Goal: Task Accomplishment & Management: Manage account settings

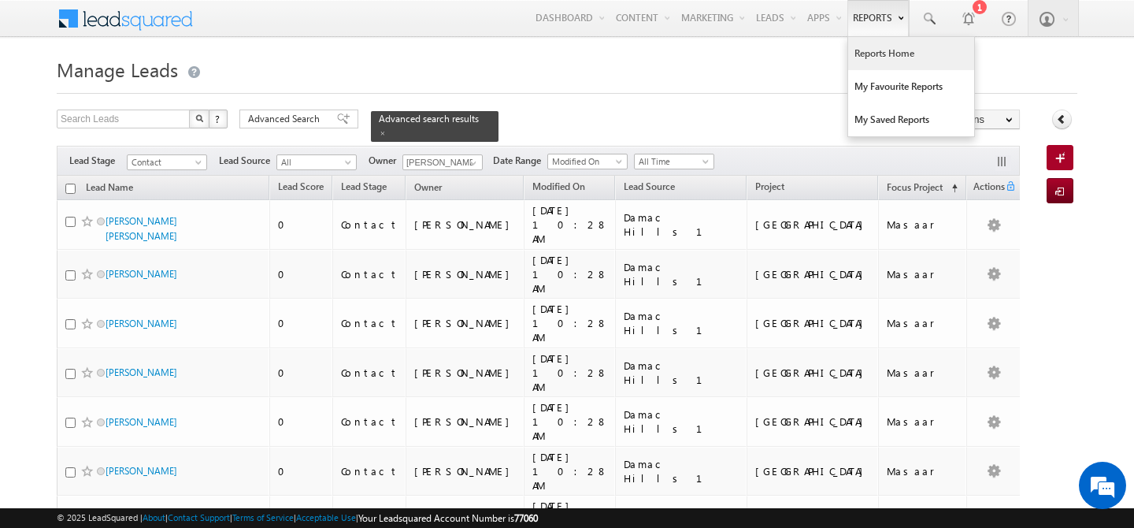
click at [867, 46] on link "Reports Home" at bounding box center [911, 53] width 126 height 33
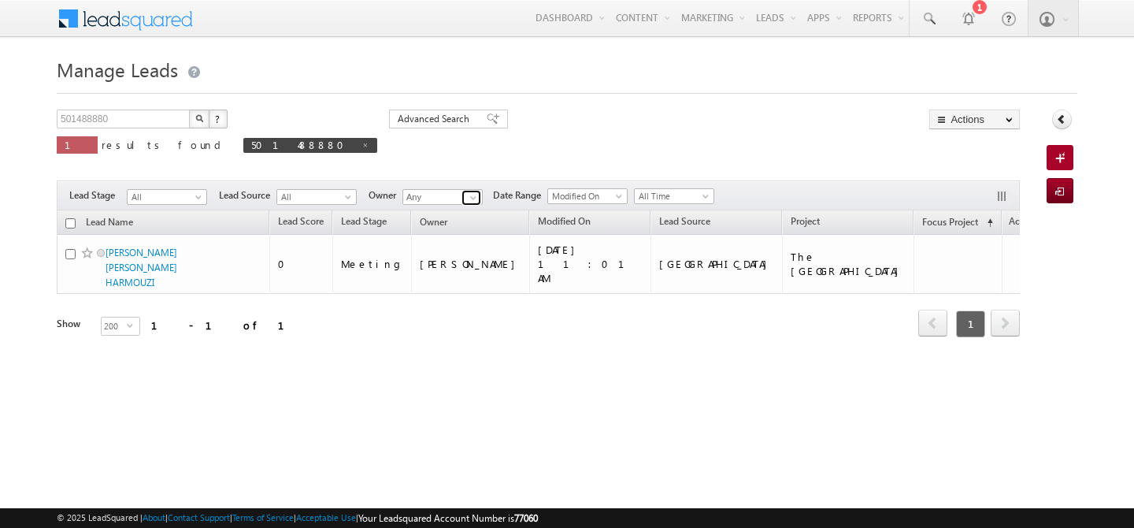
click at [471, 199] on span at bounding box center [473, 197] width 13 height 13
click at [362, 144] on span at bounding box center [366, 145] width 8 height 8
type input "Search Leads"
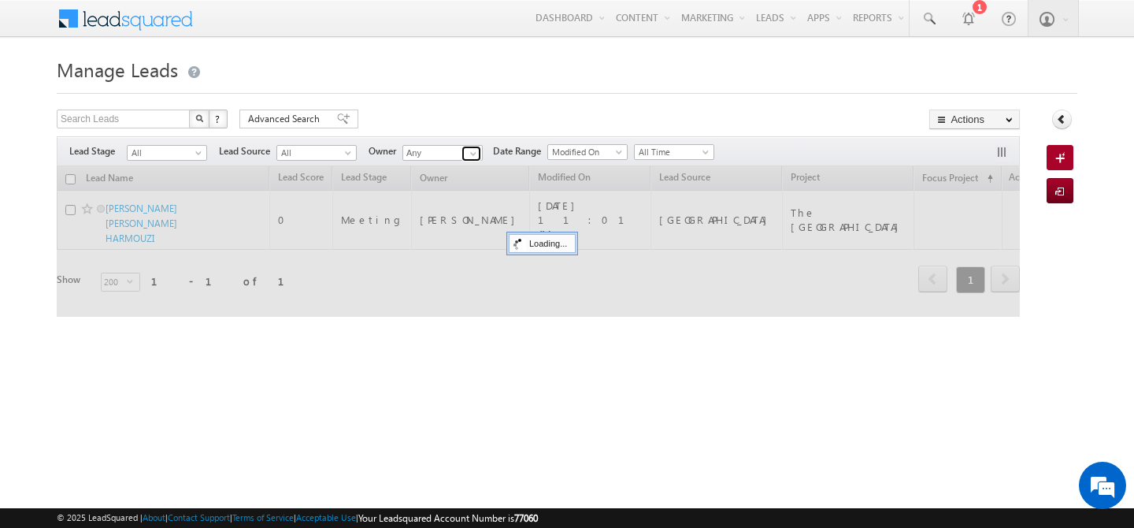
click at [474, 158] on span at bounding box center [473, 153] width 13 height 13
click at [469, 230] on link "[PERSON_NAME] [PERSON_NAME][EMAIL_ADDRESS][DOMAIN_NAME]" at bounding box center [481, 235] width 156 height 28
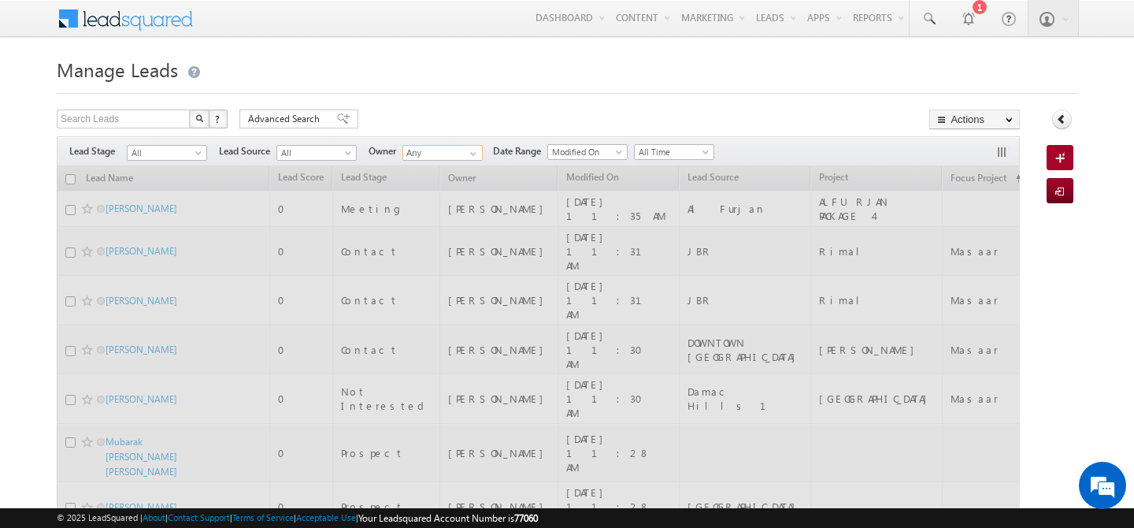
type input "[PERSON_NAME]"
click at [468, 149] on span at bounding box center [473, 153] width 13 height 13
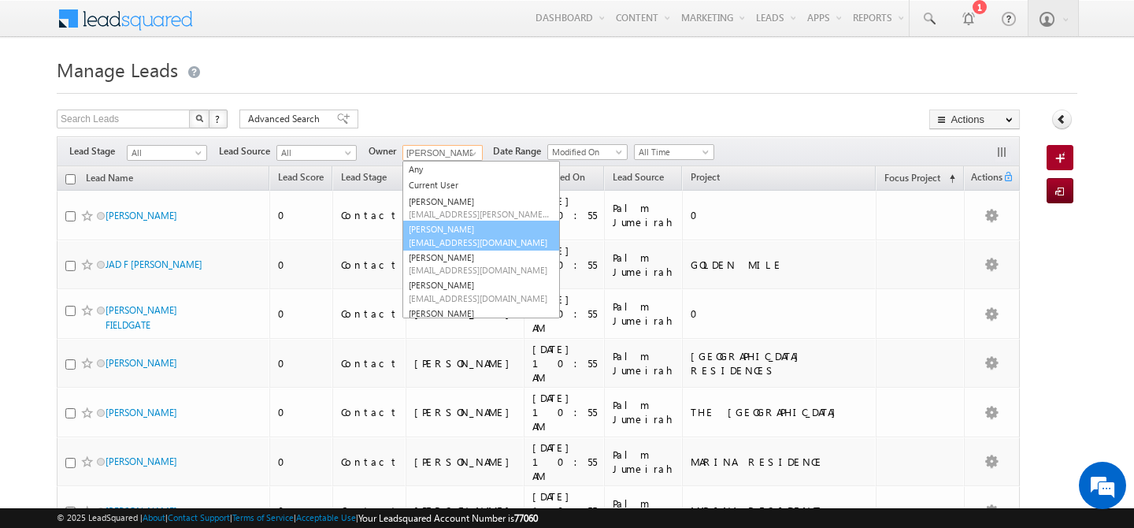
click at [454, 235] on link "Abhishekkumar Singh abhishek.singh@indglobal.ae" at bounding box center [481, 236] width 158 height 30
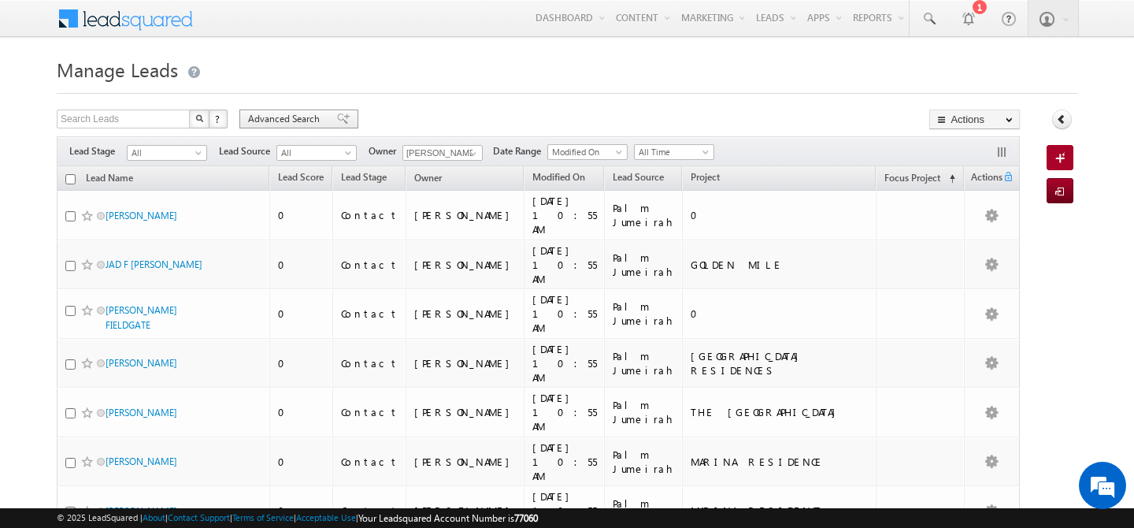
click at [279, 113] on span "Advanced Search" at bounding box center [286, 119] width 76 height 14
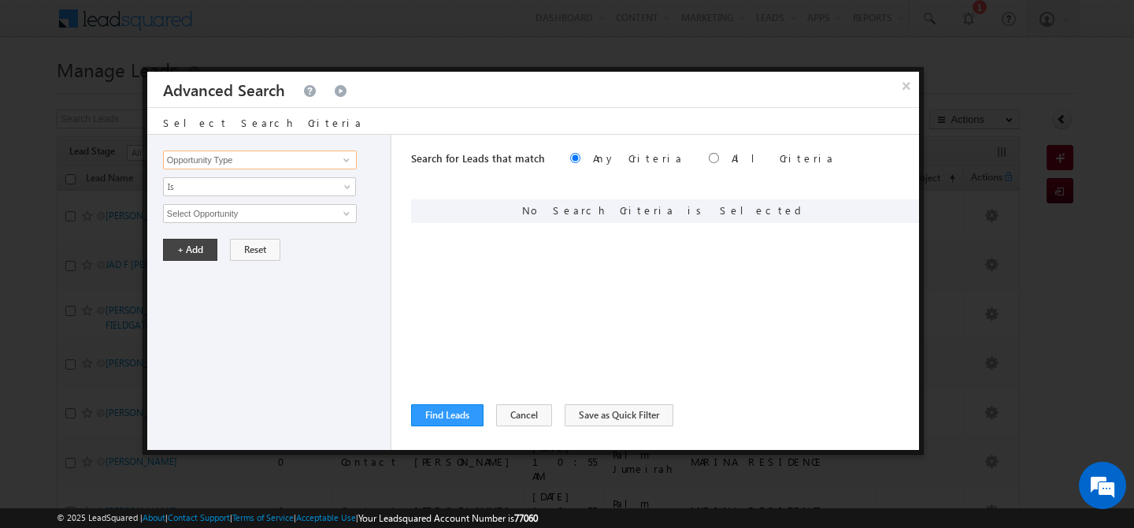
click at [298, 160] on input "Opportunity Type" at bounding box center [260, 159] width 194 height 19
click at [290, 185] on link "Focus Project" at bounding box center [260, 193] width 194 height 18
type input "Focus Project"
click at [254, 214] on input "text" at bounding box center [260, 213] width 194 height 19
type input "massar"
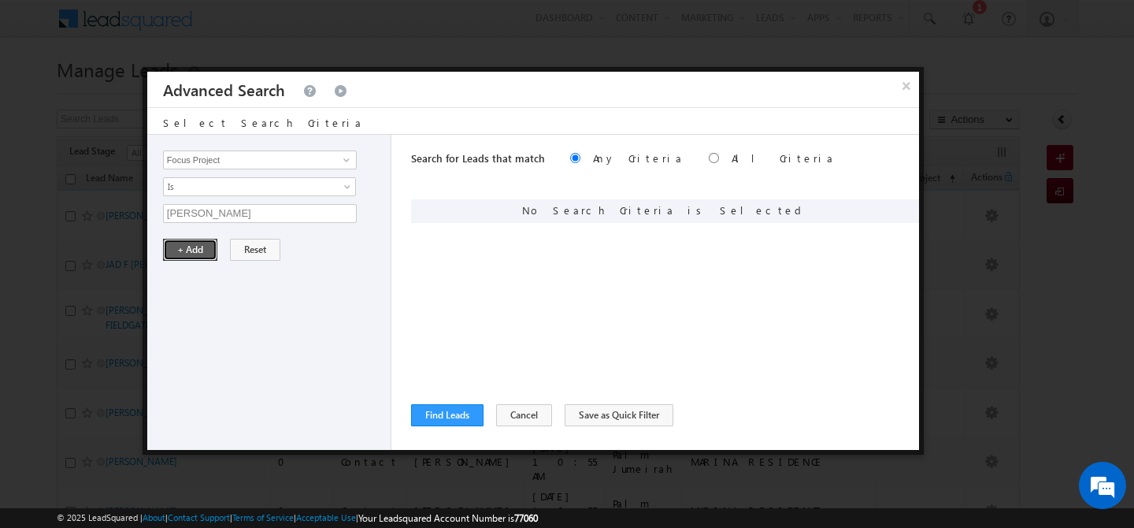
click at [198, 249] on button "+ Add" at bounding box center [190, 250] width 54 height 22
click at [253, 164] on input "Opportunity Type" at bounding box center [260, 159] width 194 height 19
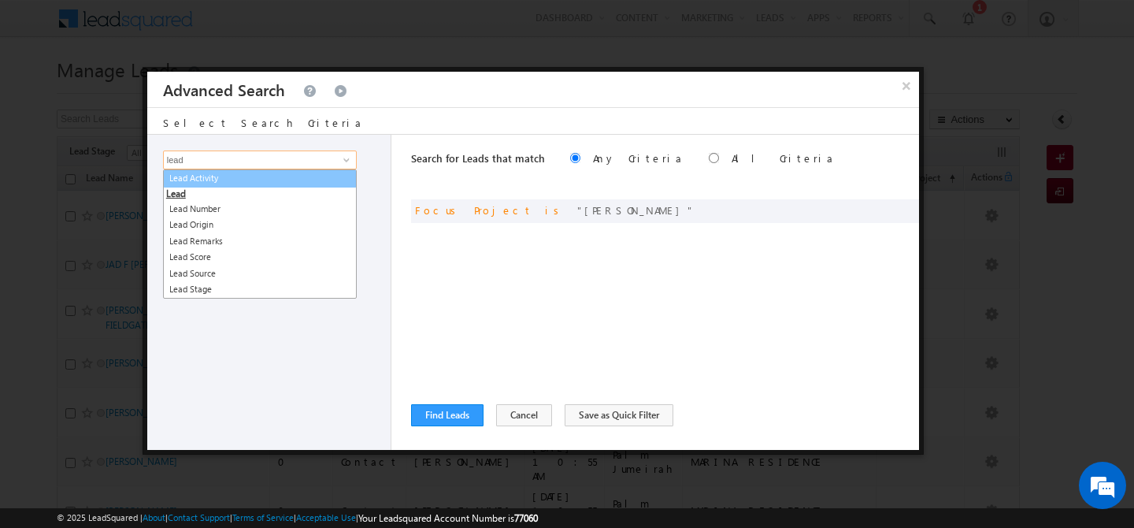
click at [271, 177] on link "Lead Activity" at bounding box center [260, 178] width 194 height 18
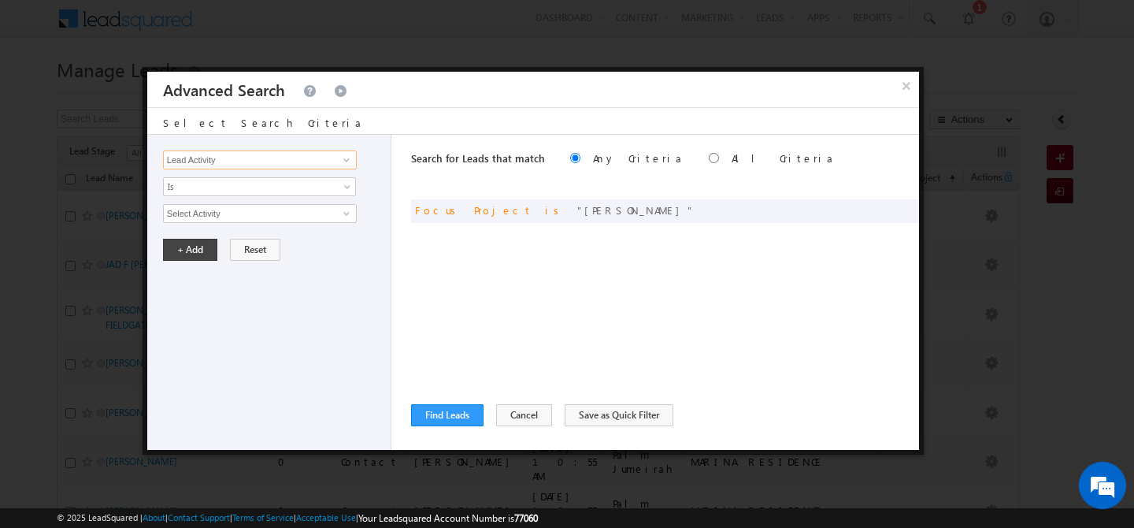
type input "Lead Activity"
click at [209, 213] on input "Select Activity" at bounding box center [260, 213] width 194 height 19
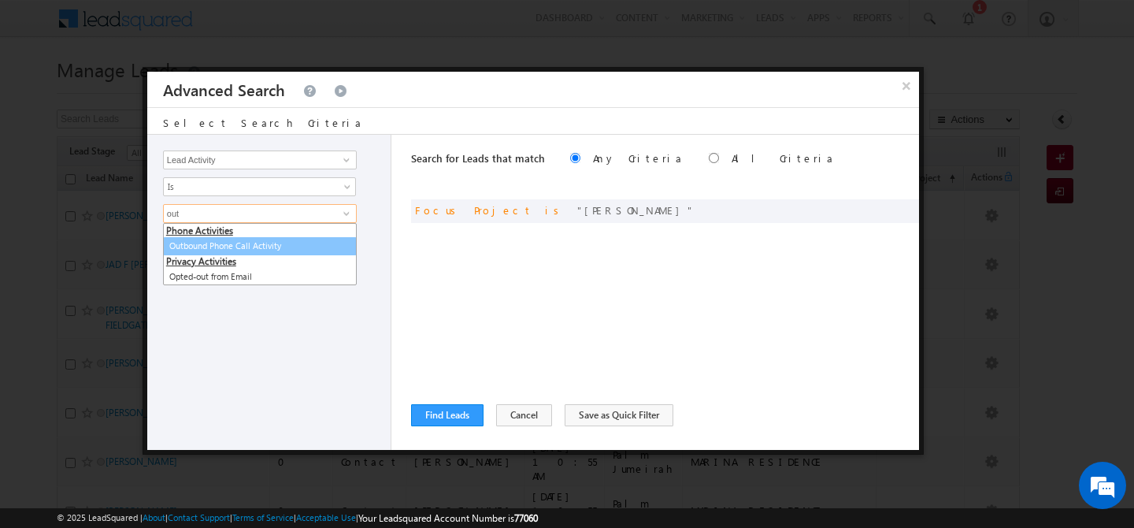
click at [235, 247] on link "Outbound Phone Call Activity" at bounding box center [260, 246] width 194 height 18
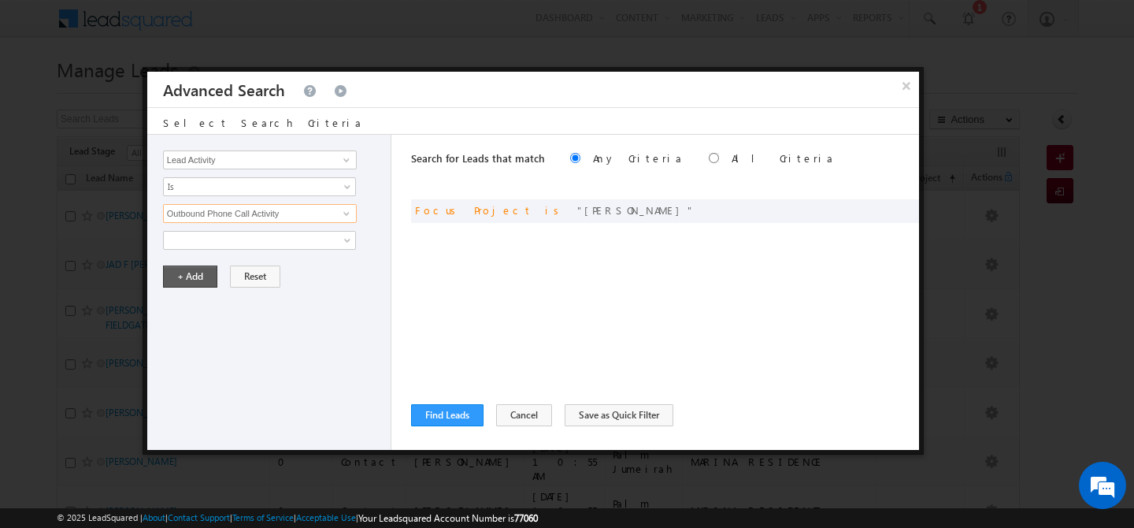
type input "Outbound Phone Call Activity"
click at [193, 274] on button "+ Add" at bounding box center [190, 276] width 54 height 22
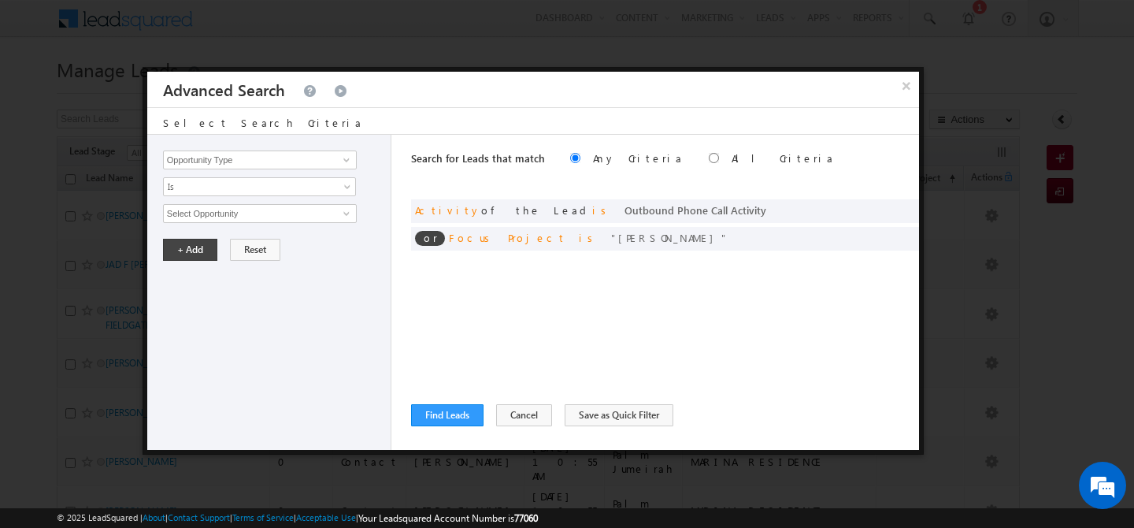
click at [732, 158] on label "All Criteria" at bounding box center [783, 157] width 103 height 13
radio input "true"
click at [441, 417] on button "Find Leads" at bounding box center [447, 415] width 72 height 22
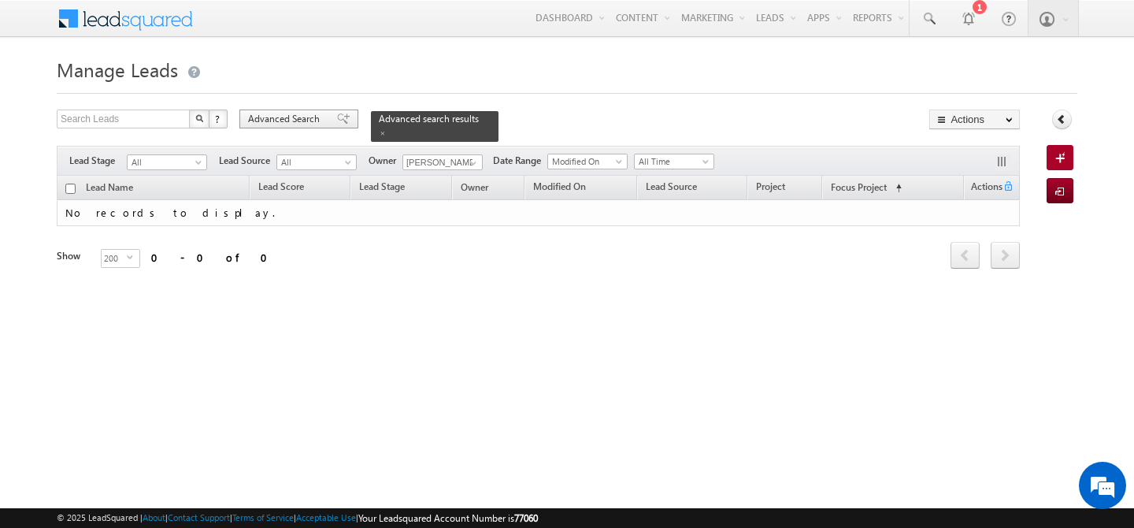
click at [301, 116] on span "Advanced Search" at bounding box center [286, 119] width 76 height 14
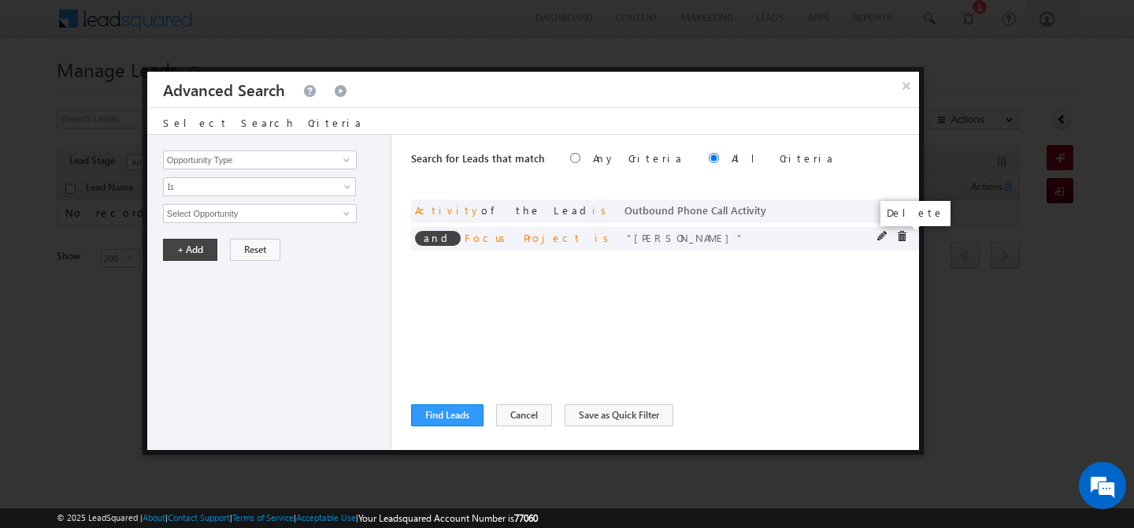
click at [901, 238] on span at bounding box center [901, 236] width 11 height 11
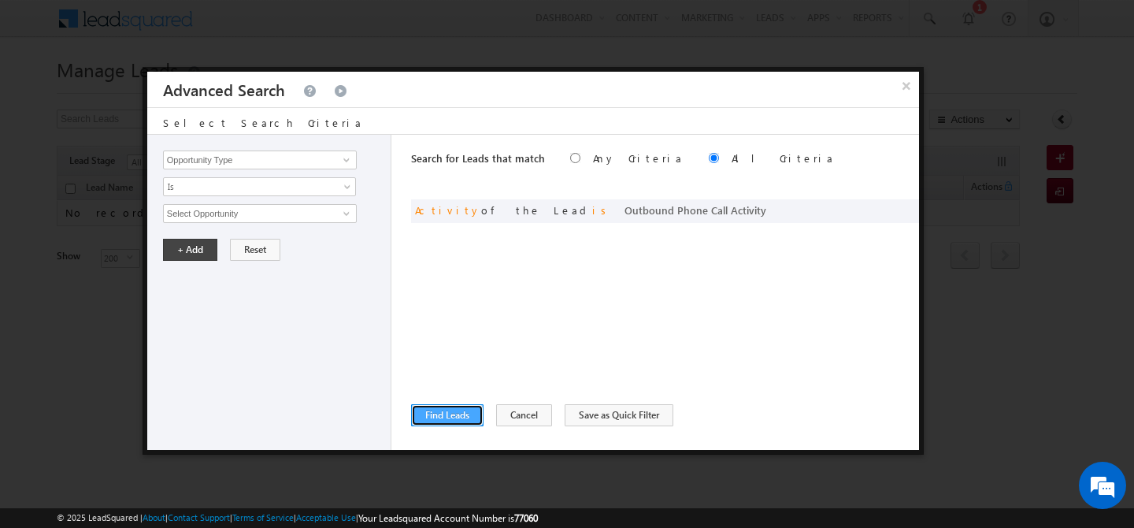
click at [449, 415] on button "Find Leads" at bounding box center [447, 415] width 72 height 22
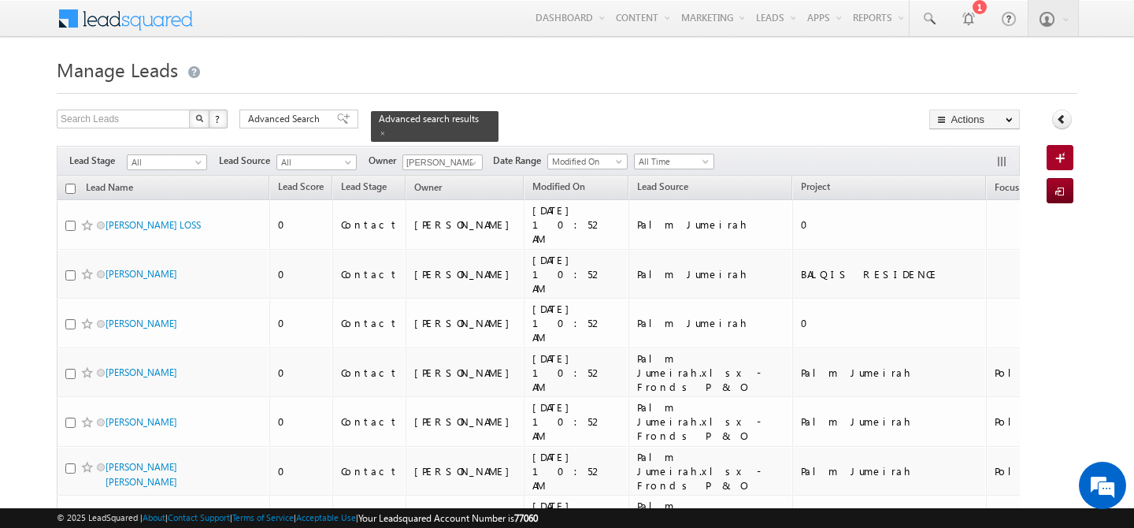
click at [69, 184] on input "checkbox" at bounding box center [70, 189] width 10 height 10
checkbox input "true"
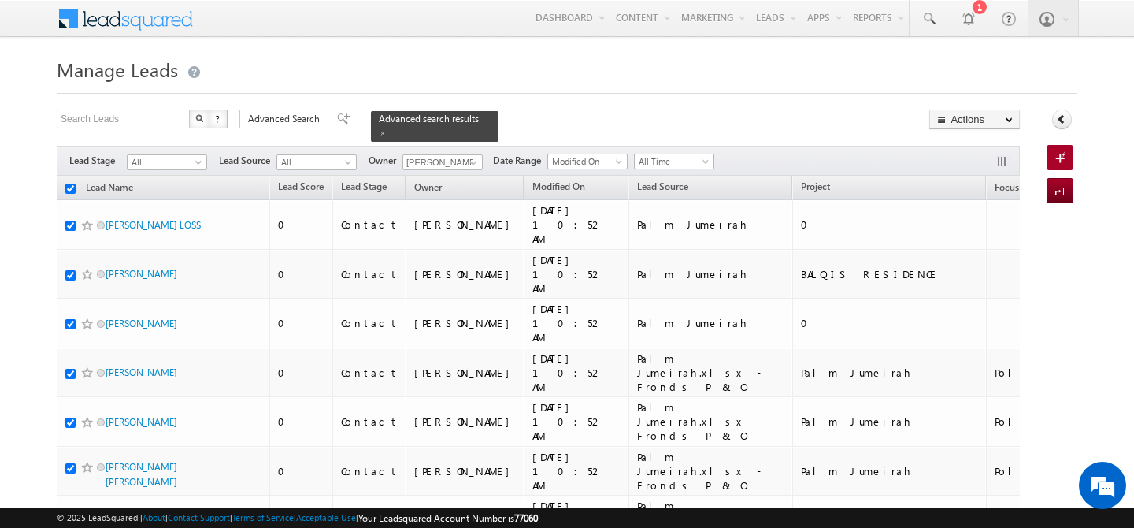
checkbox input "true"
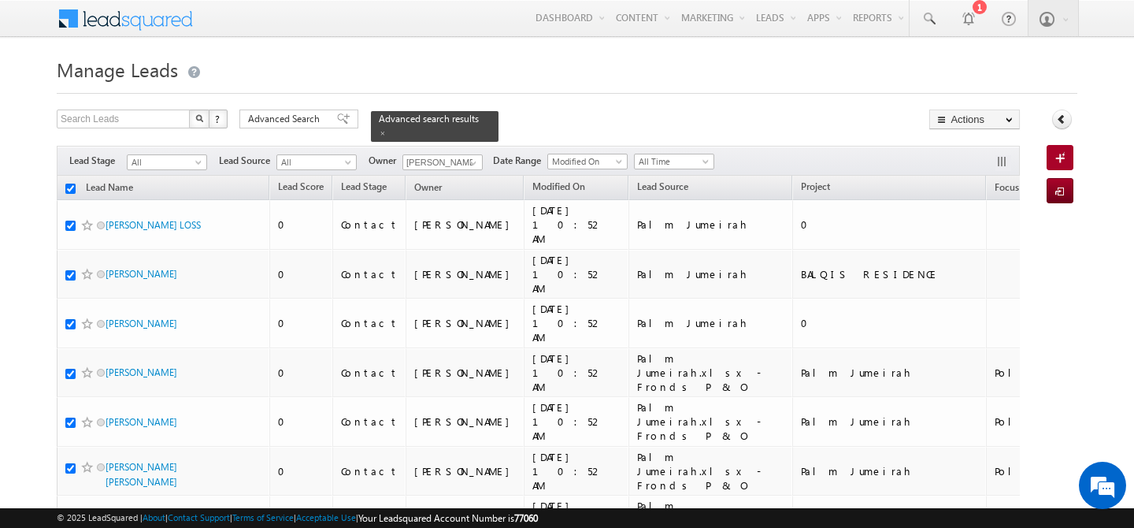
checkbox input "true"
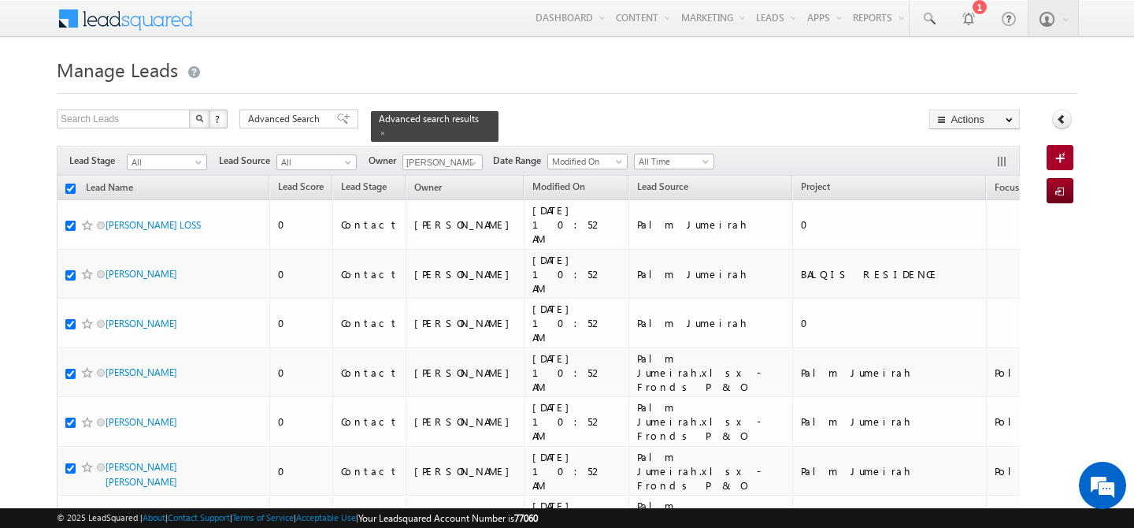
checkbox input "true"
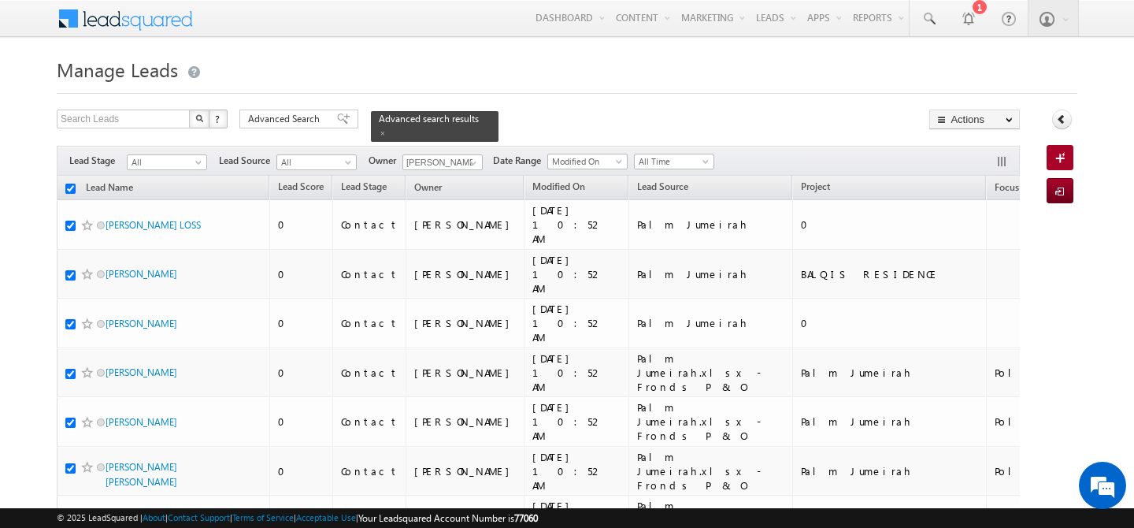
checkbox input "true"
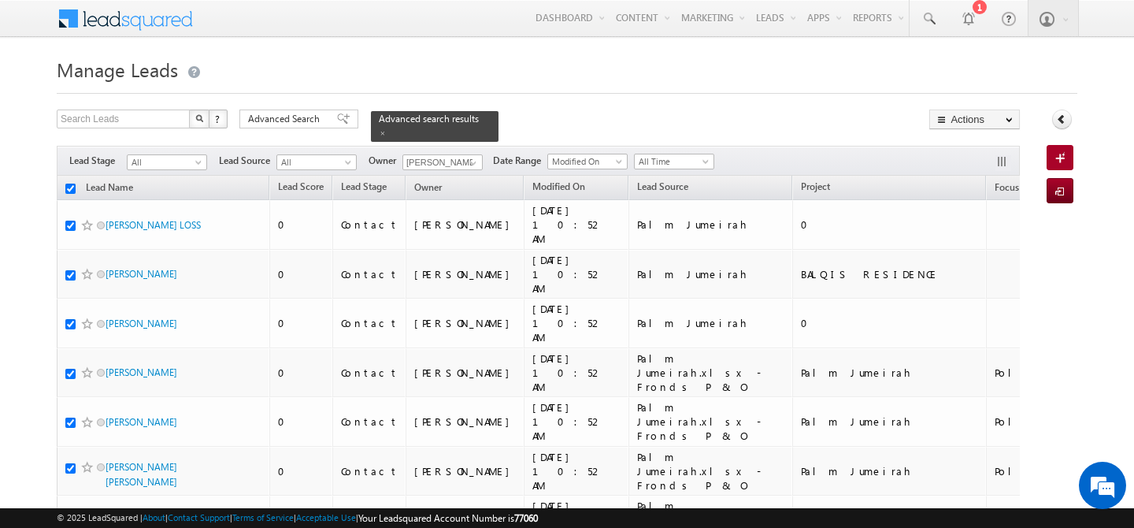
checkbox input "true"
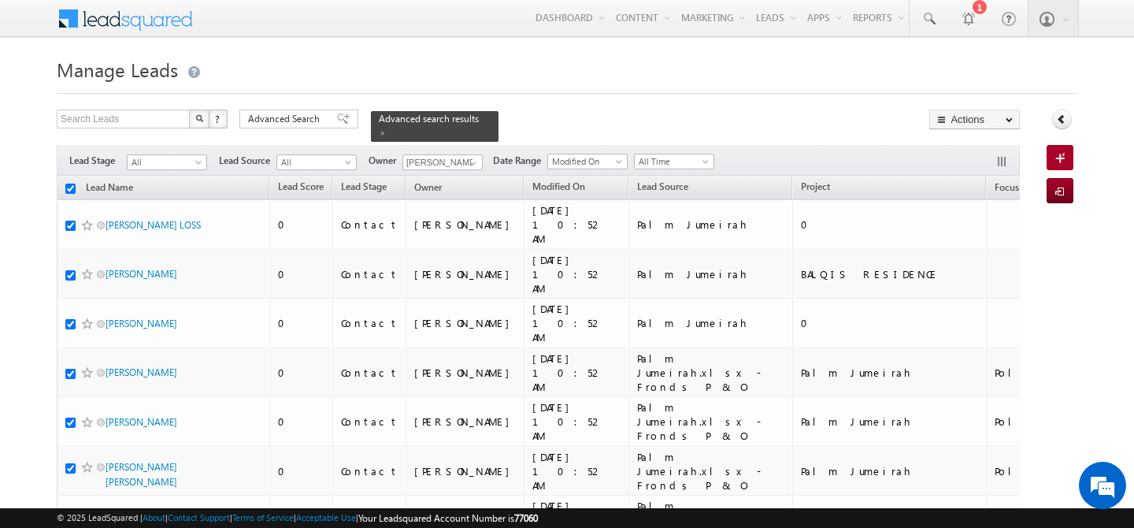
checkbox input "true"
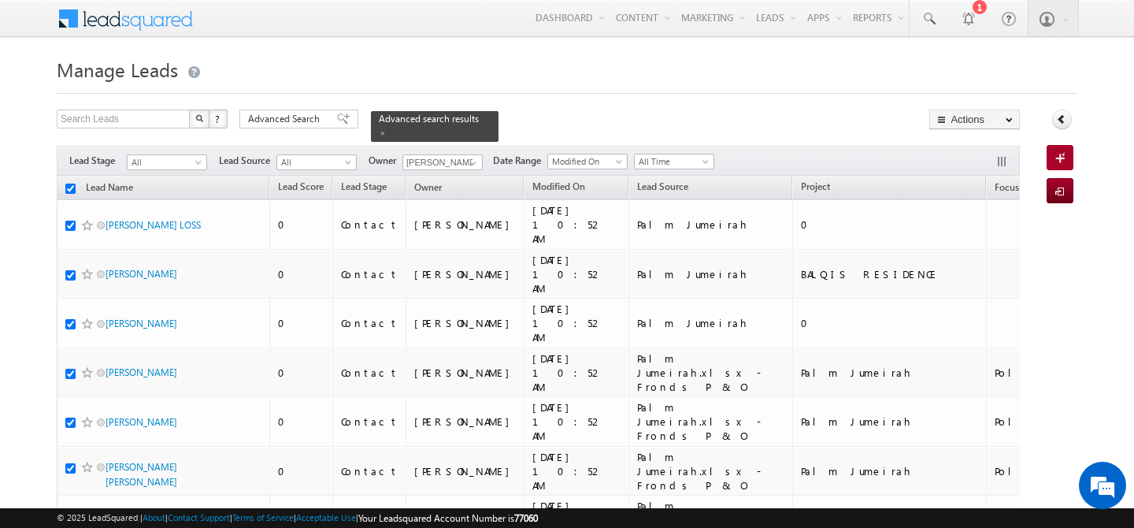
checkbox input "true"
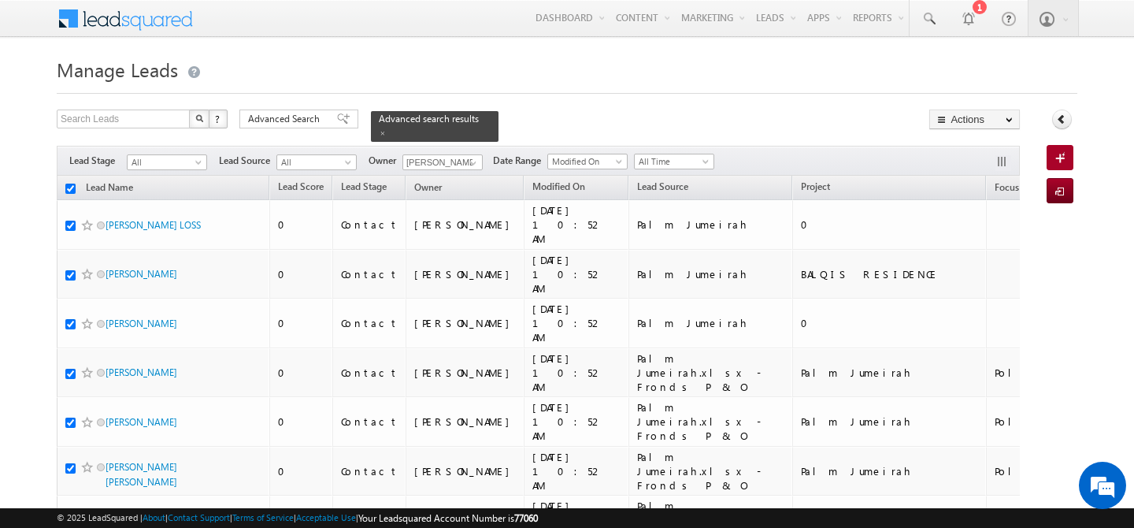
checkbox input "true"
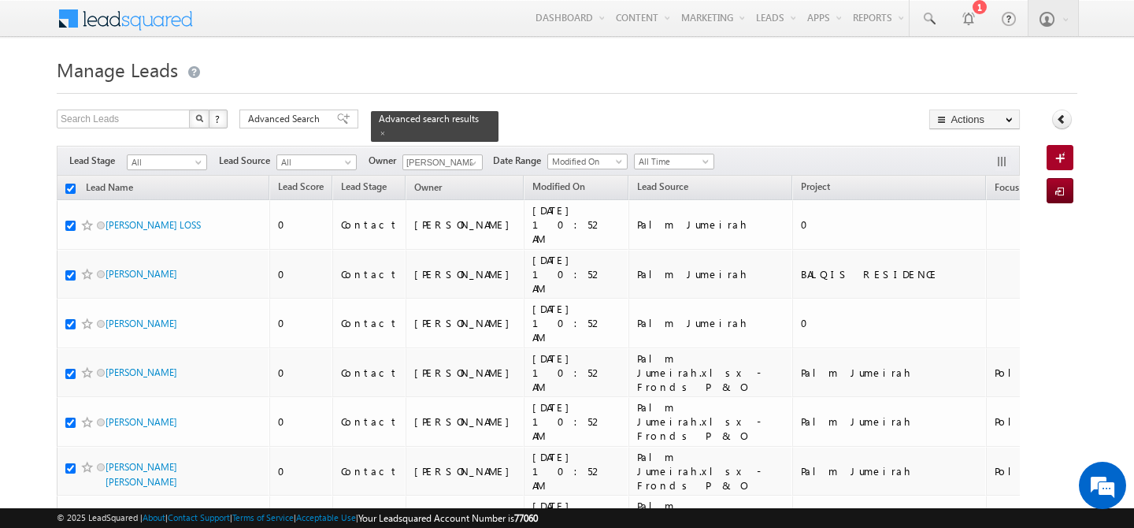
checkbox input "true"
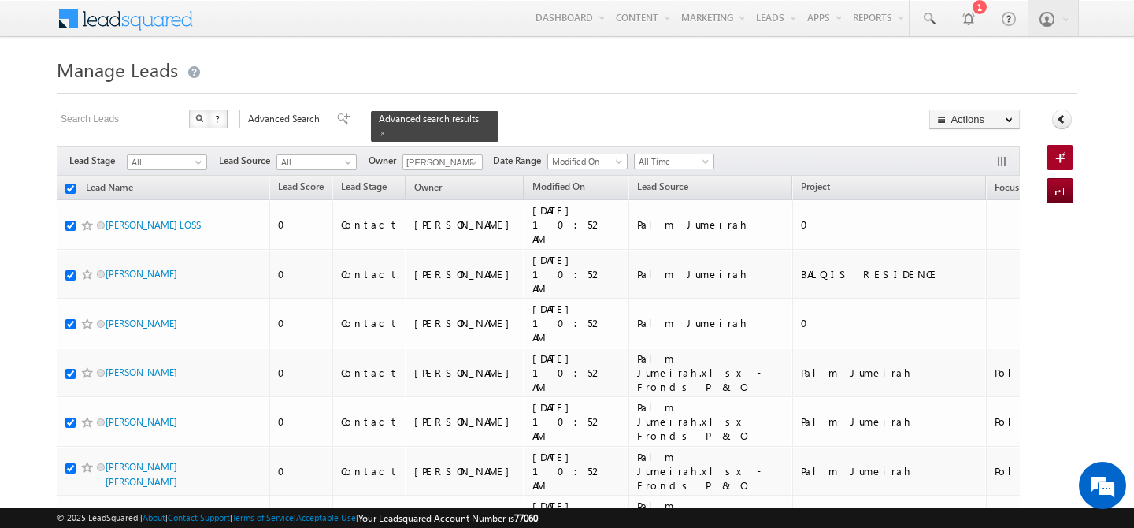
checkbox input "true"
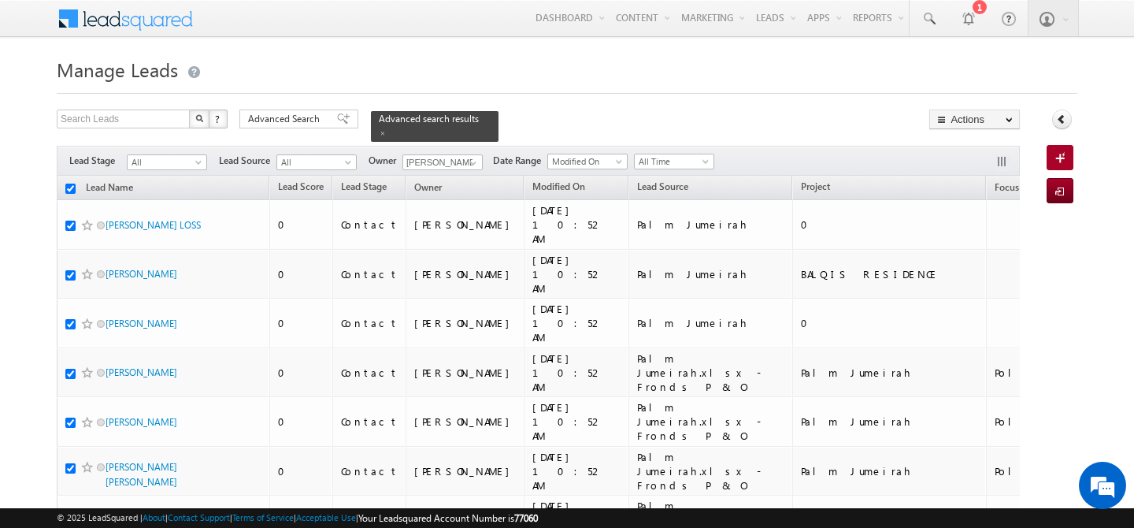
checkbox input "true"
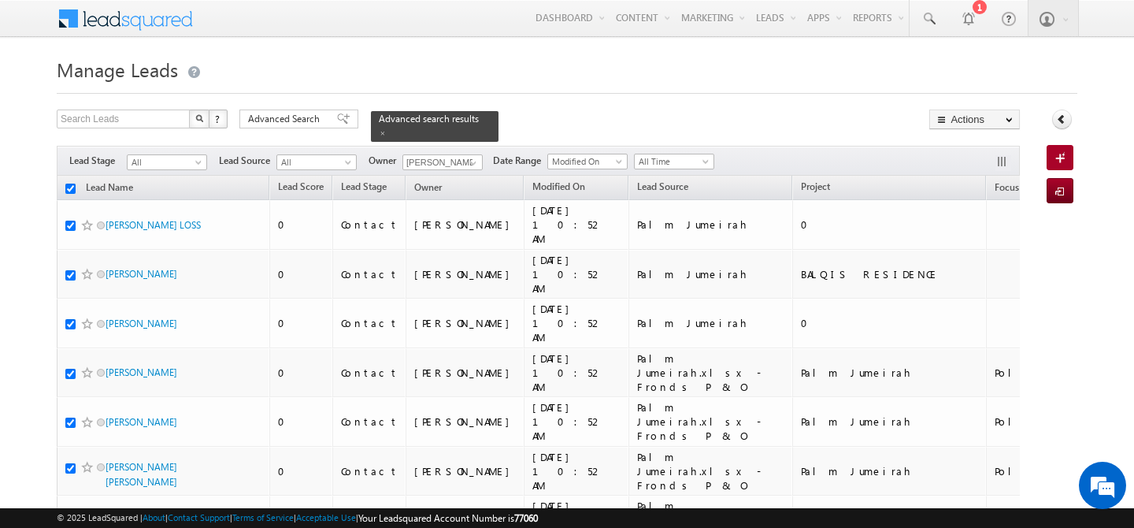
checkbox input "true"
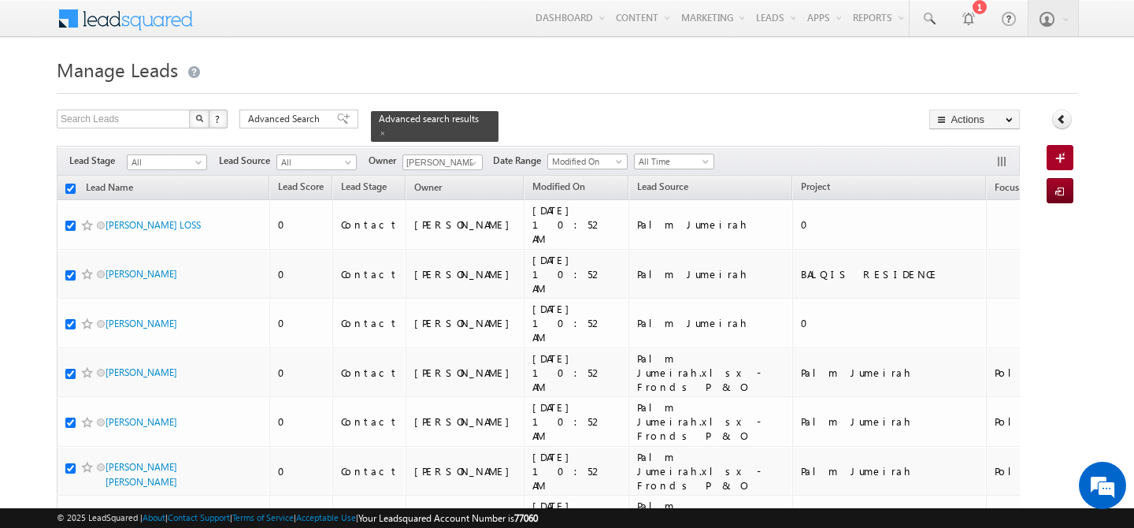
checkbox input "true"
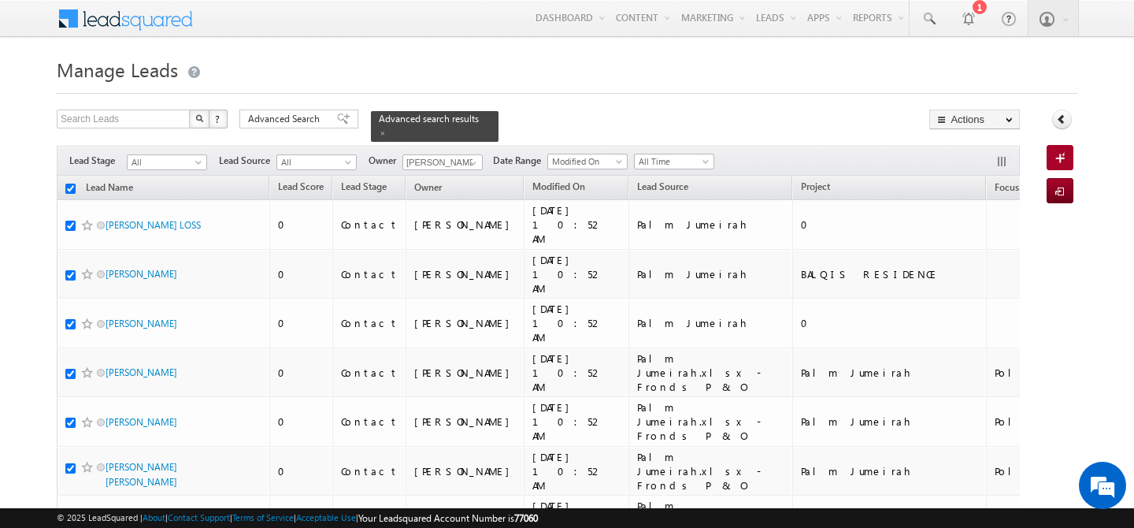
checkbox input "true"
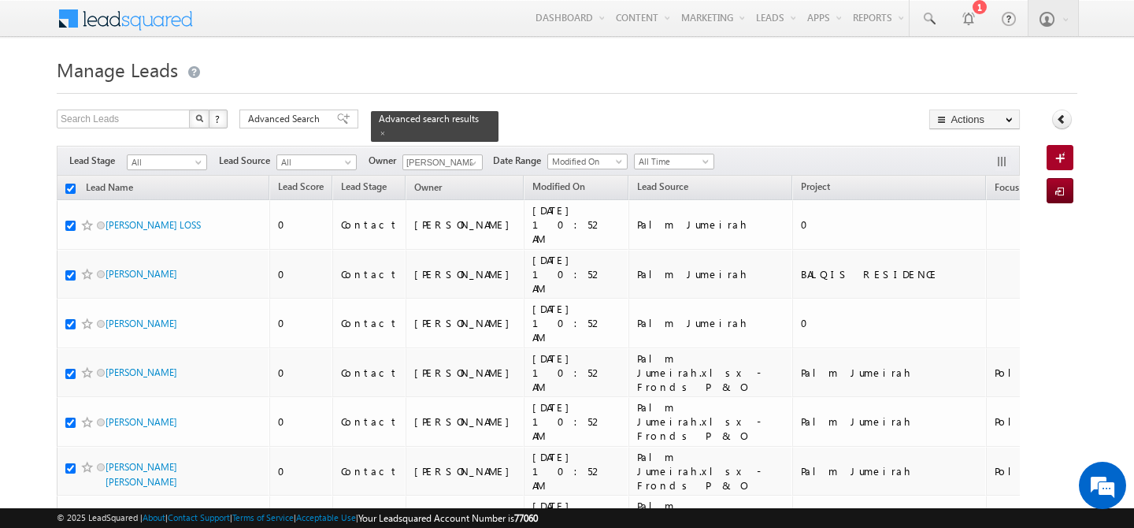
checkbox input "true"
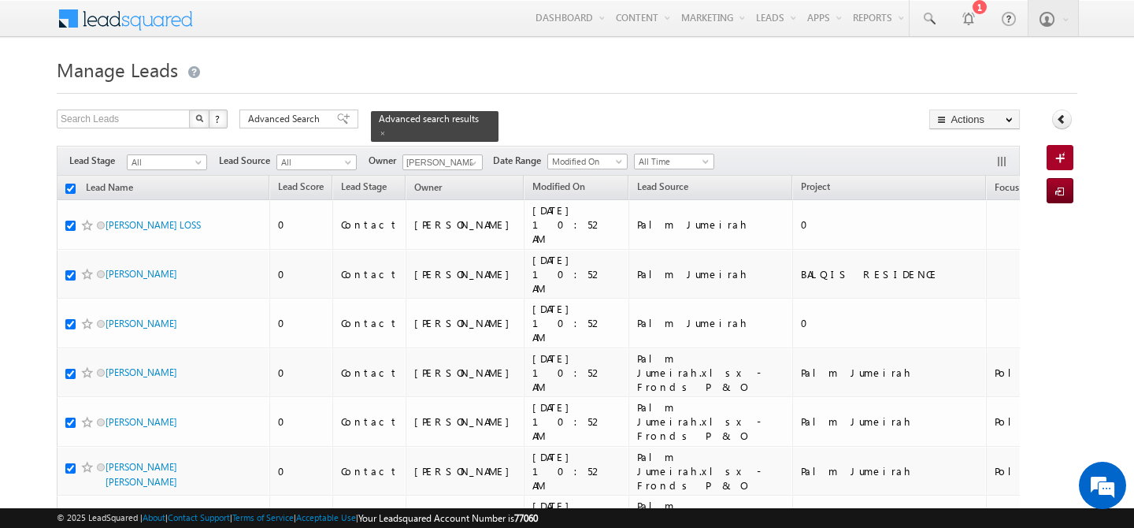
checkbox input "true"
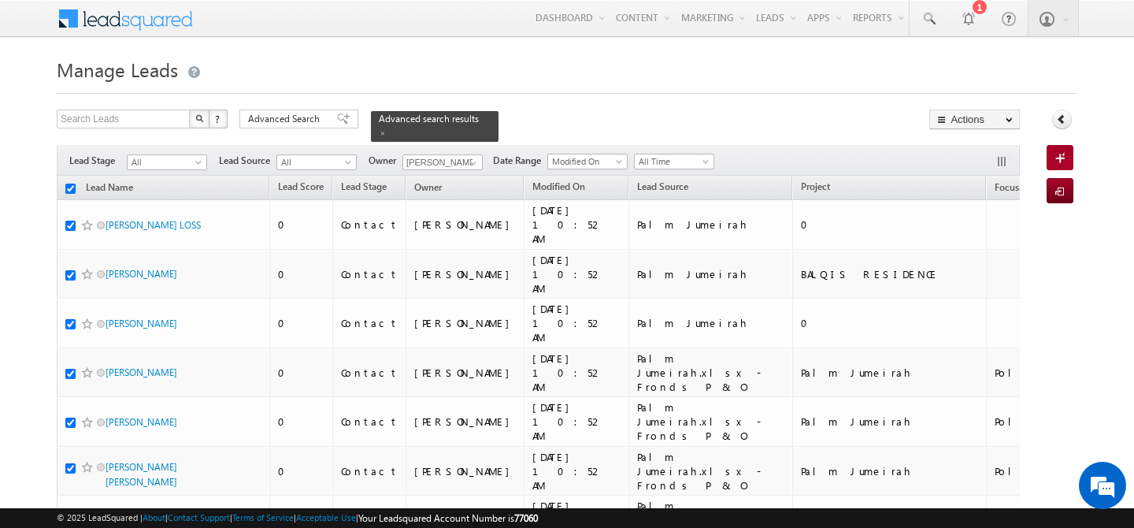
checkbox input "true"
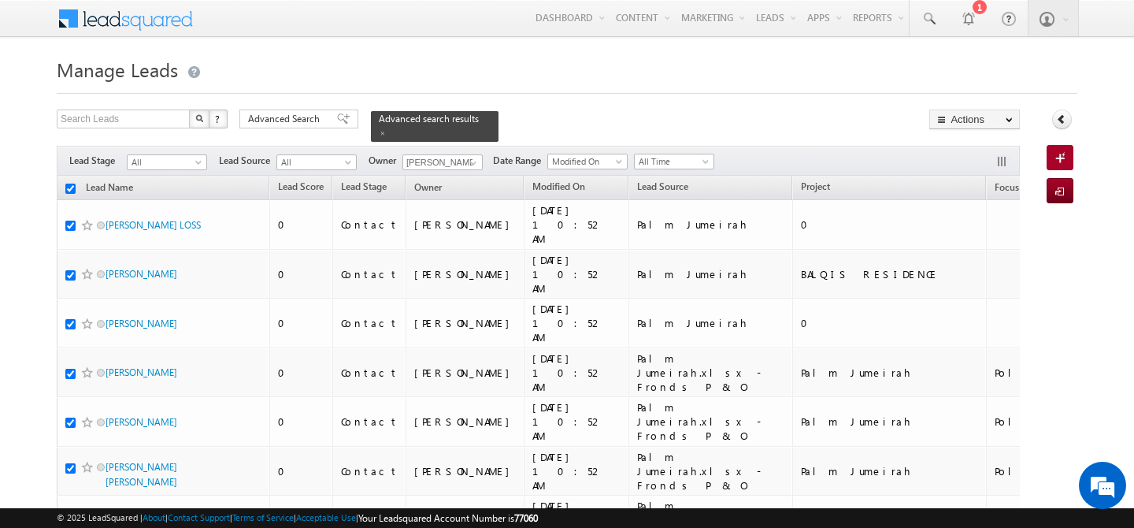
checkbox input "true"
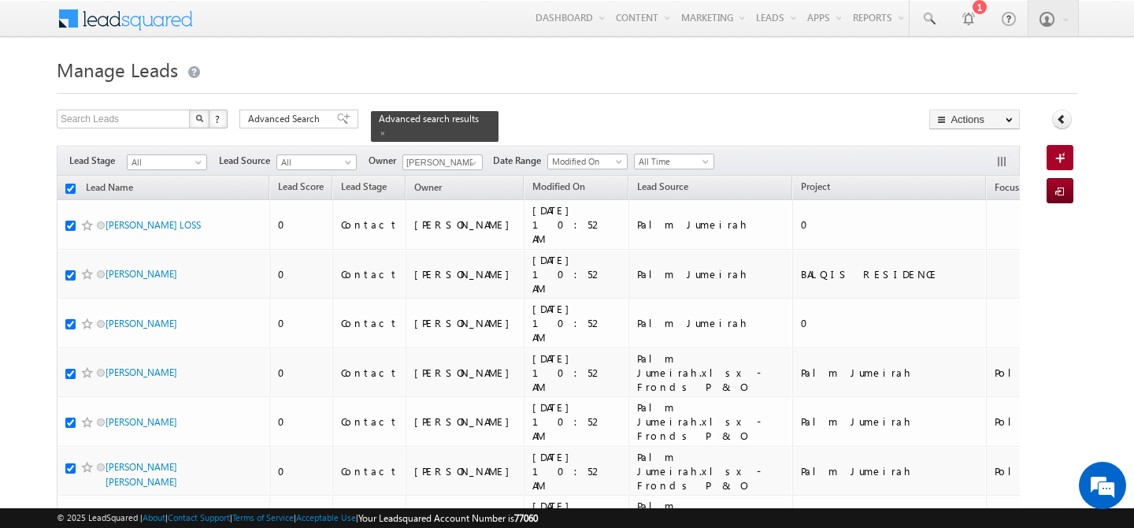
checkbox input "true"
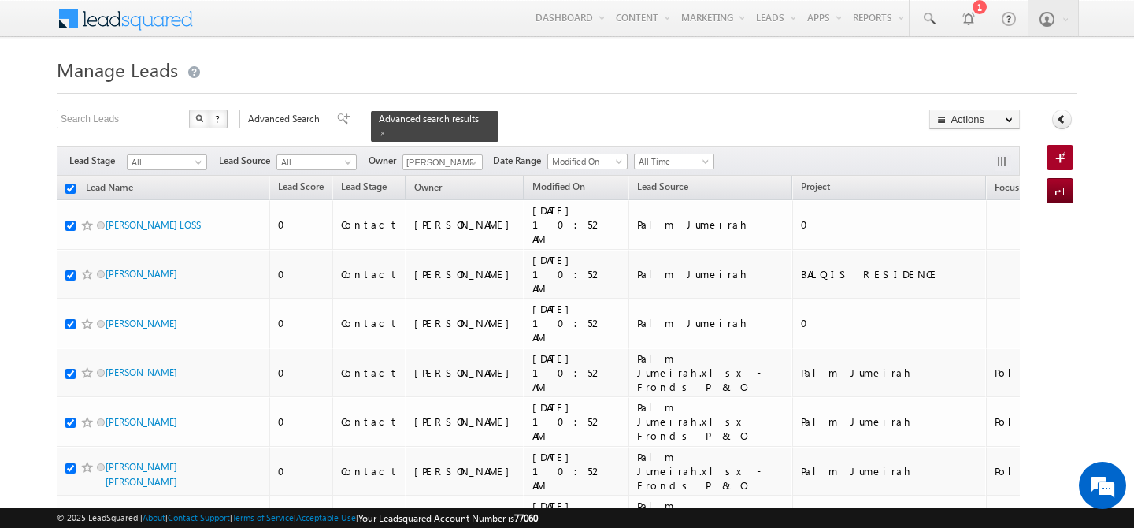
checkbox input "true"
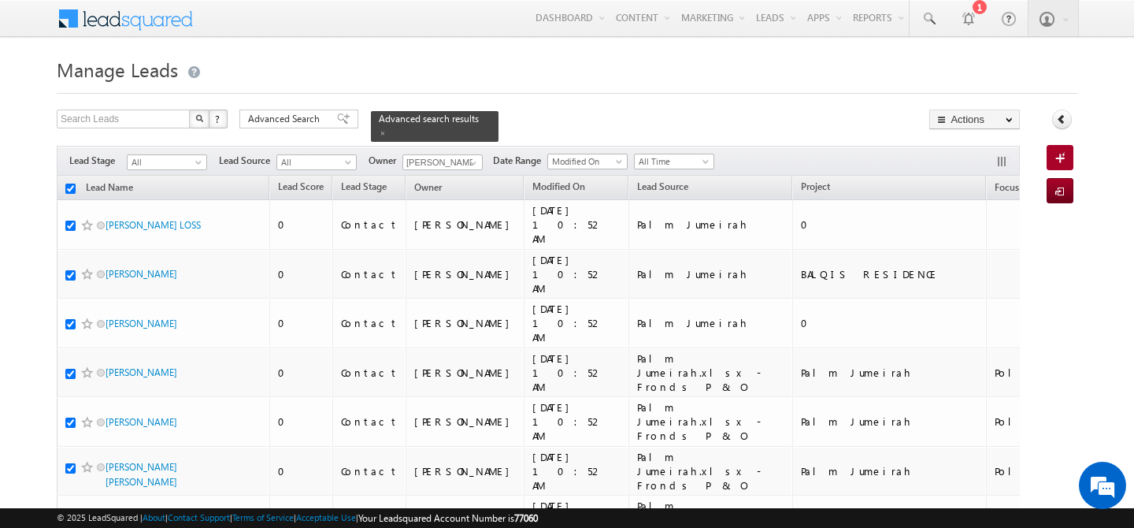
checkbox input "true"
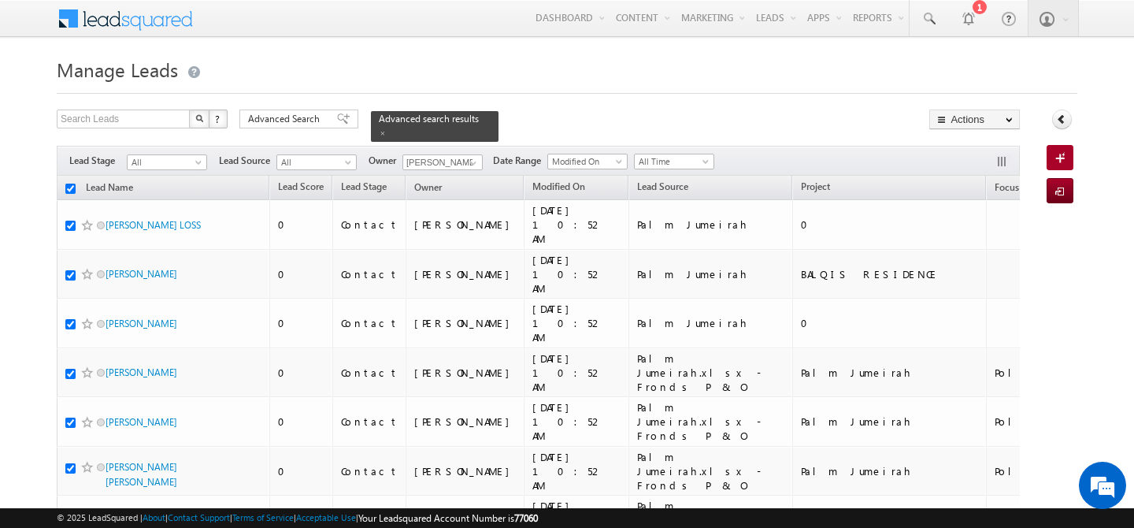
checkbox input "true"
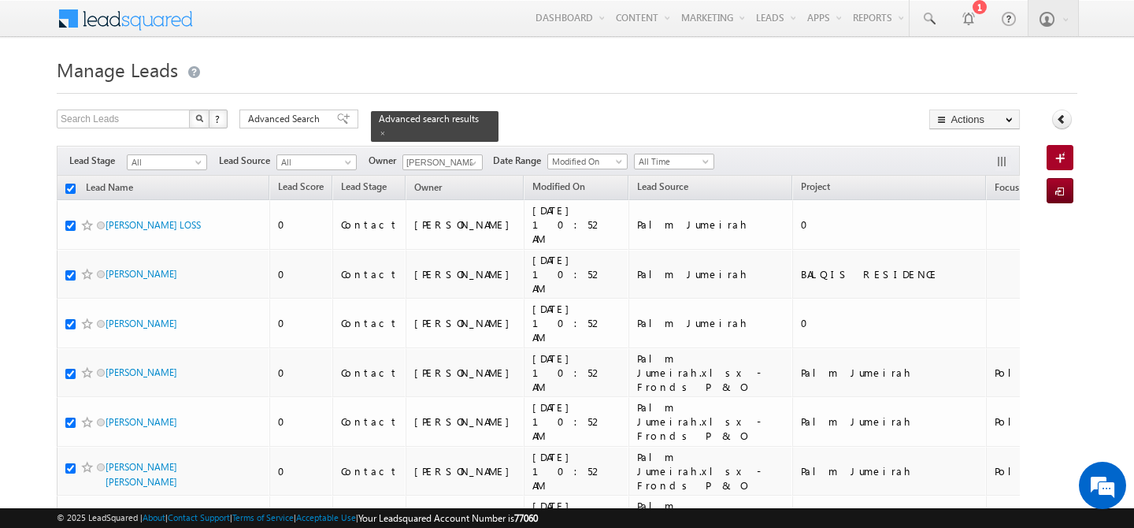
checkbox input "true"
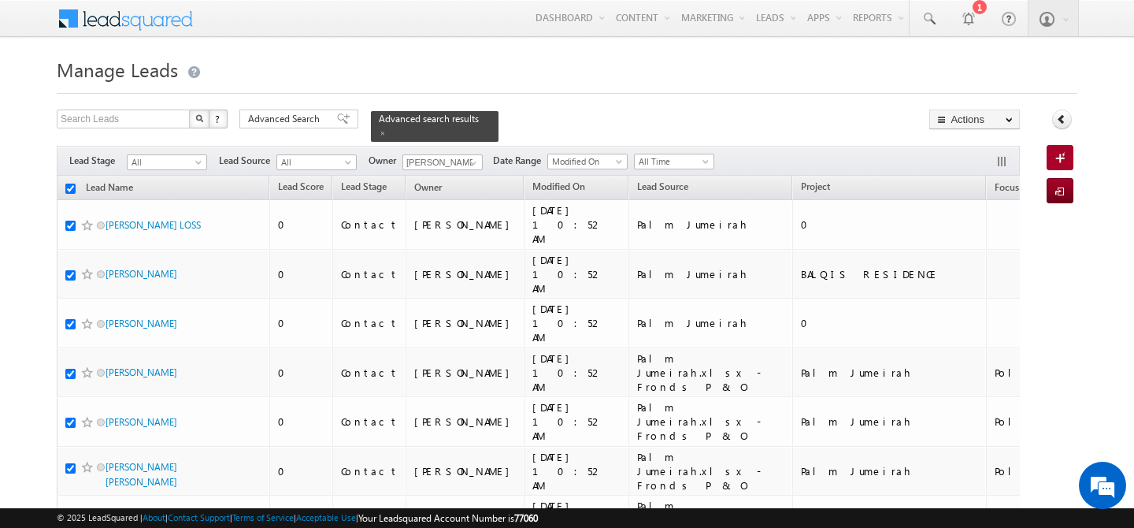
checkbox input "true"
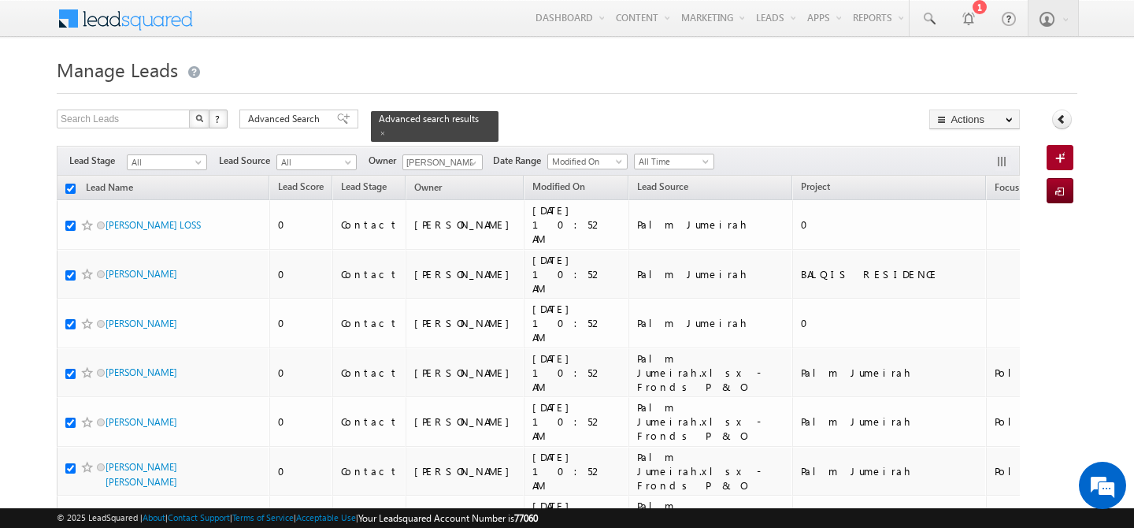
checkbox input "true"
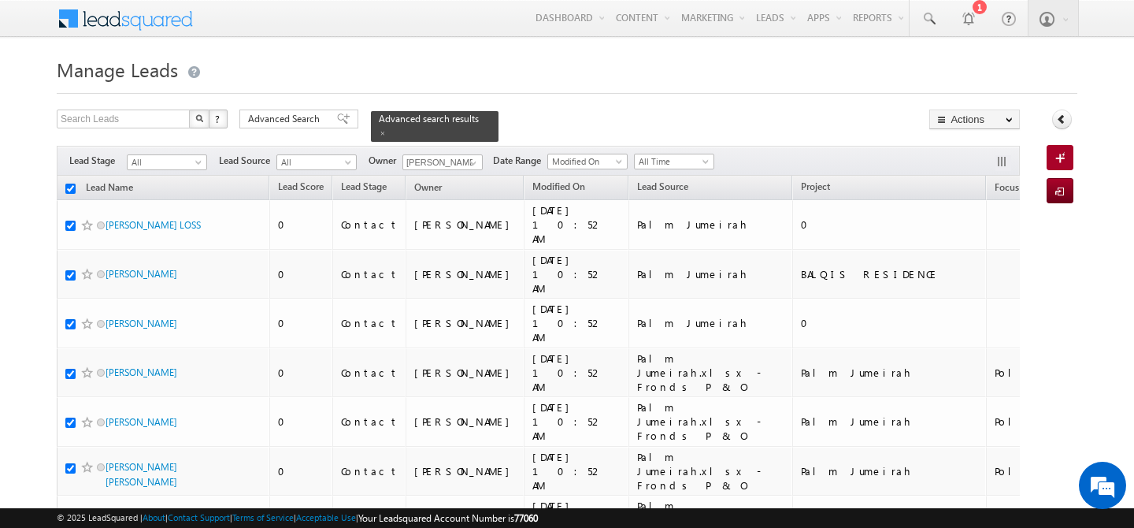
checkbox input "true"
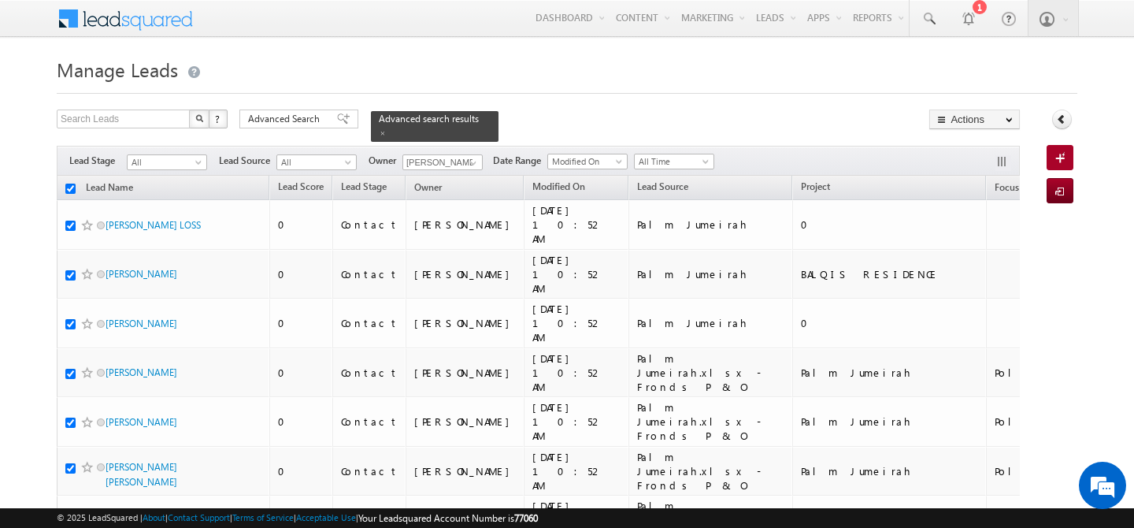
checkbox input "true"
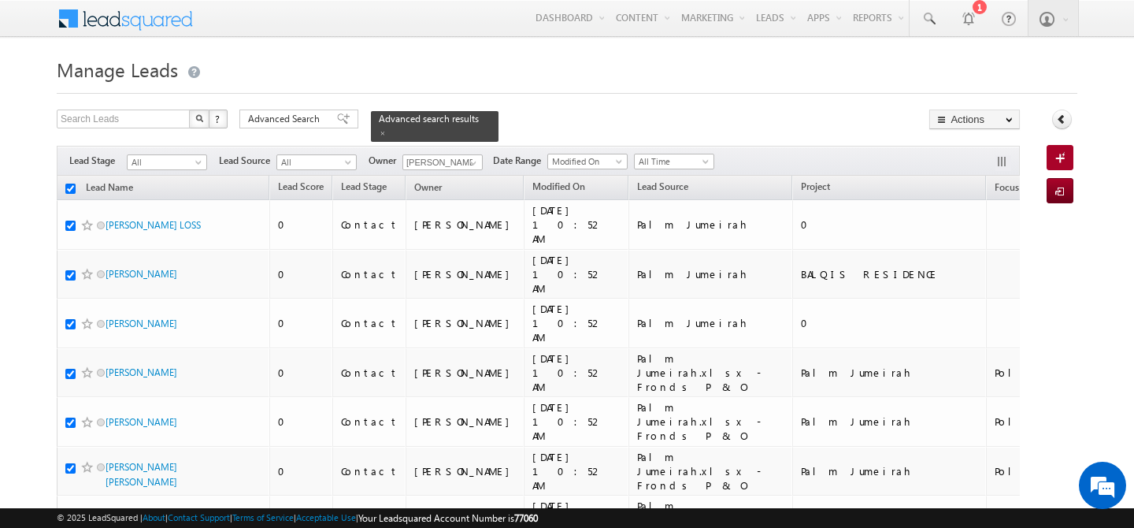
checkbox input "true"
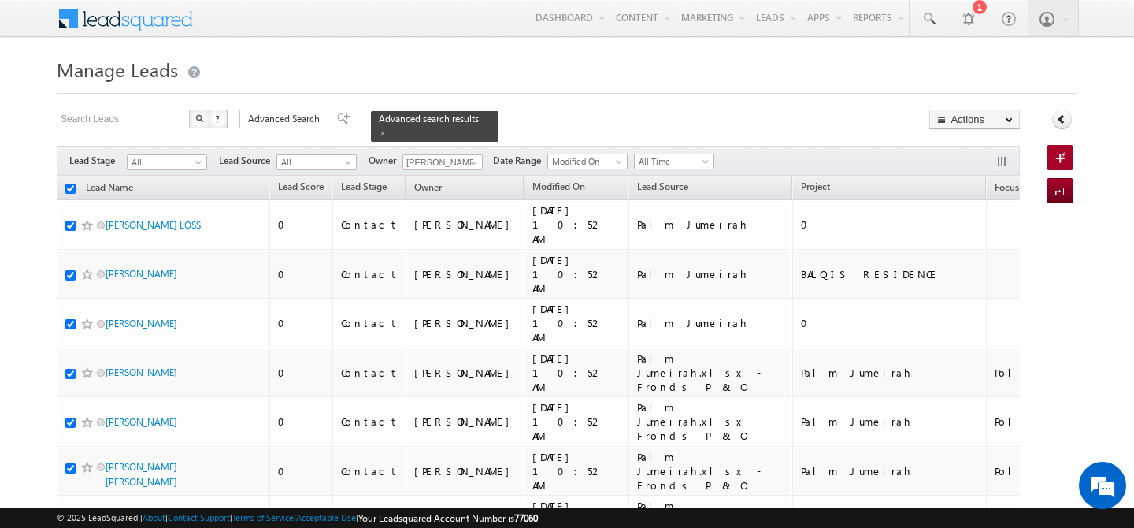
checkbox input "true"
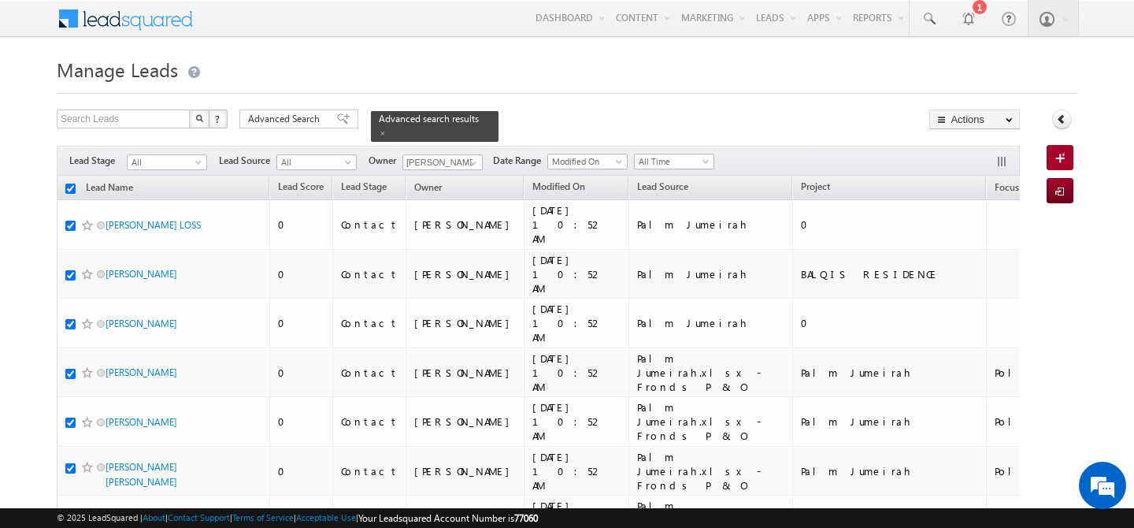
checkbox input "true"
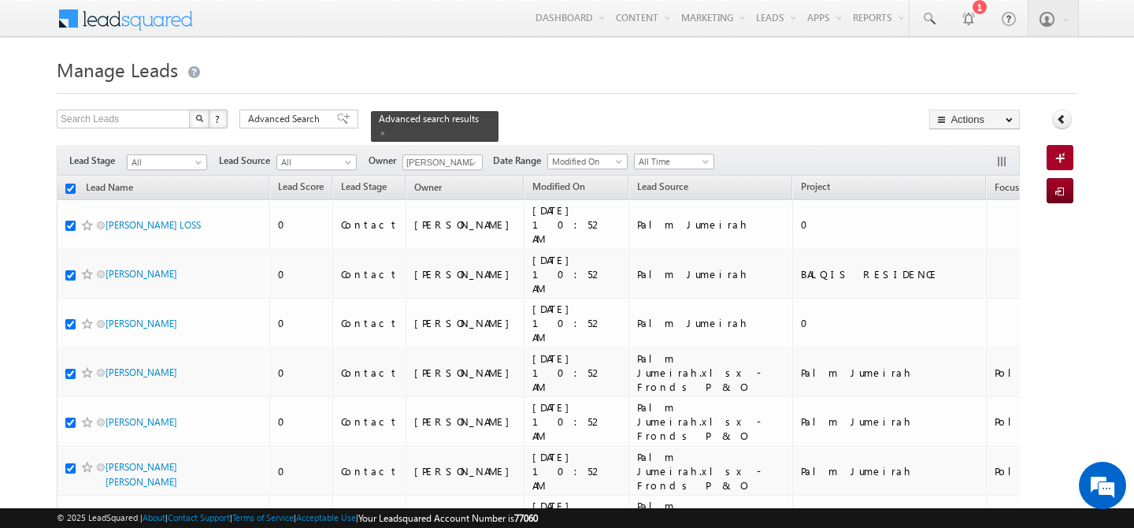
checkbox input "true"
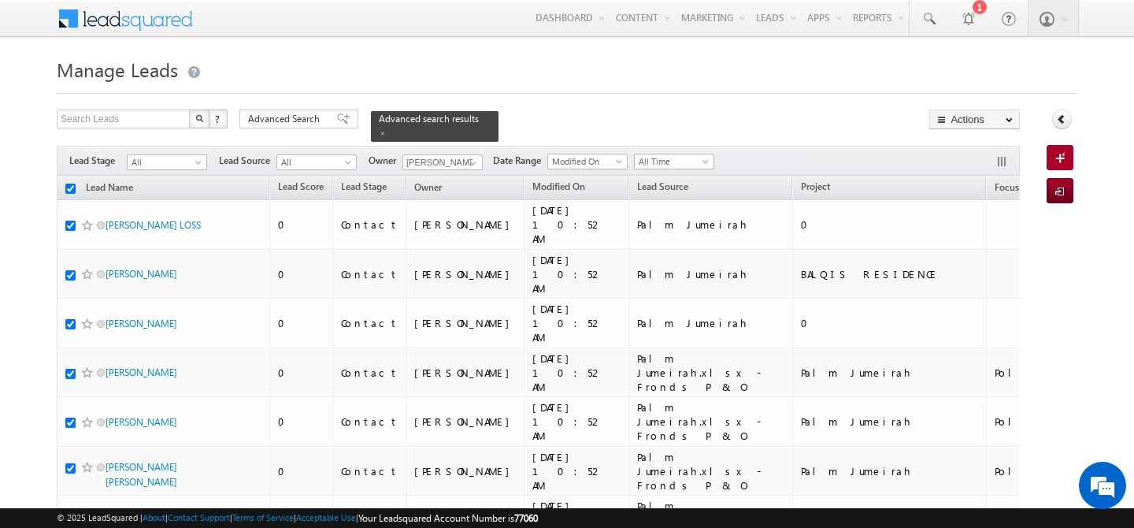
checkbox input "true"
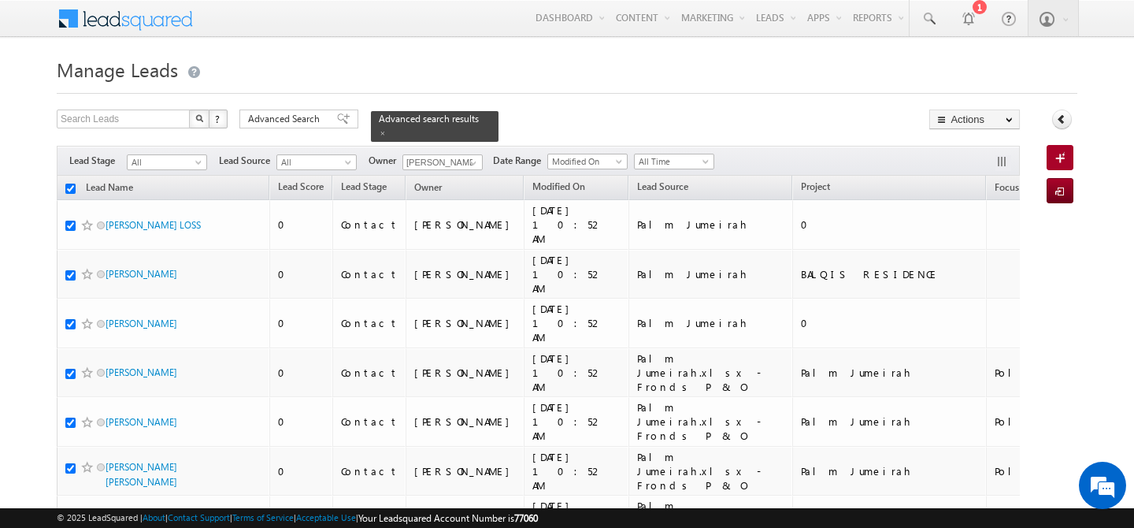
checkbox input "true"
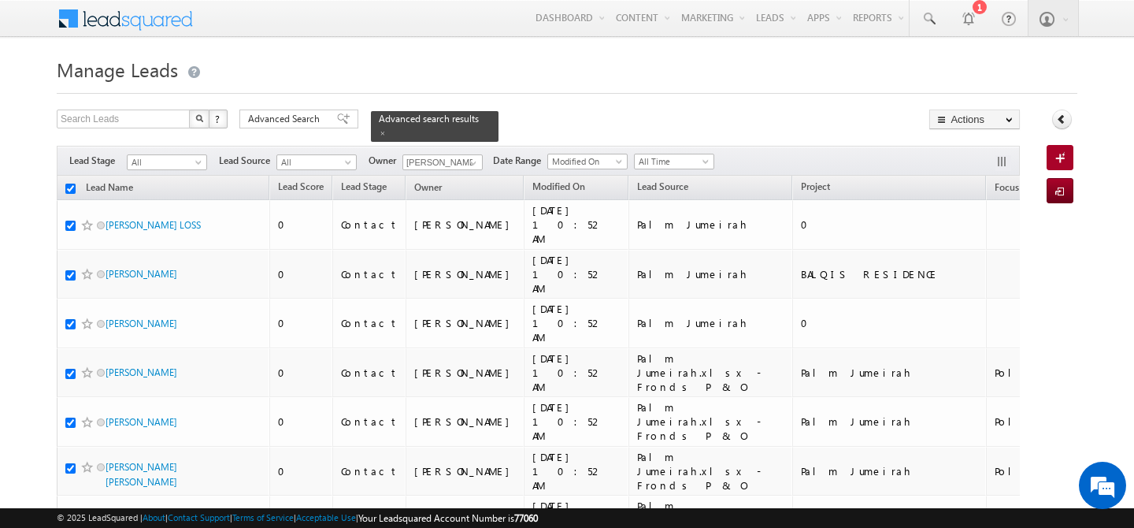
checkbox input "true"
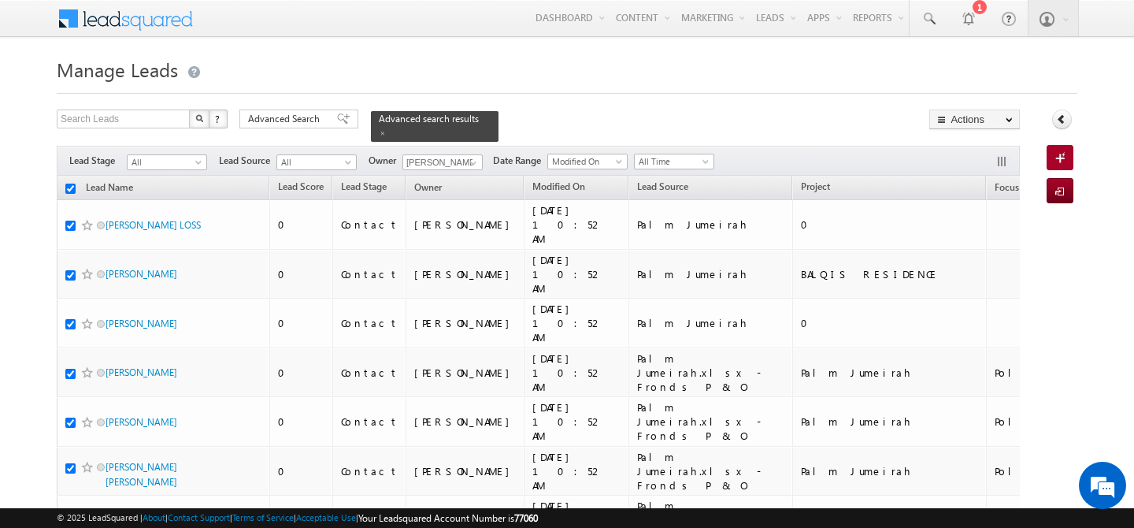
checkbox input "true"
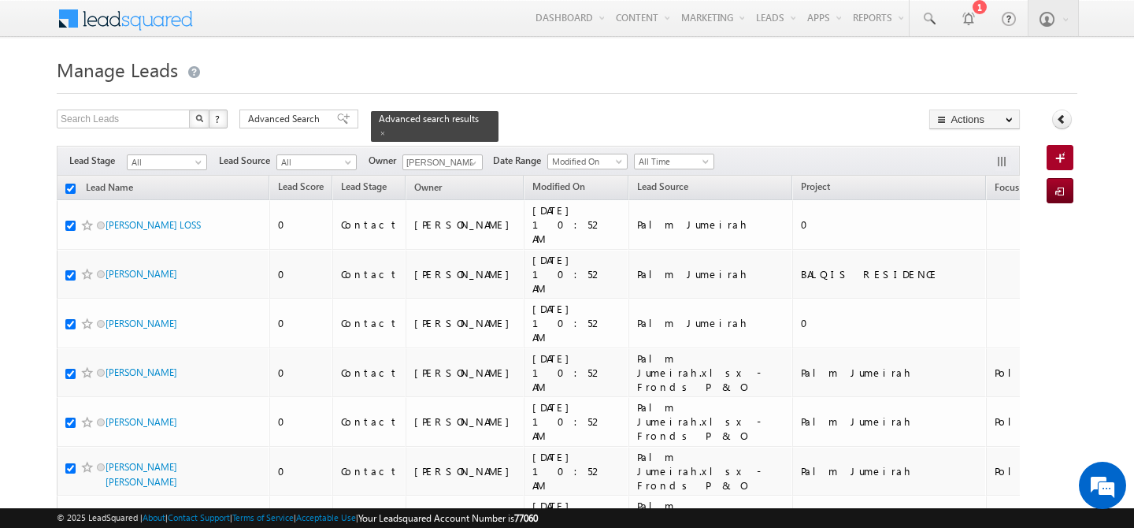
checkbox input "true"
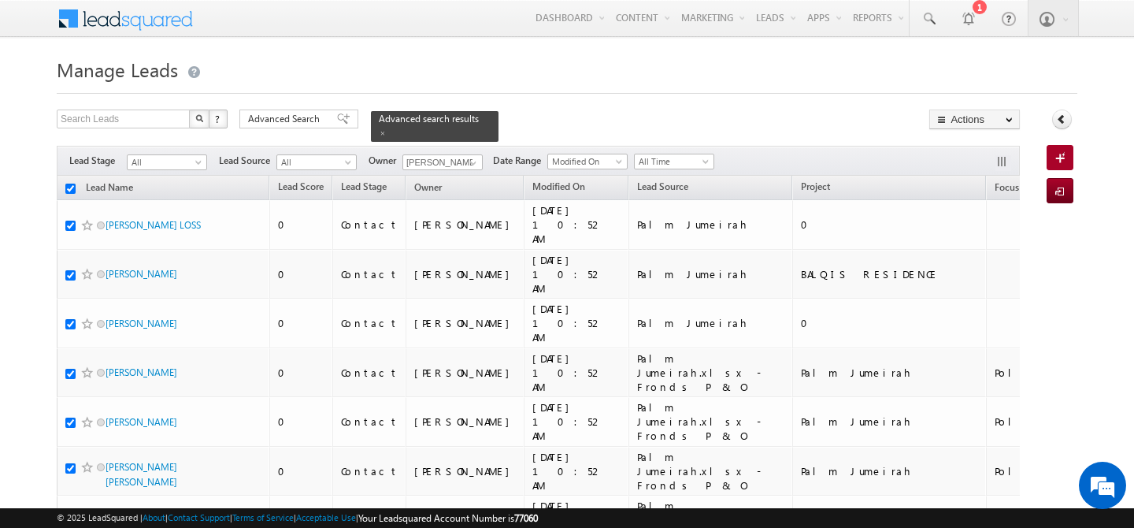
checkbox input "true"
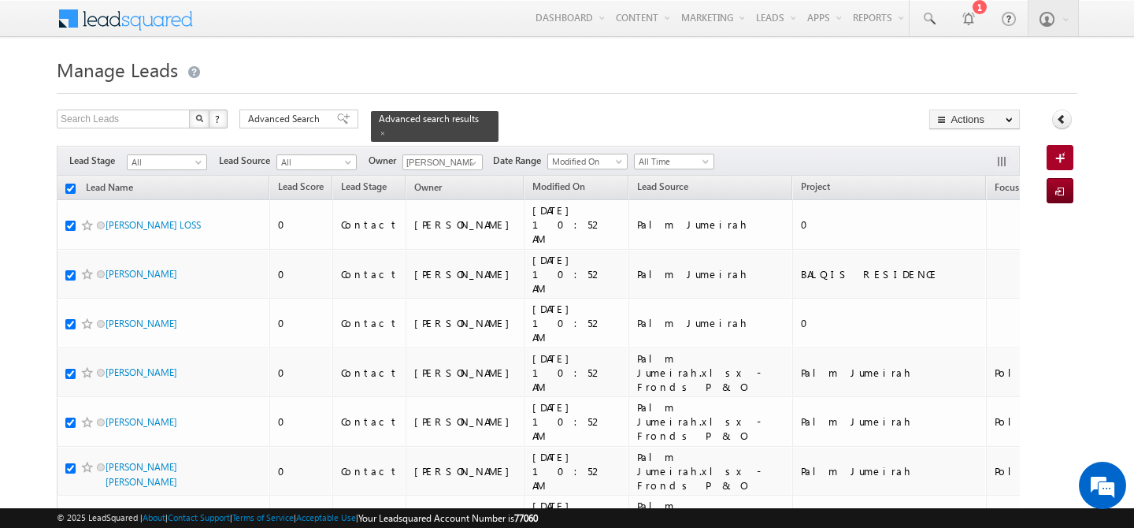
checkbox input "true"
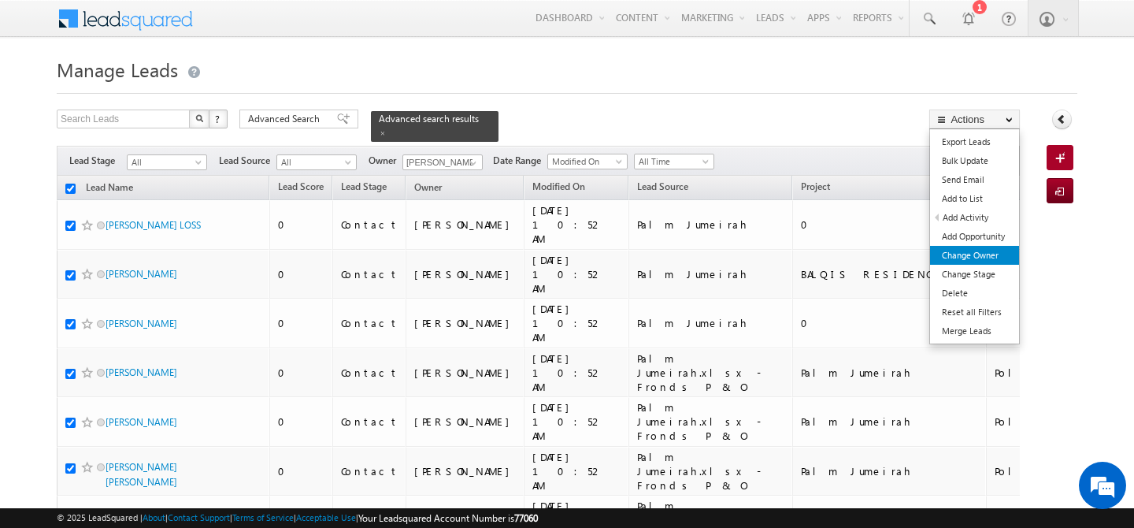
click at [987, 250] on link "Change Owner" at bounding box center [974, 255] width 89 height 19
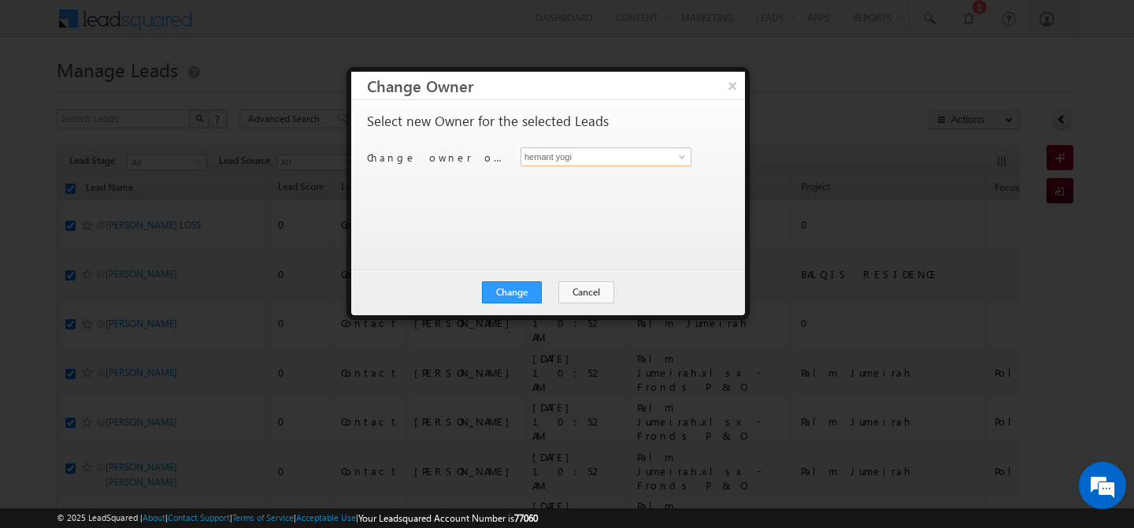
click at [581, 162] on input "hemant yogi" at bounding box center [606, 156] width 171 height 19
click at [594, 178] on link "shaila shree shaila.shree@indglobal.ae" at bounding box center [606, 181] width 171 height 30
click at [521, 289] on button "Change" at bounding box center [512, 292] width 60 height 22
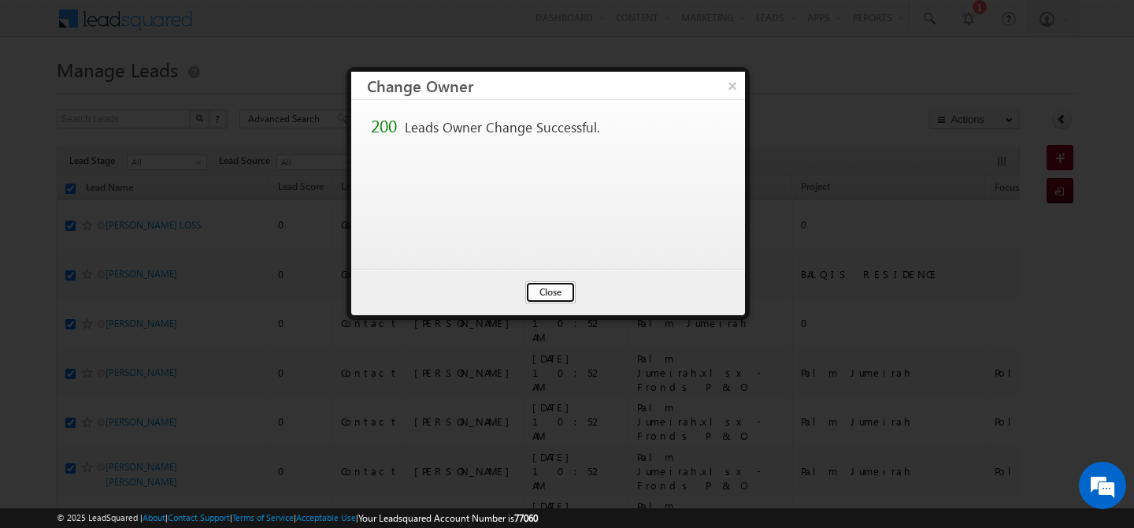
click at [535, 291] on button "Close" at bounding box center [550, 292] width 50 height 22
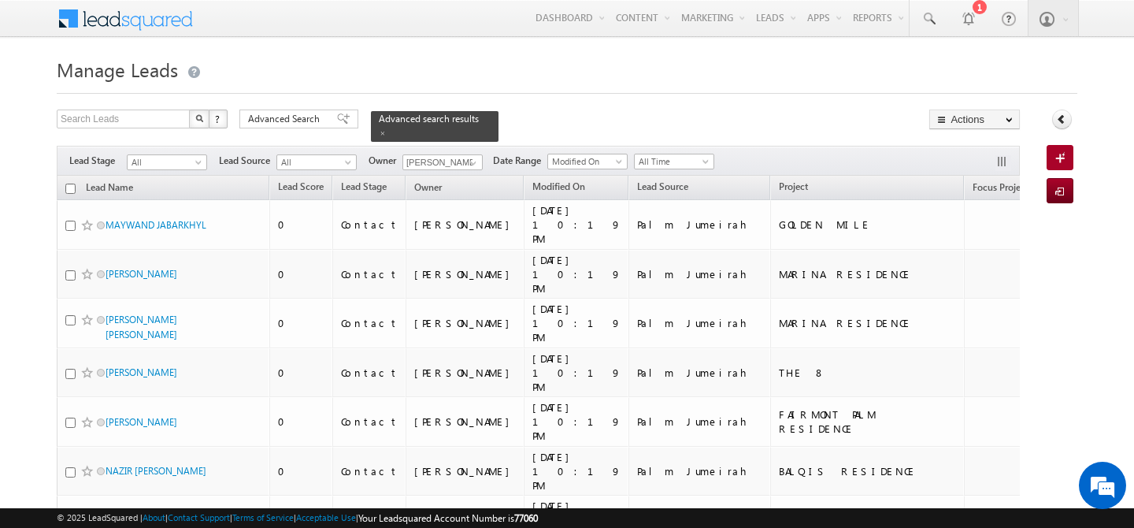
click at [67, 184] on input "checkbox" at bounding box center [70, 189] width 10 height 10
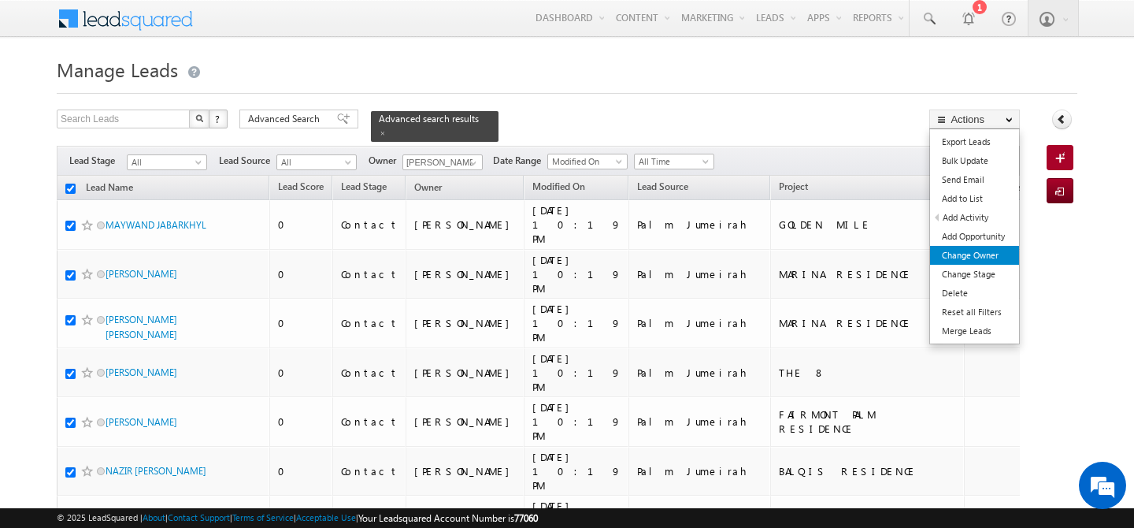
click at [982, 260] on link "Change Owner" at bounding box center [974, 255] width 89 height 19
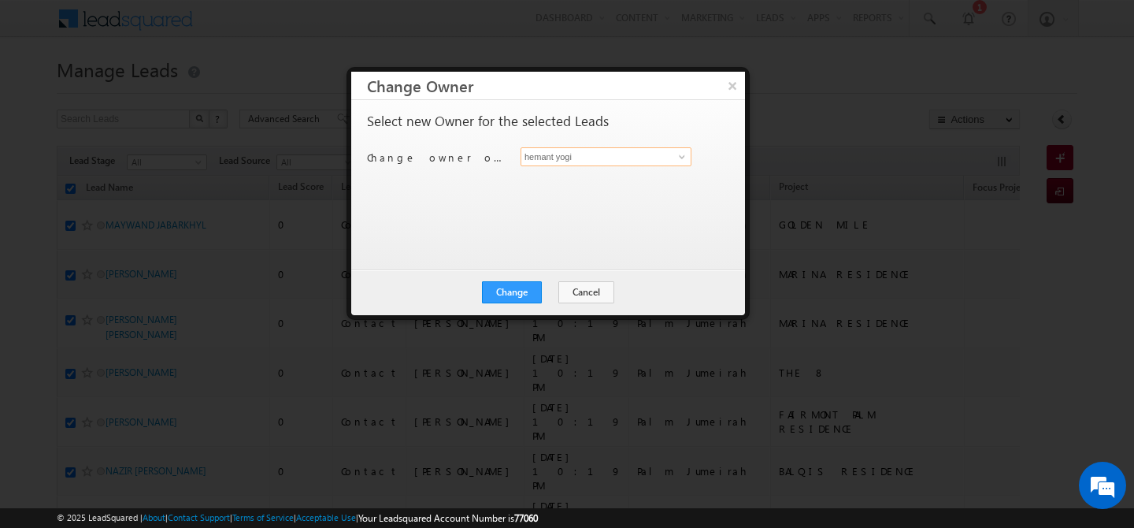
click at [552, 162] on input "hemant yogi" at bounding box center [606, 156] width 171 height 19
click at [549, 175] on link "shaila shree shaila.shree@indglobal.ae" at bounding box center [606, 181] width 171 height 30
click at [504, 302] on button "Change" at bounding box center [512, 292] width 60 height 22
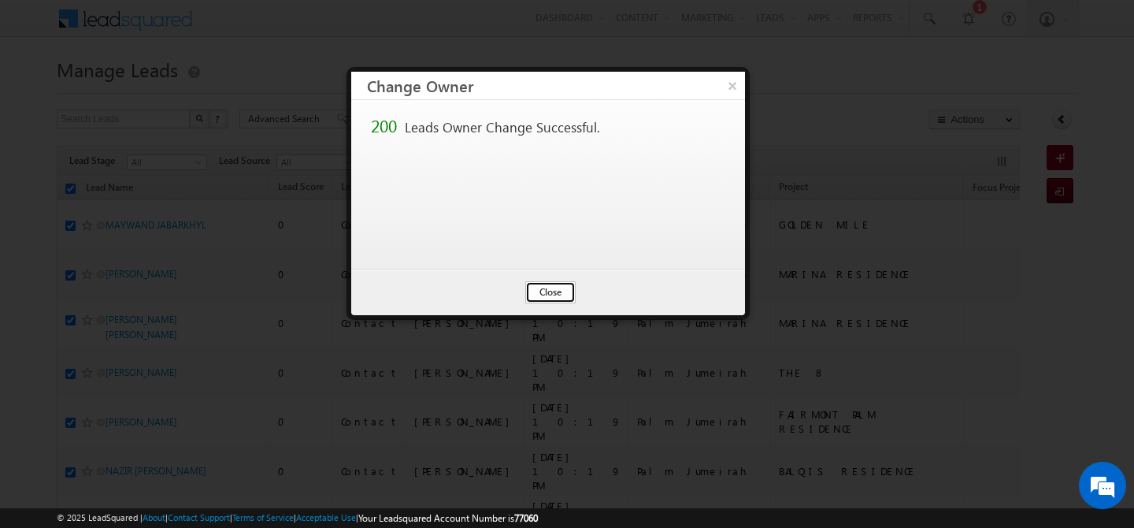
click at [544, 287] on button "Close" at bounding box center [550, 292] width 50 height 22
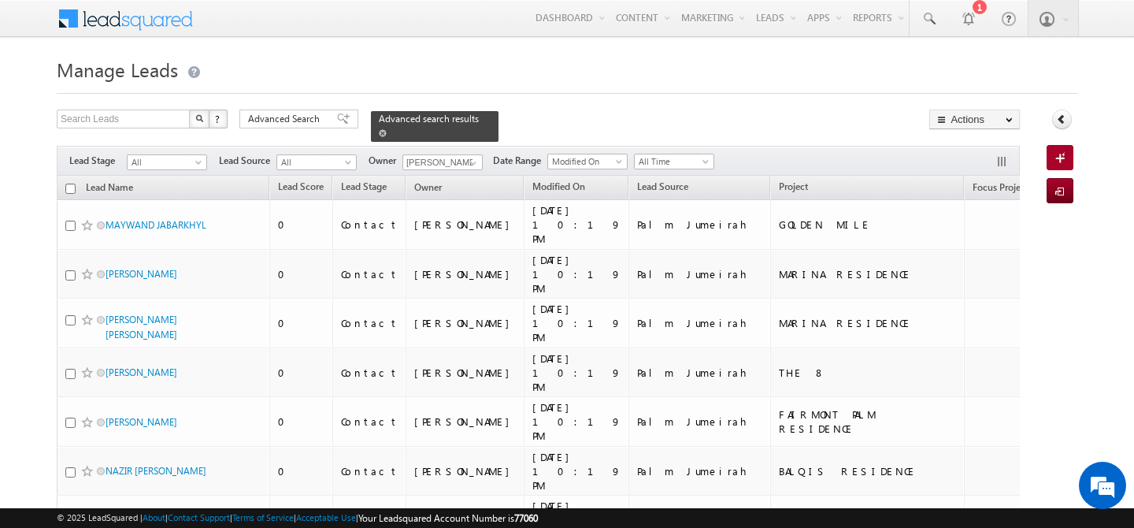
click at [387, 129] on span at bounding box center [383, 133] width 8 height 8
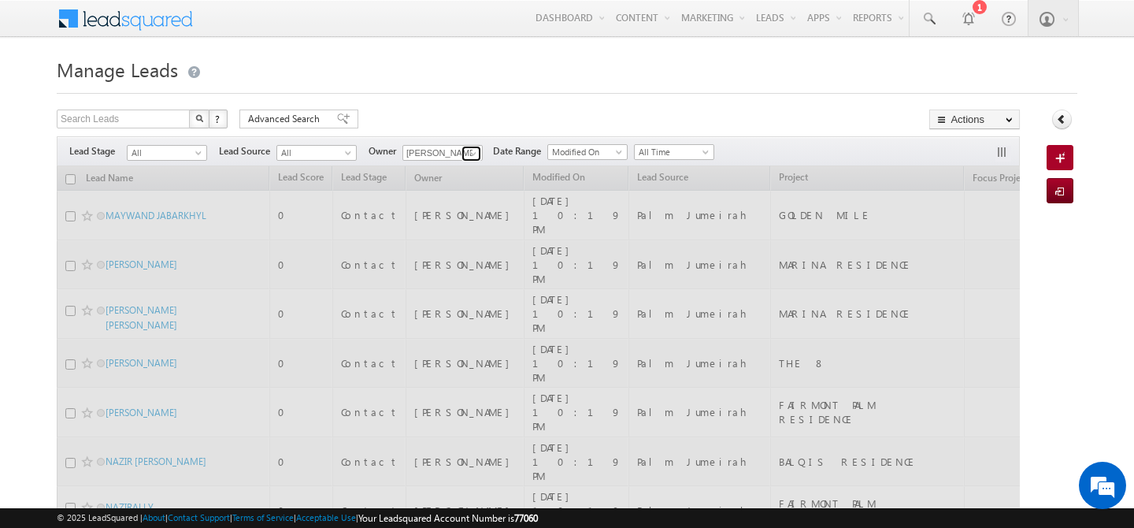
click at [477, 148] on span at bounding box center [473, 153] width 13 height 13
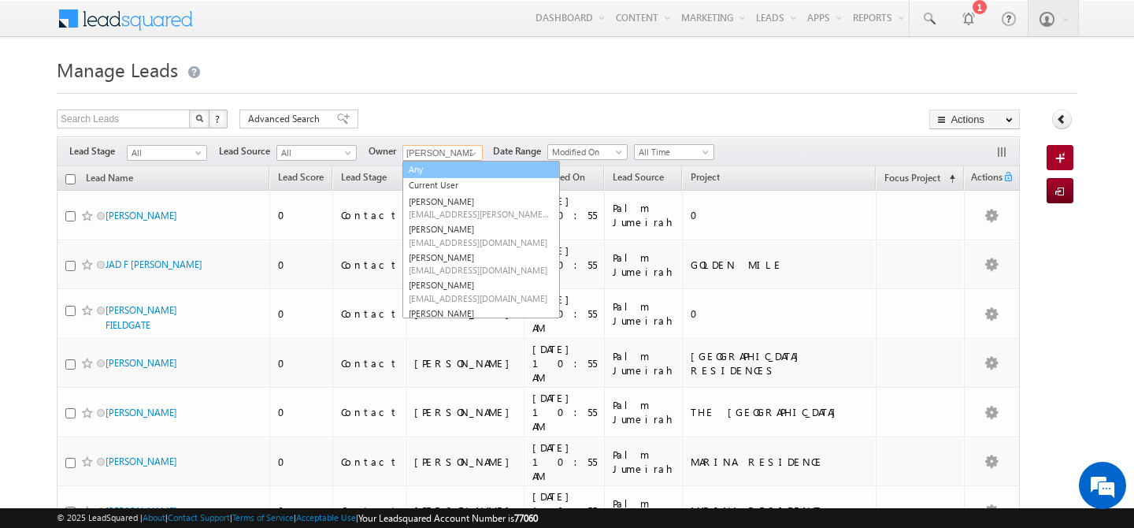
click at [425, 169] on link "Any" at bounding box center [481, 170] width 158 height 18
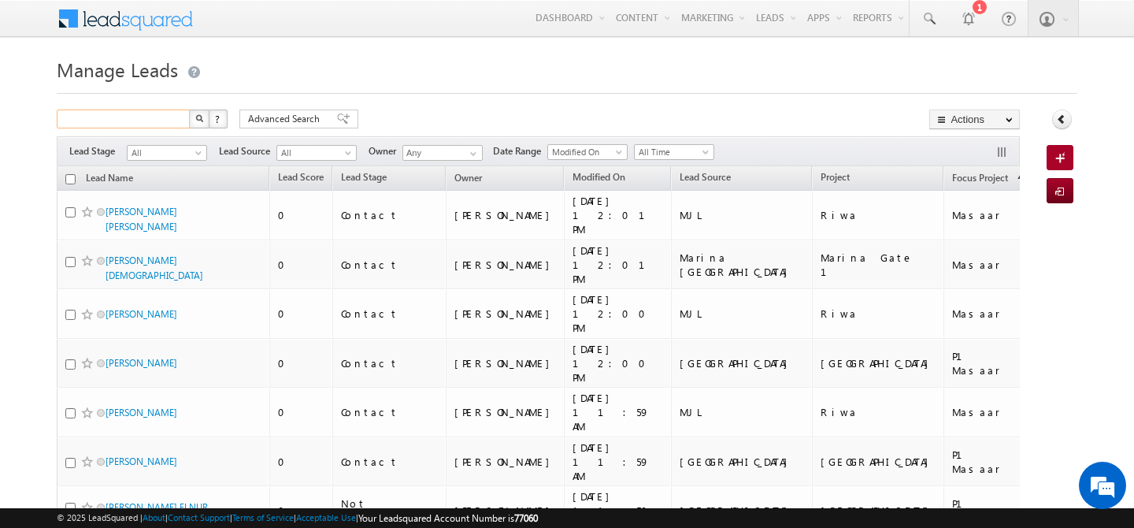
click at [138, 122] on input "text" at bounding box center [124, 118] width 135 height 19
click at [195, 117] on img "button" at bounding box center [199, 118] width 8 height 8
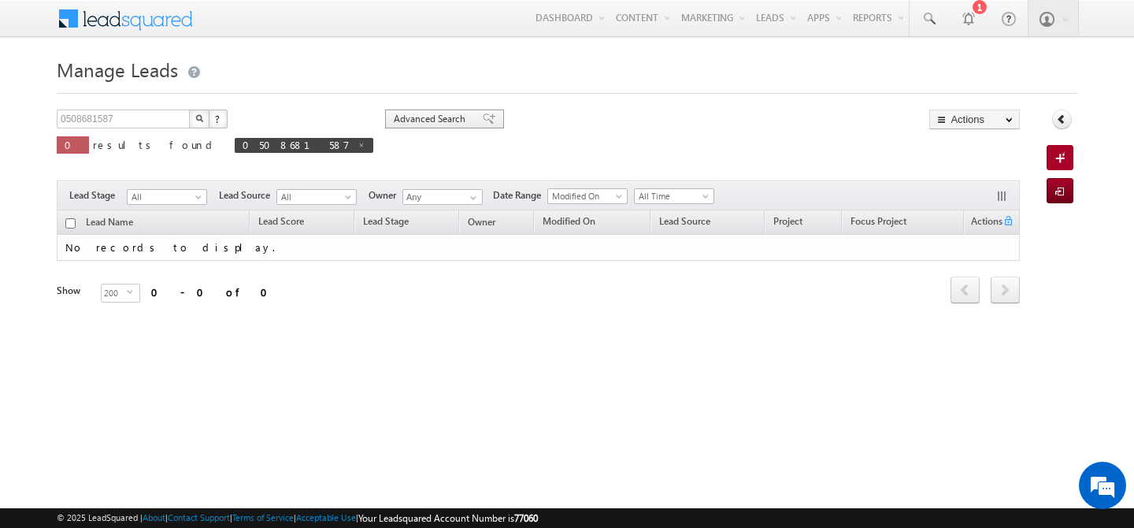
click at [394, 118] on span "Advanced Search" at bounding box center [432, 119] width 76 height 14
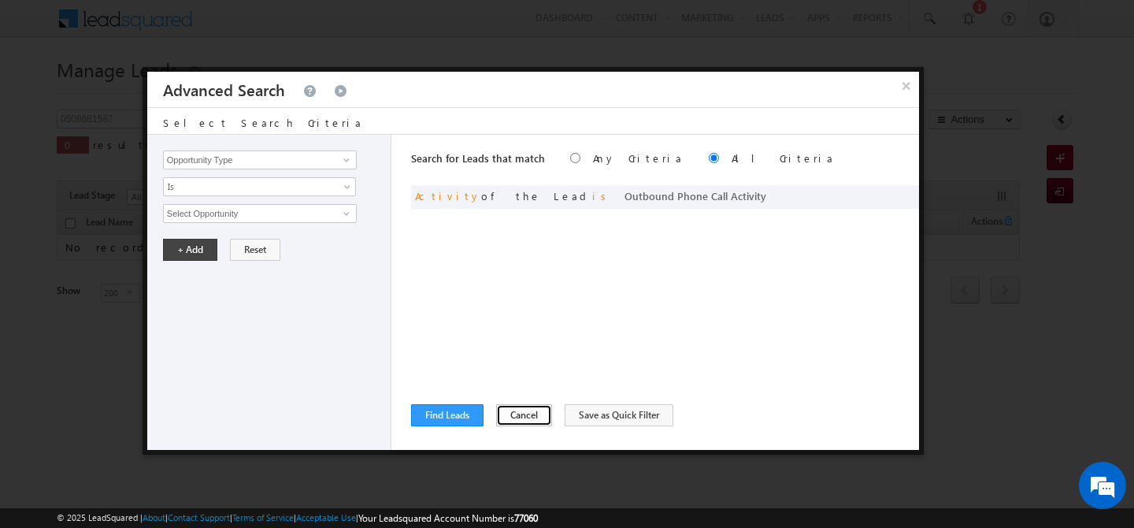
click at [527, 416] on button "Cancel" at bounding box center [524, 415] width 56 height 22
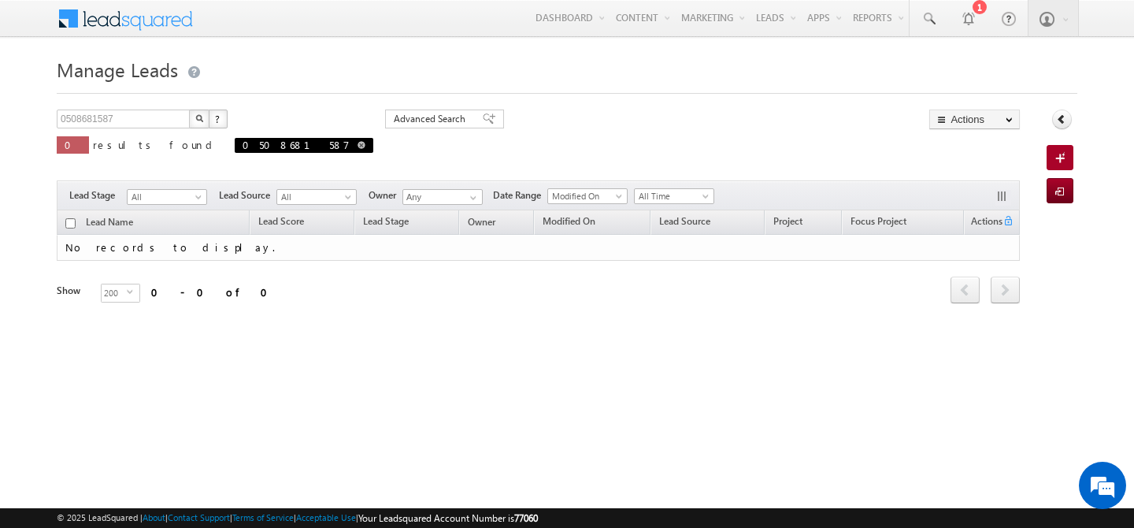
click at [235, 144] on span "0508681587" at bounding box center [304, 145] width 139 height 15
click at [358, 144] on span at bounding box center [362, 145] width 8 height 8
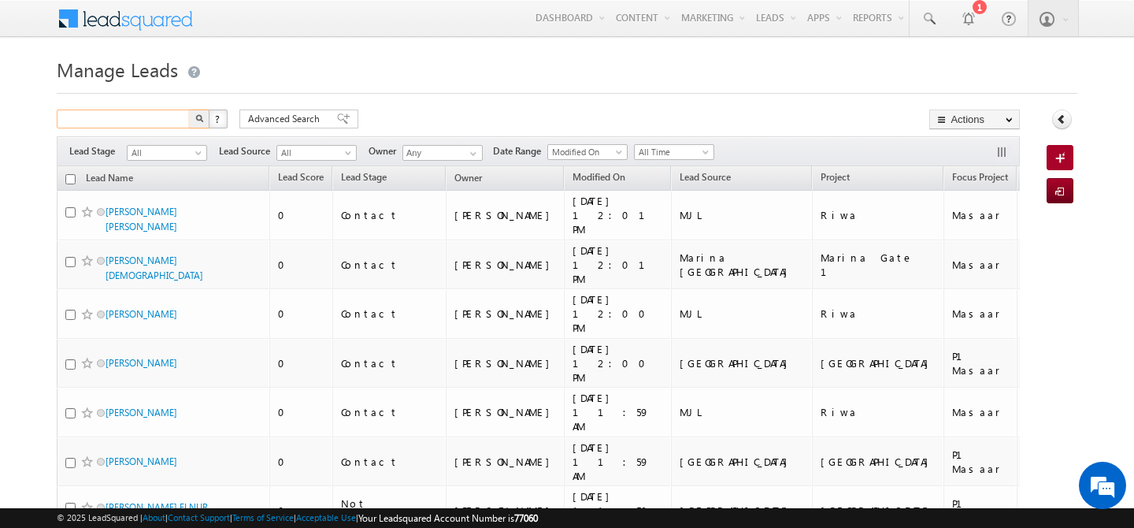
click at [179, 115] on input "text" at bounding box center [124, 118] width 135 height 19
click at [189, 109] on button "button" at bounding box center [199, 118] width 20 height 19
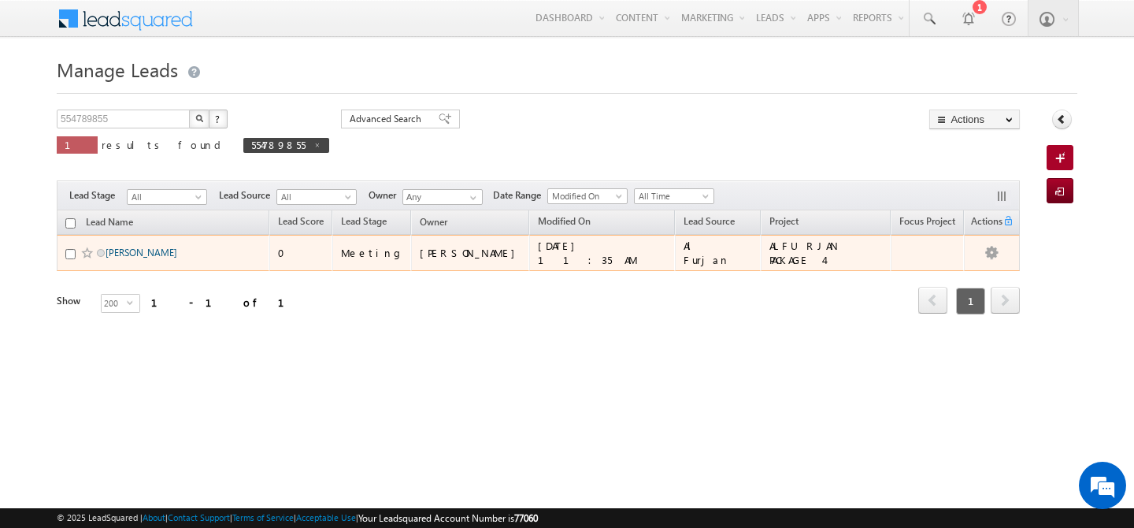
click at [177, 250] on link "DANIYAR TOKMURATOV" at bounding box center [142, 253] width 72 height 12
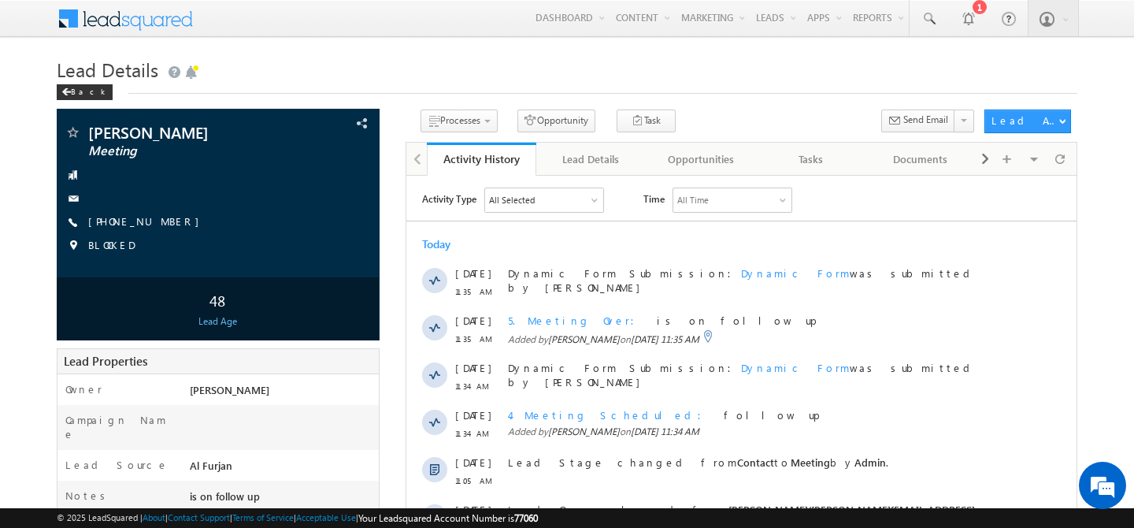
click at [221, 306] on div "48" at bounding box center [218, 299] width 314 height 29
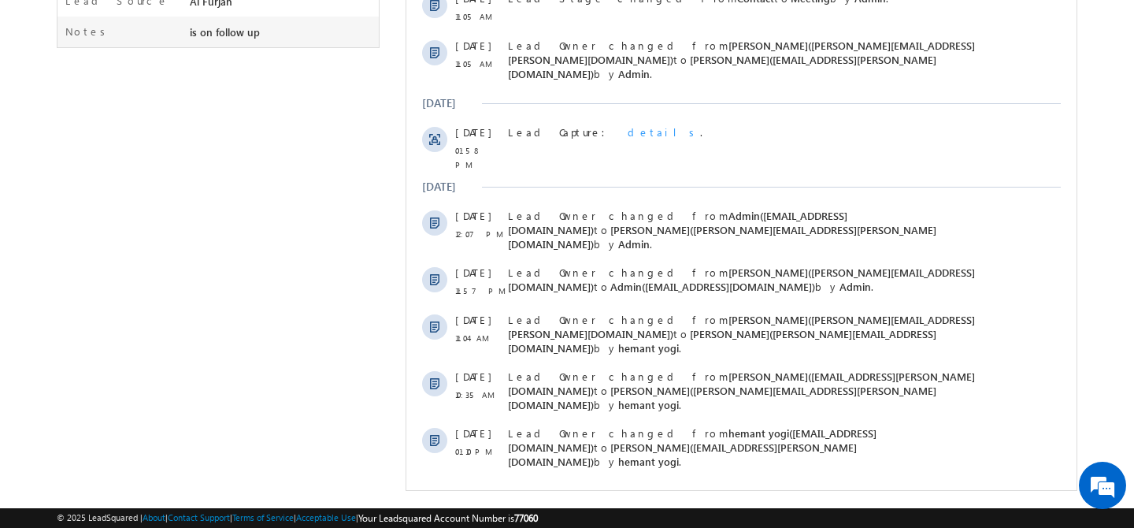
scroll to position [467, 0]
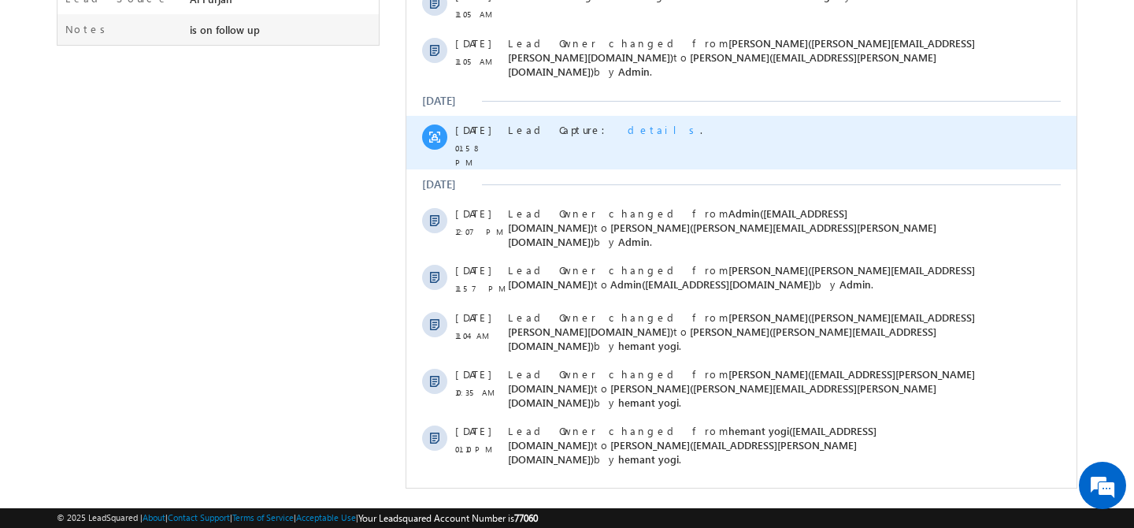
click at [628, 123] on span "details" at bounding box center [664, 129] width 72 height 13
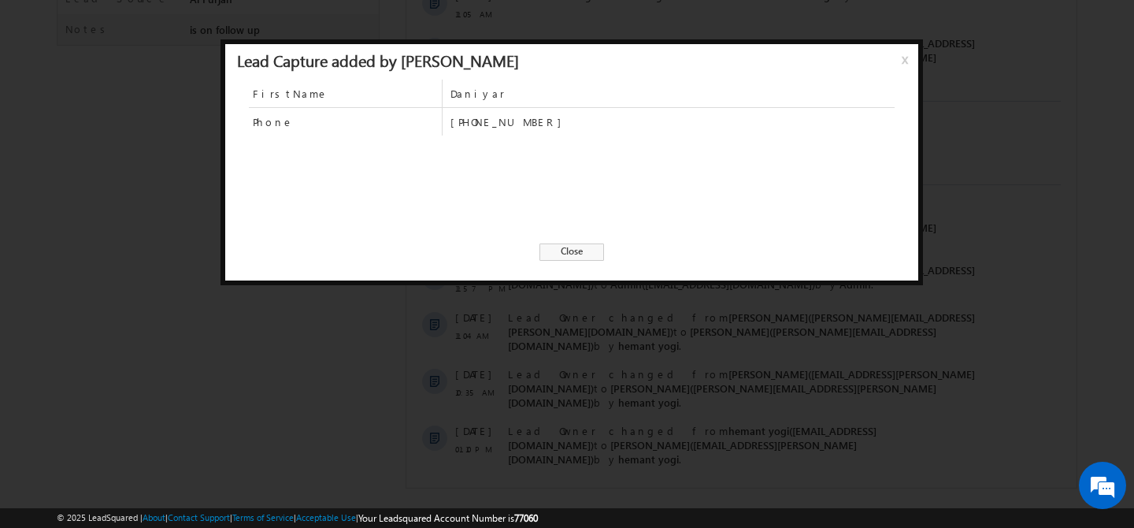
click at [574, 250] on span "Close" at bounding box center [572, 251] width 65 height 17
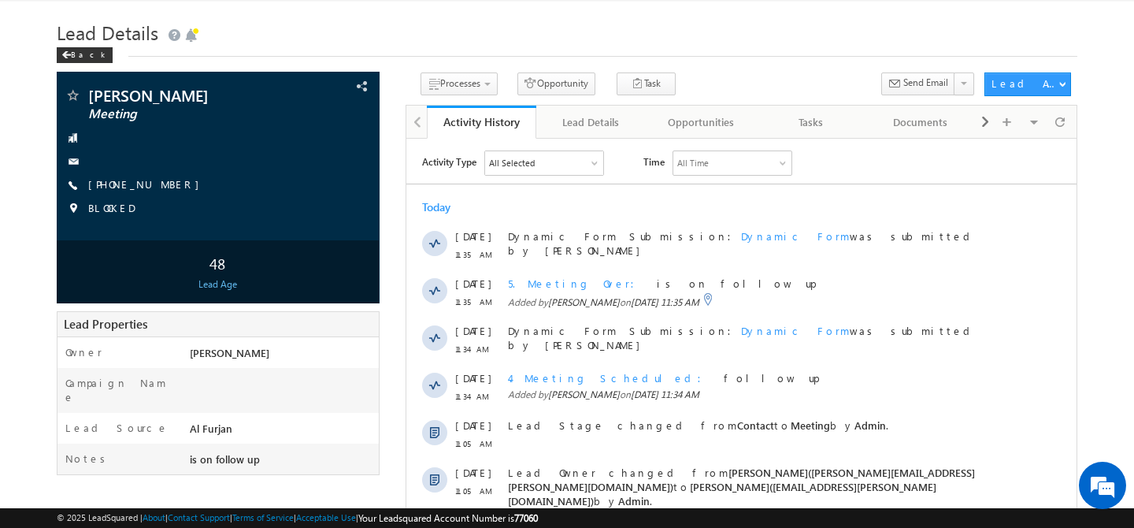
scroll to position [0, 0]
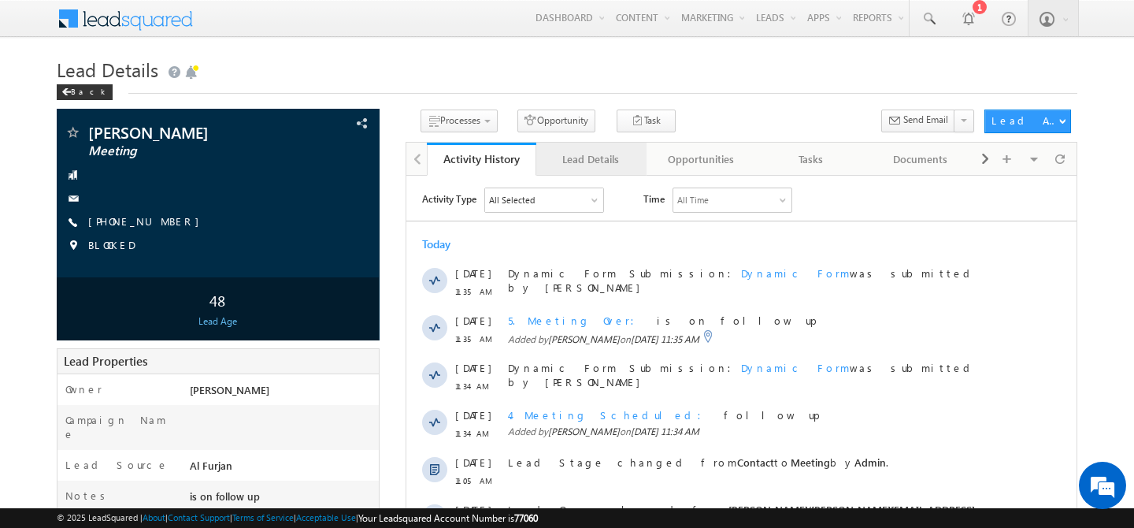
click at [588, 166] on div "Lead Details" at bounding box center [590, 159] width 83 height 19
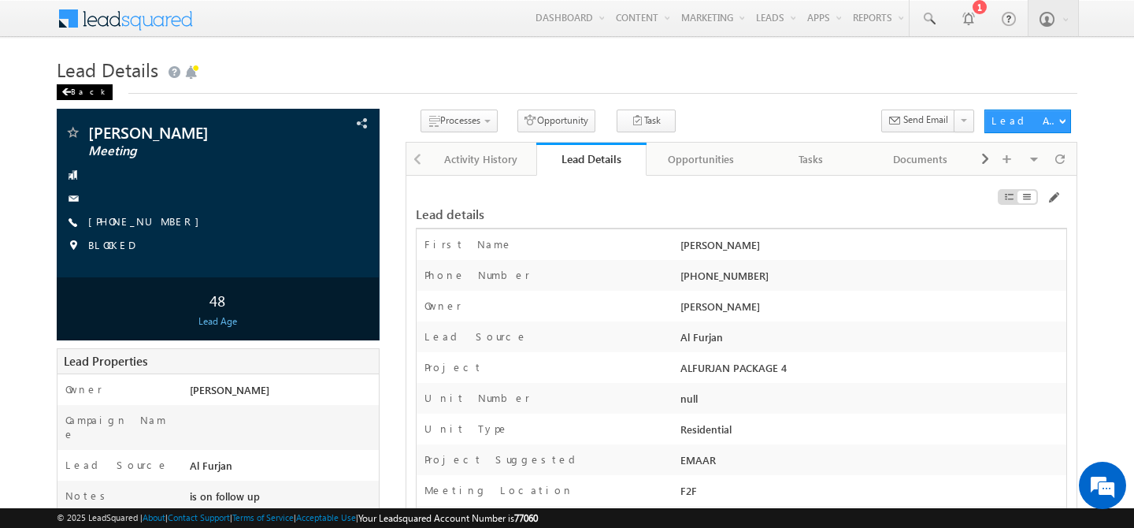
click at [79, 95] on div "Back" at bounding box center [85, 92] width 56 height 16
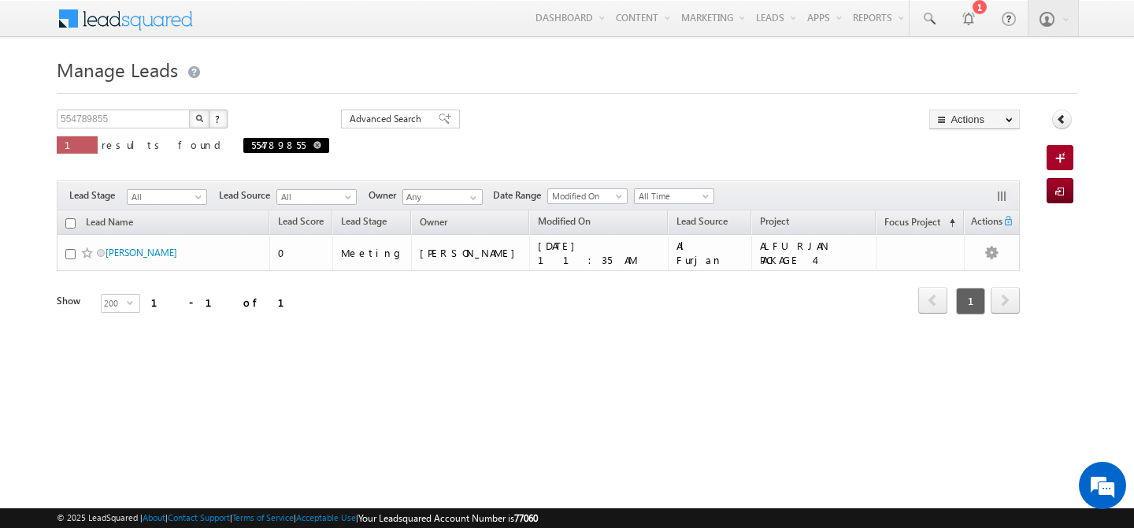
click at [313, 146] on span at bounding box center [317, 145] width 8 height 8
type input "Search Leads"
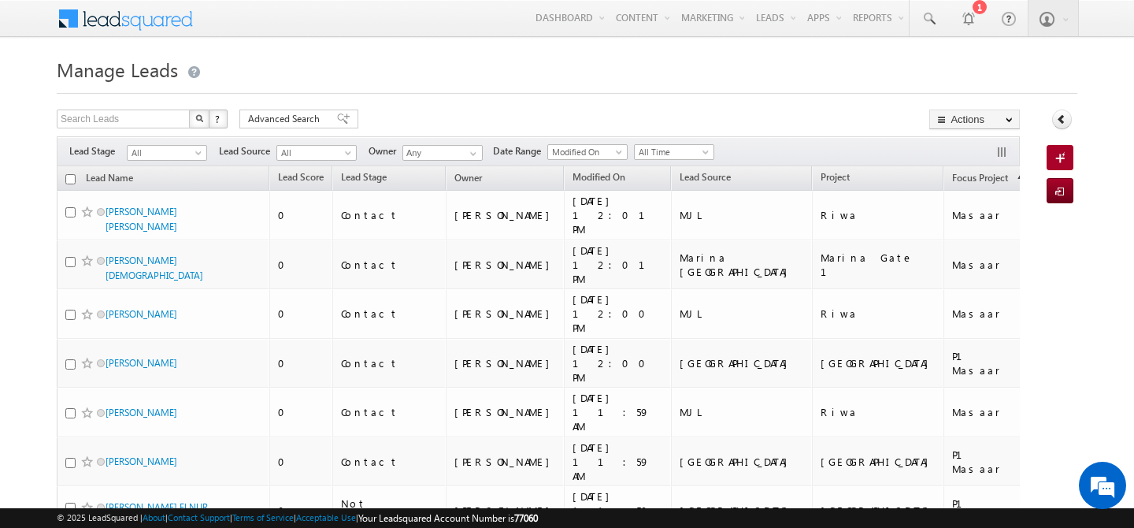
click at [496, 109] on div "Search Leads X ? 23950 results found Advanced Search Advanced Search Advanced s…" at bounding box center [538, 120] width 963 height 23
click at [82, 113] on input "text" at bounding box center [124, 118] width 135 height 19
click at [155, 121] on input "text" at bounding box center [124, 118] width 135 height 19
type input "Search Leads"
click at [254, 121] on span "Advanced Search" at bounding box center [286, 119] width 76 height 14
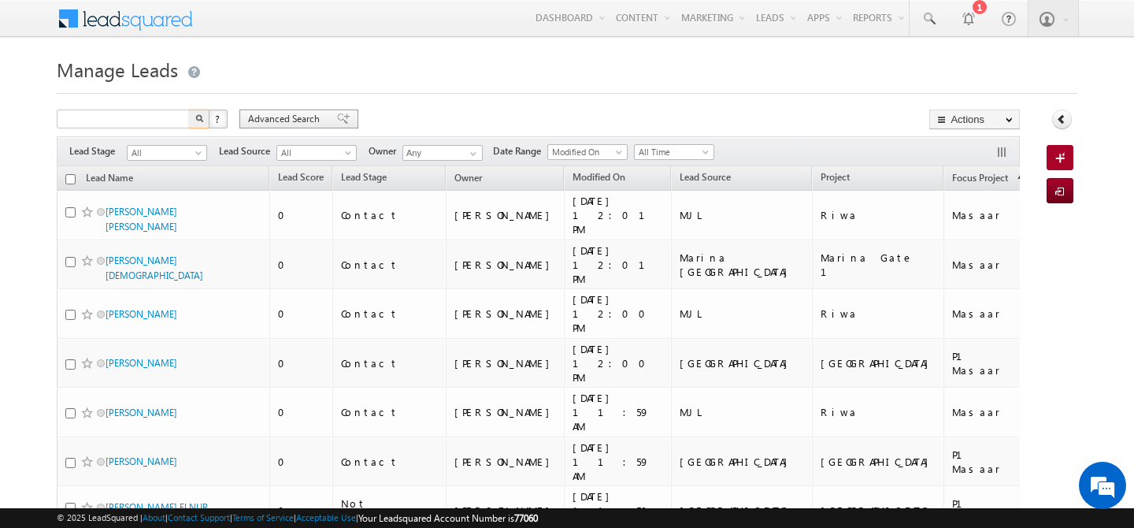
type input "Search Leads"
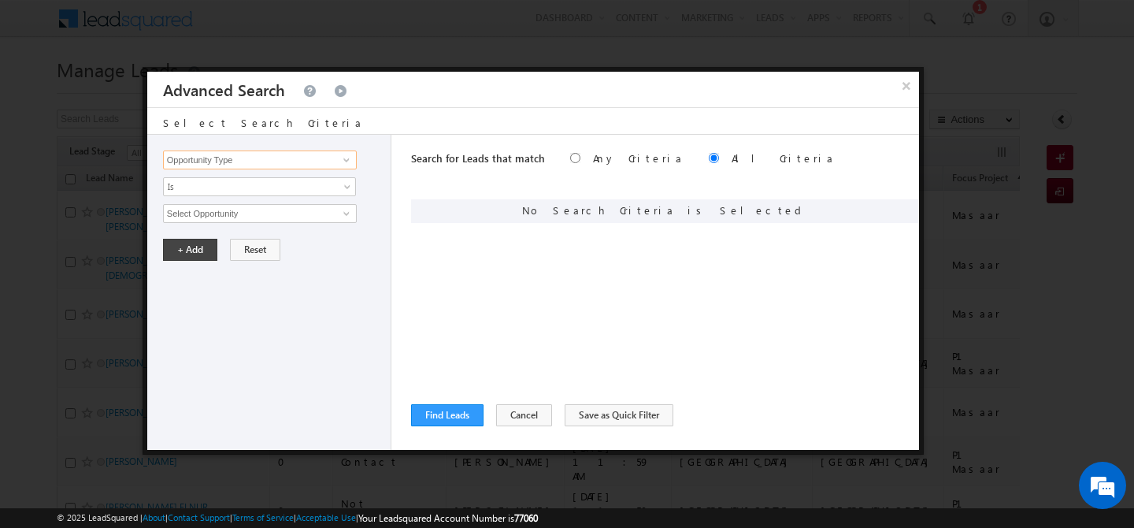
click at [287, 159] on input "Opportunity Type" at bounding box center [260, 159] width 194 height 19
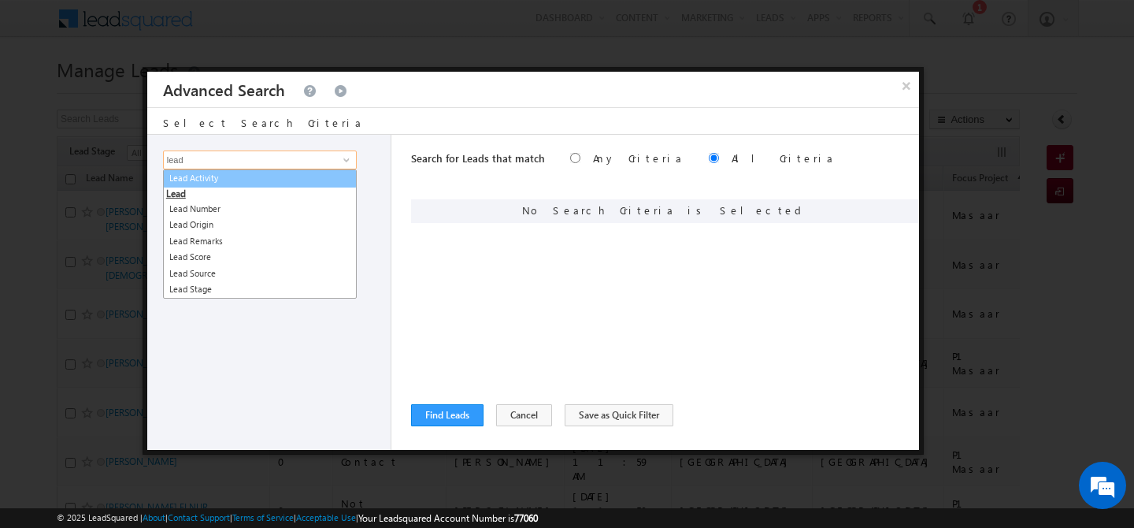
click at [283, 182] on link "Lead Activity" at bounding box center [260, 178] width 194 height 18
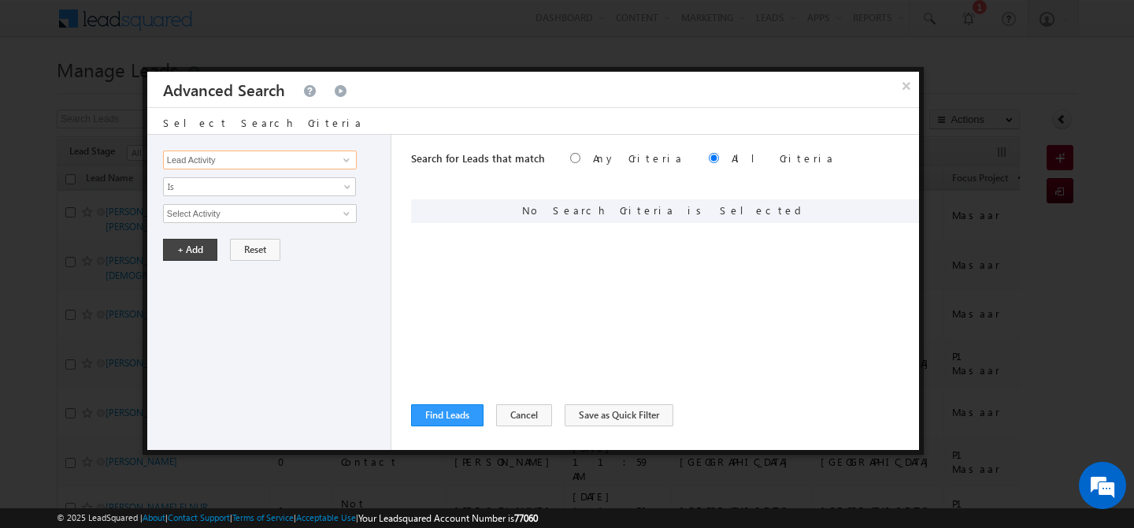
click at [248, 161] on input "Lead Activity" at bounding box center [260, 159] width 194 height 19
click at [234, 194] on link "Lead Source" at bounding box center [260, 193] width 194 height 18
type input "Lead Source"
click at [217, 214] on span "None Selected" at bounding box center [253, 213] width 179 height 17
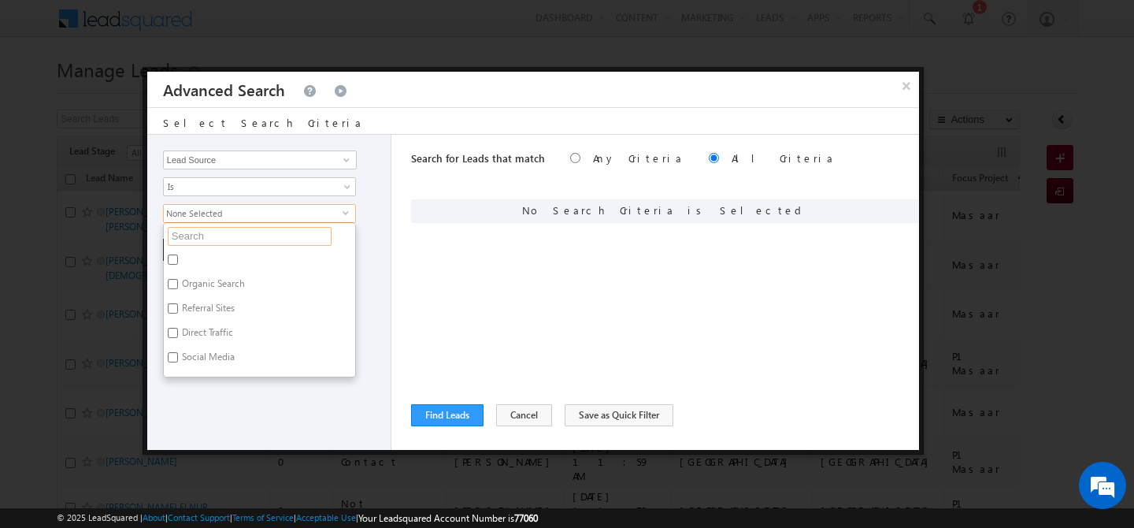
click at [213, 239] on input "text" at bounding box center [250, 236] width 164 height 19
type input "shar"
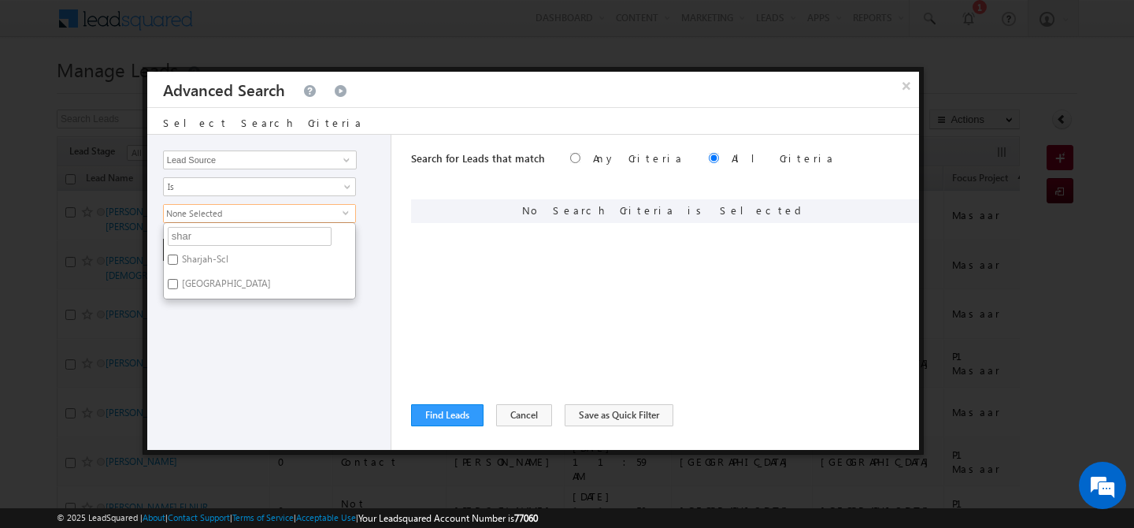
click at [205, 262] on label "Sharjah-Scl" at bounding box center [204, 262] width 80 height 24
click at [178, 262] on input "Sharjah-Scl" at bounding box center [173, 259] width 10 height 10
checkbox input "true"
click at [205, 292] on label "Sharjah School" at bounding box center [225, 286] width 123 height 24
click at [178, 289] on input "Sharjah School" at bounding box center [173, 284] width 10 height 10
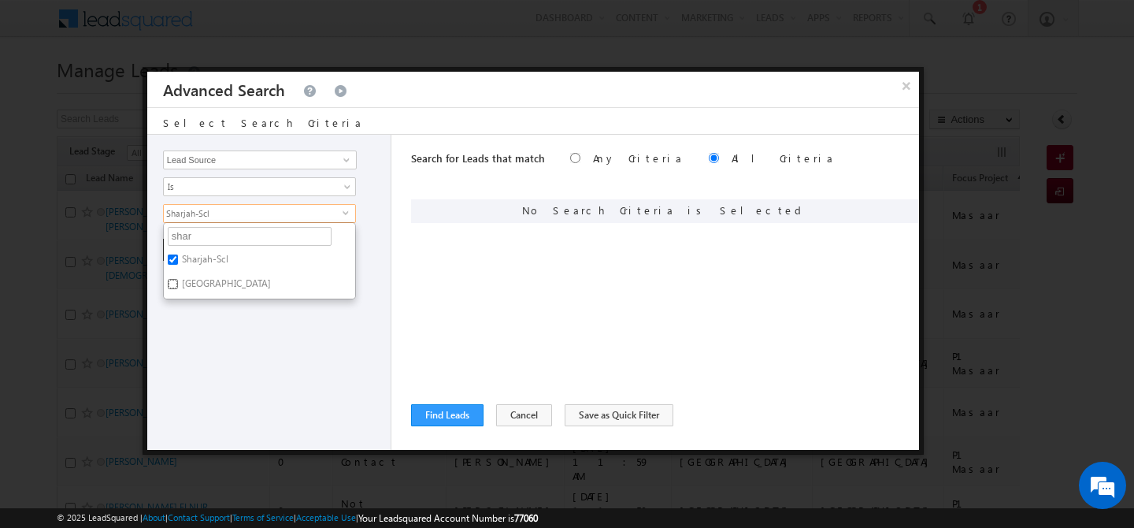
checkbox input "true"
click at [209, 316] on div "Opportunity Type Lead Activity Task Sales Group Prospect Id Address 1 Address 2…" at bounding box center [269, 292] width 244 height 315
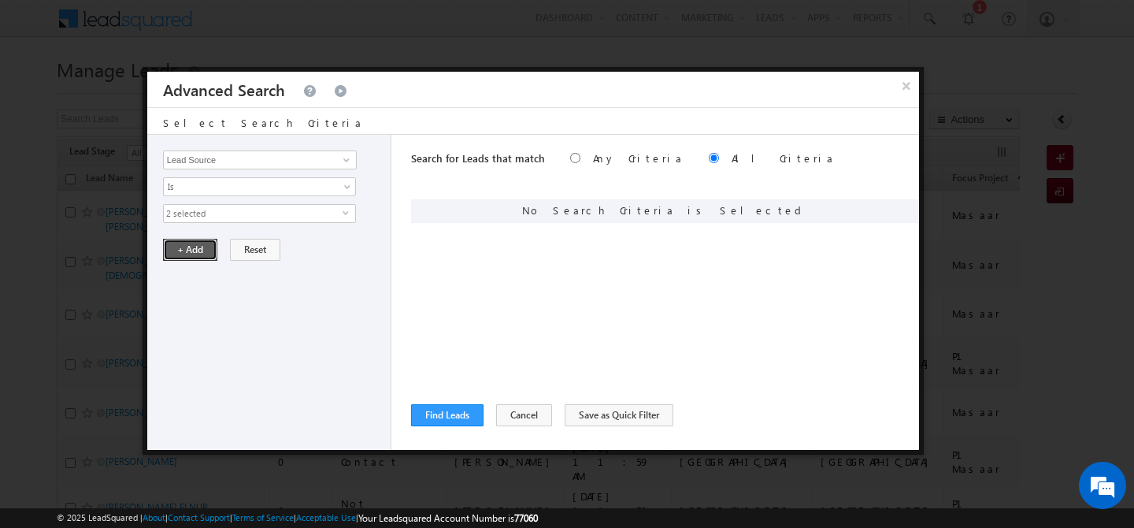
click at [194, 256] on button "+ Add" at bounding box center [190, 250] width 54 height 22
click at [461, 424] on button "Find Leads" at bounding box center [447, 415] width 72 height 22
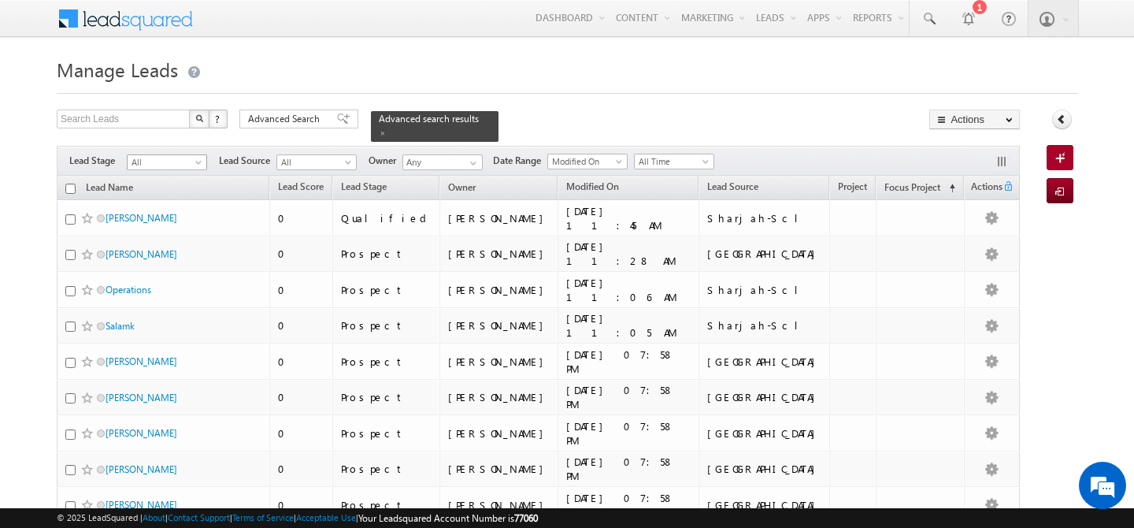
click at [192, 155] on span "All" at bounding box center [165, 162] width 75 height 14
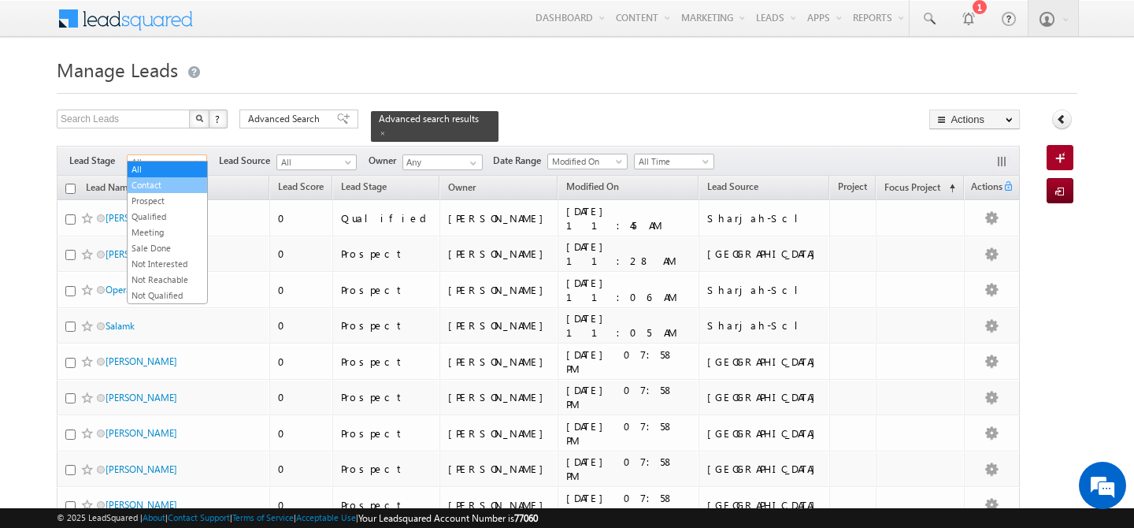
click at [169, 180] on link "Contact" at bounding box center [168, 185] width 80 height 14
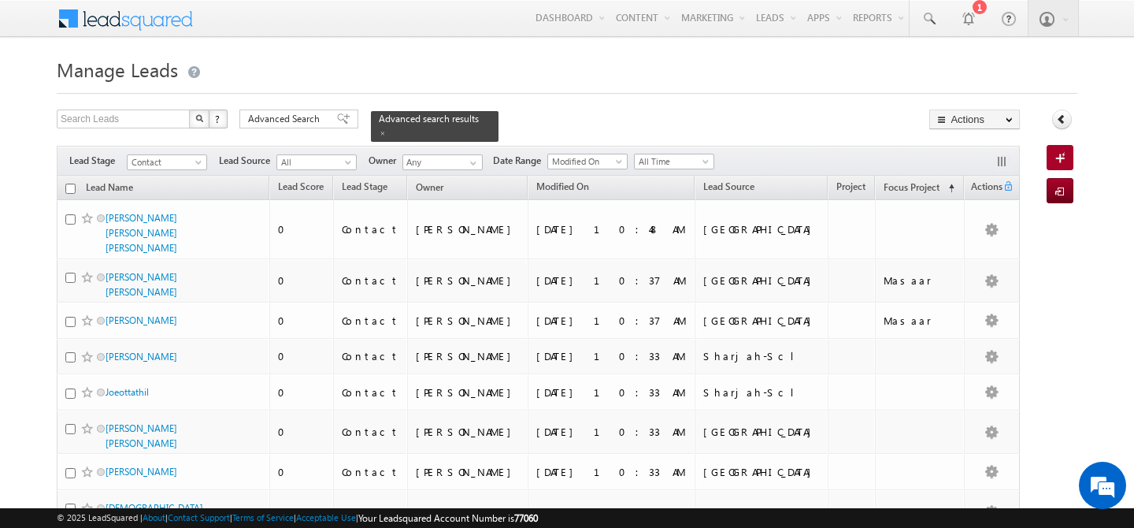
click at [69, 184] on input "checkbox" at bounding box center [70, 189] width 10 height 10
checkbox input "true"
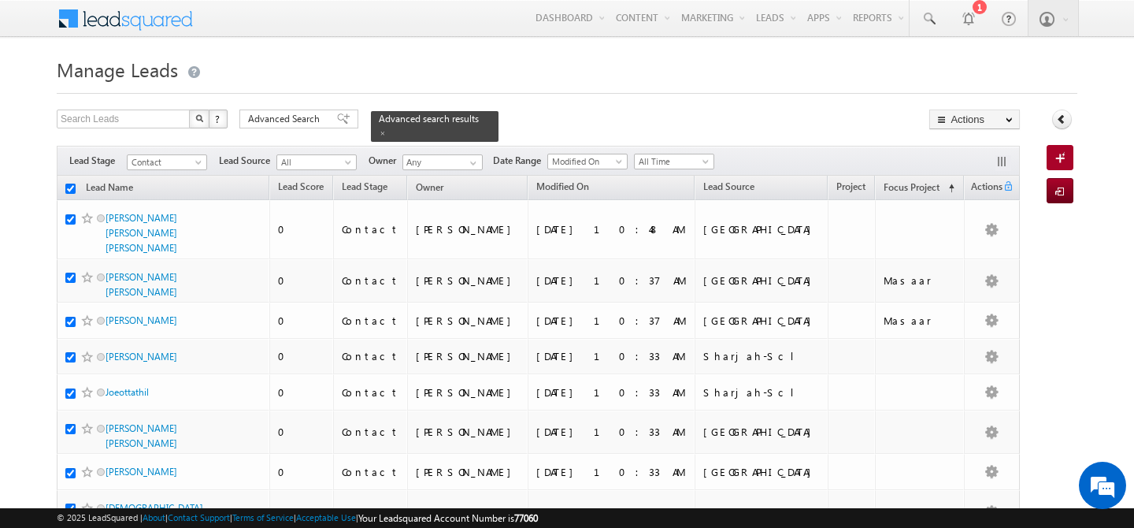
checkbox input "true"
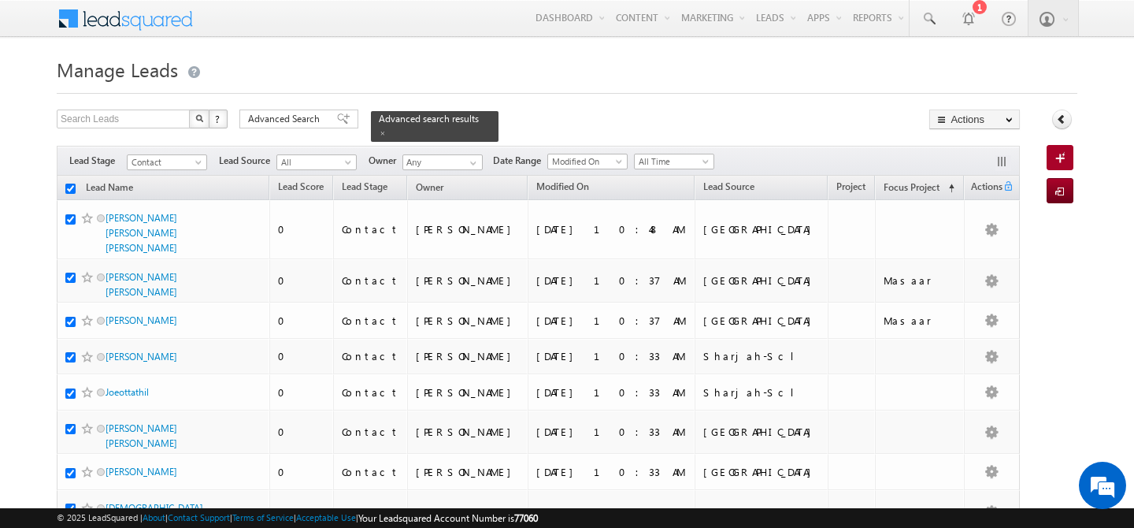
checkbox input "true"
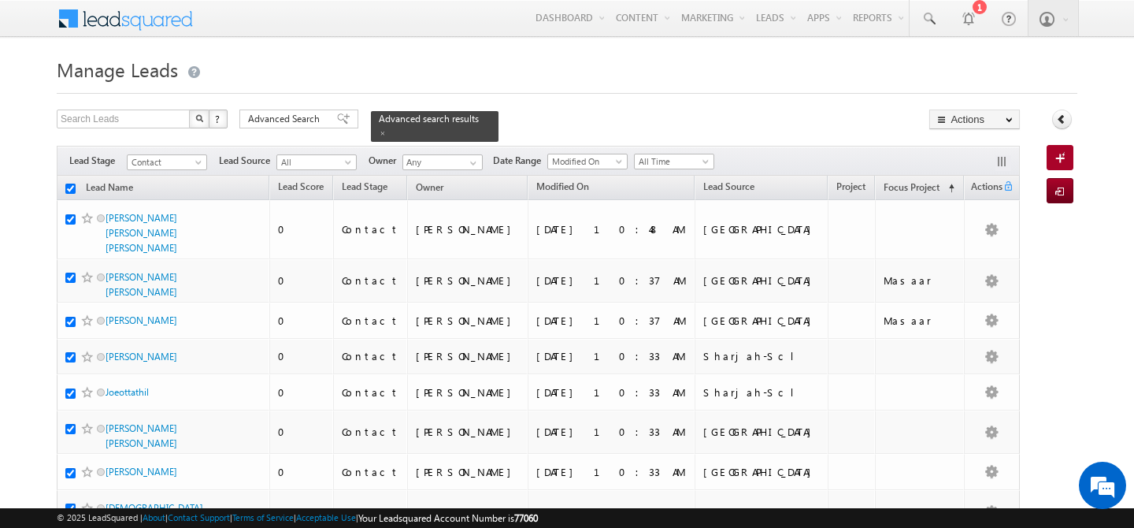
checkbox input "true"
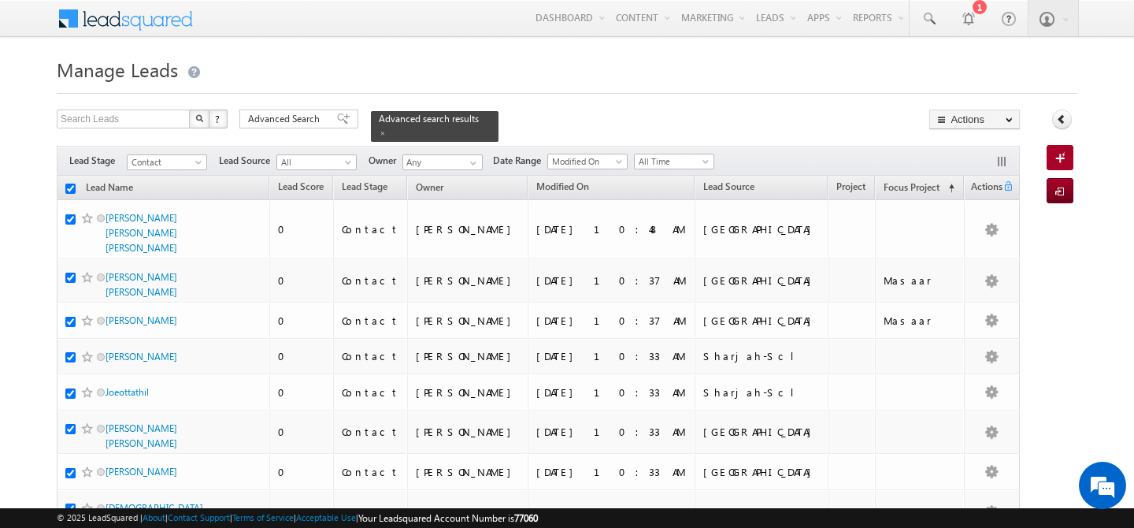
checkbox input "true"
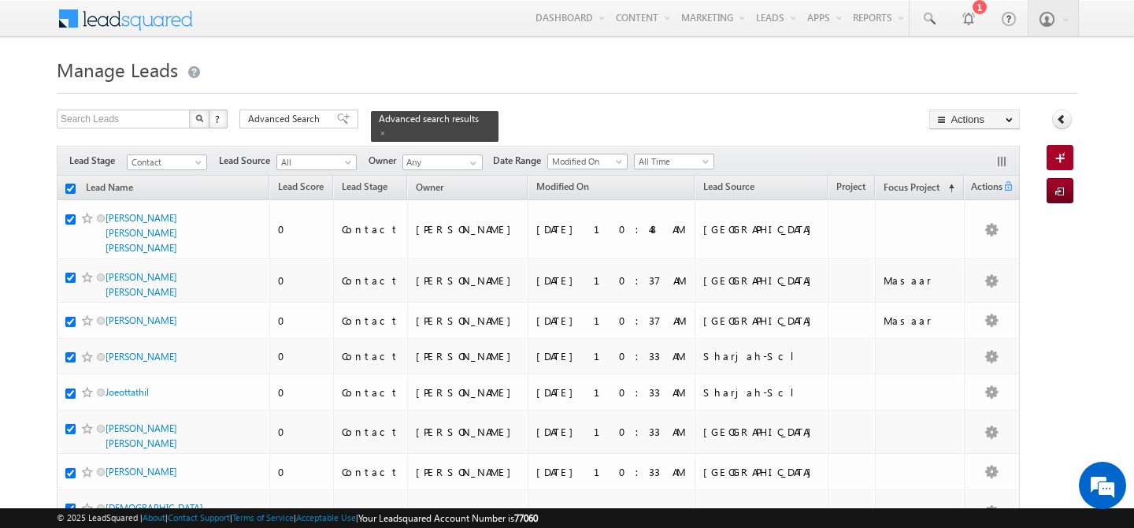
checkbox input "true"
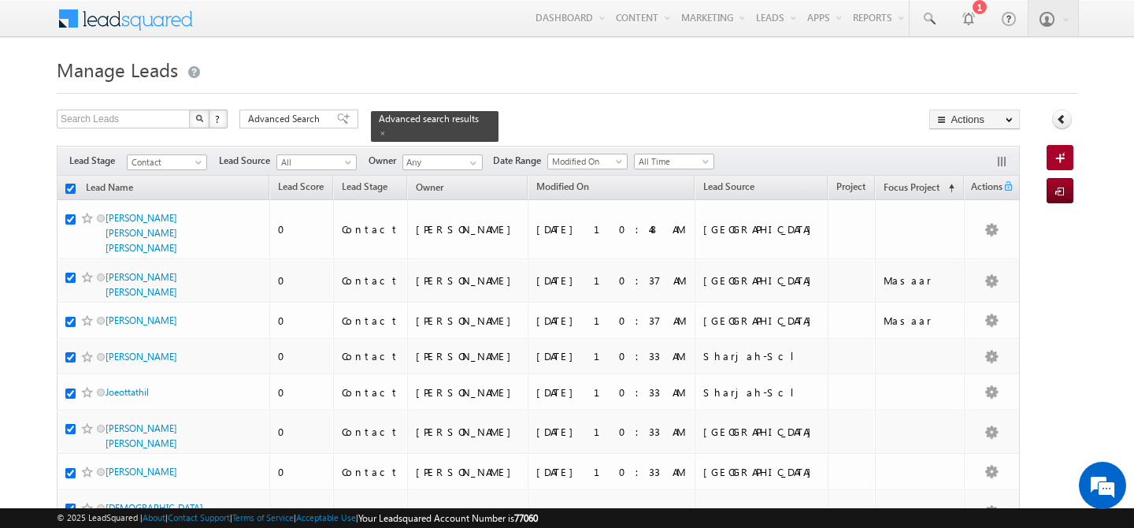
checkbox input "true"
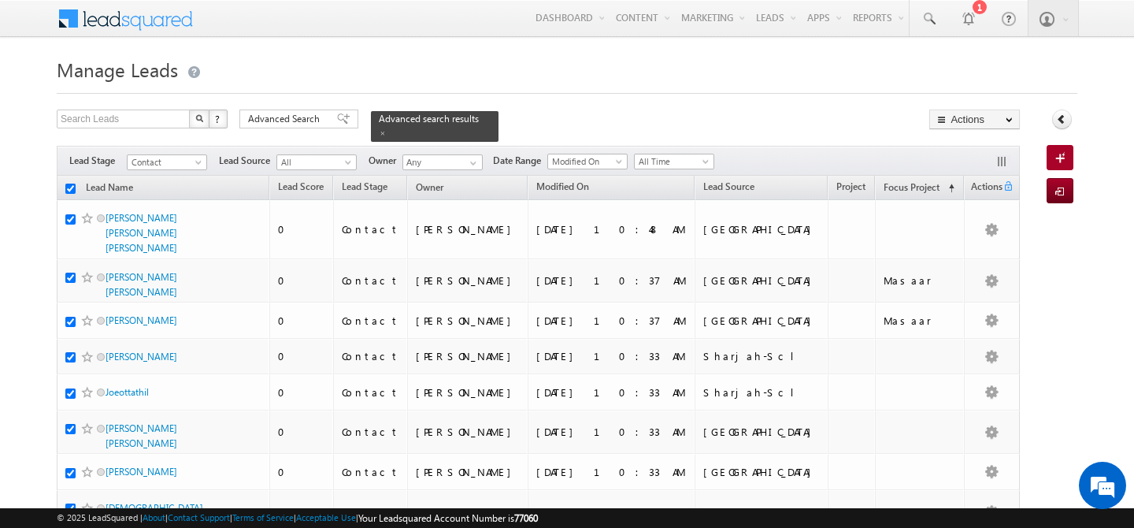
checkbox input "true"
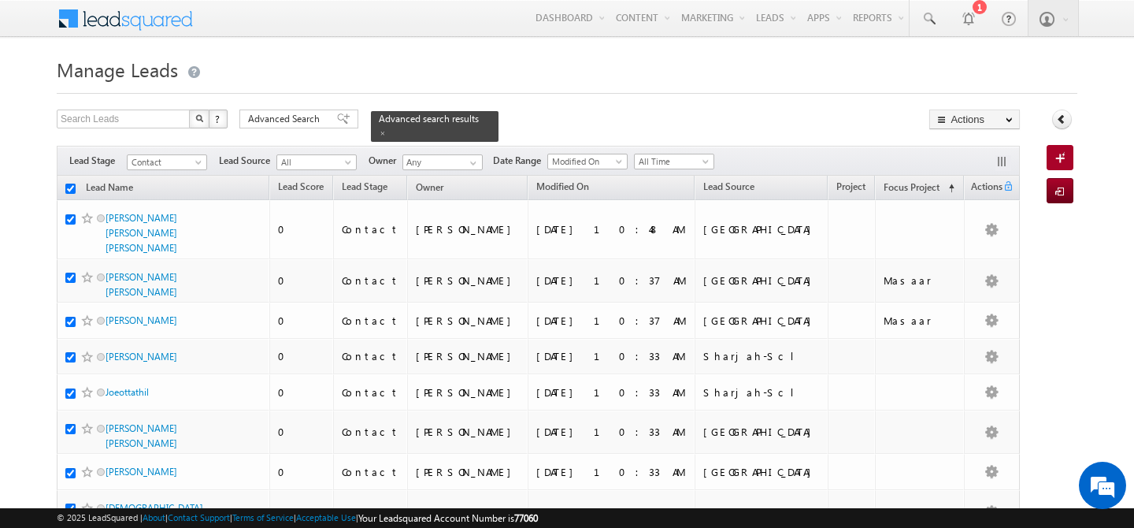
checkbox input "true"
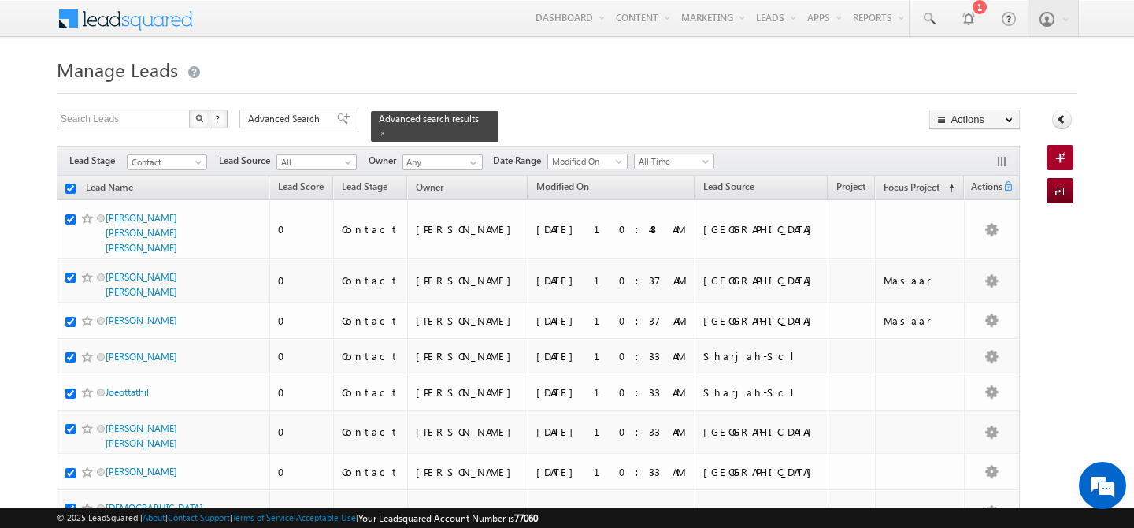
checkbox input "true"
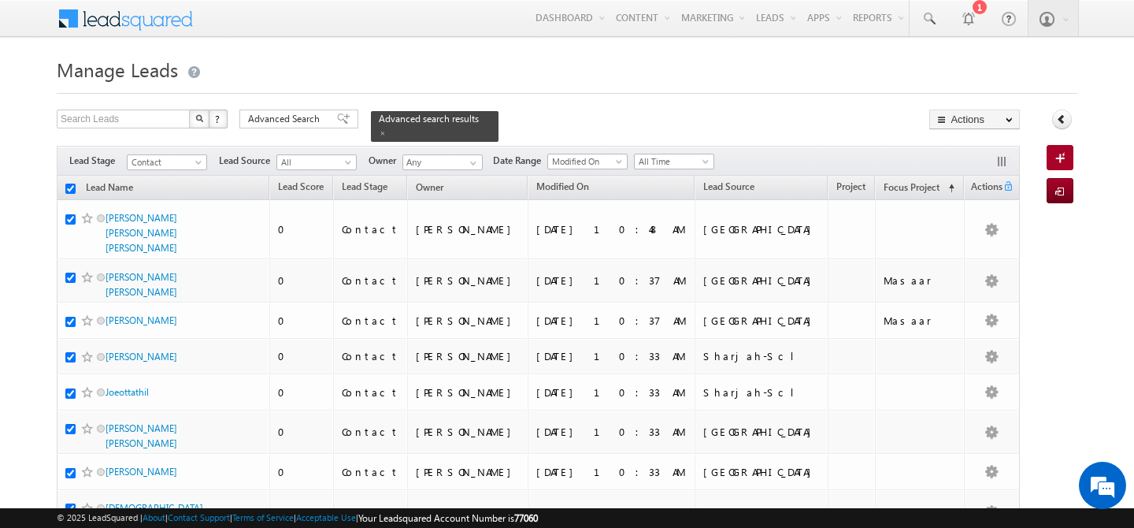
checkbox input "true"
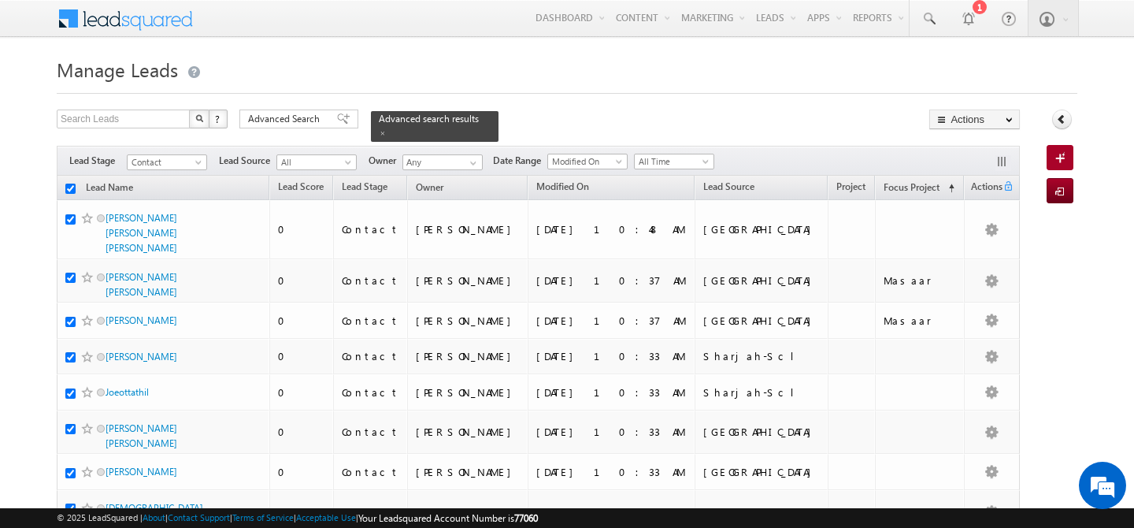
checkbox input "true"
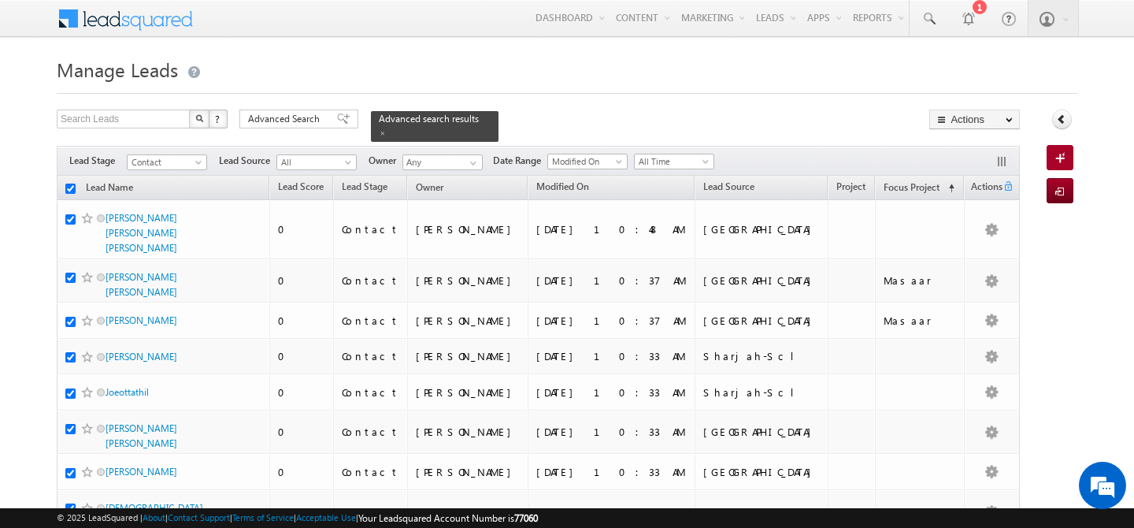
checkbox input "true"
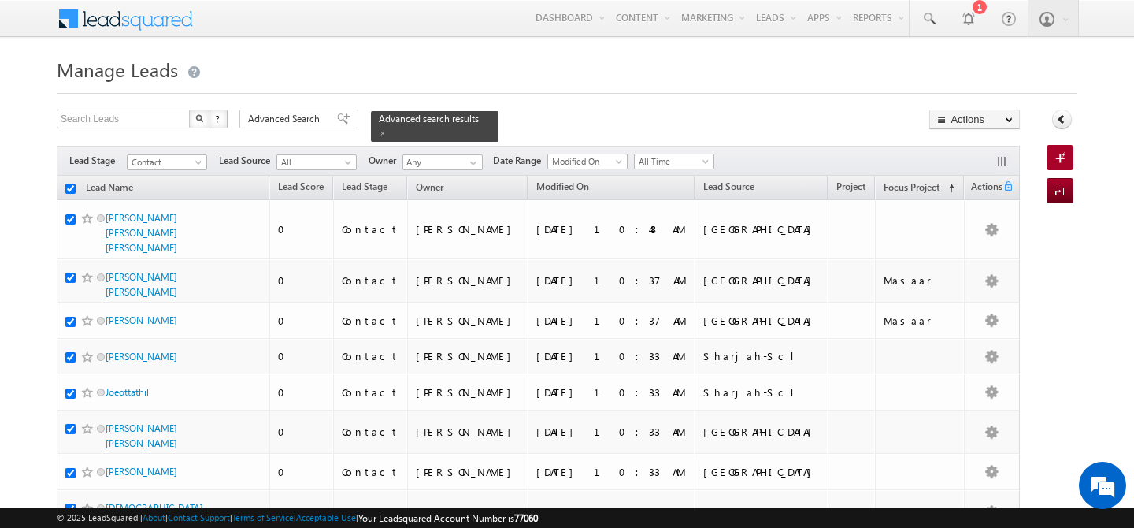
checkbox input "true"
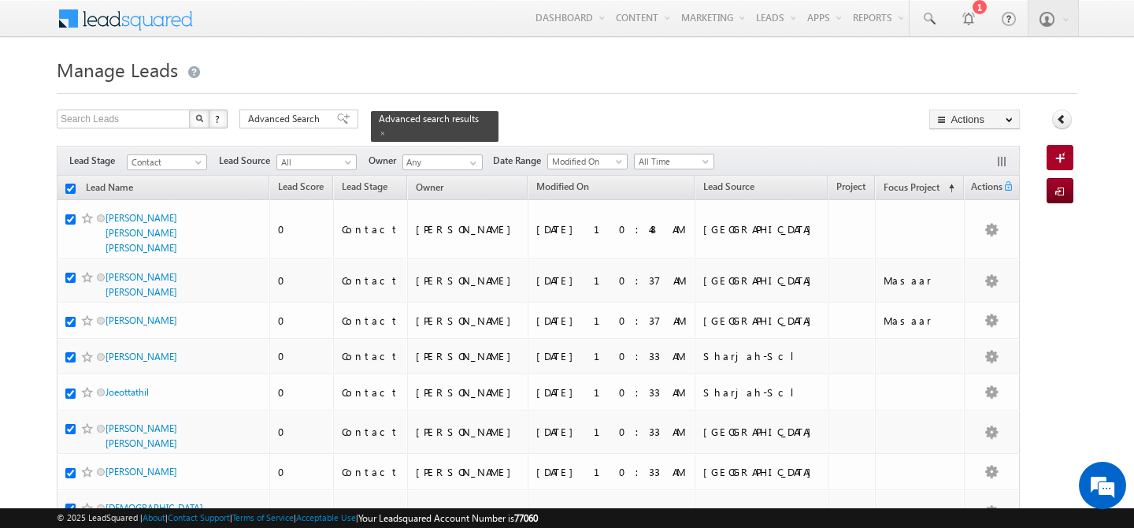
checkbox input "true"
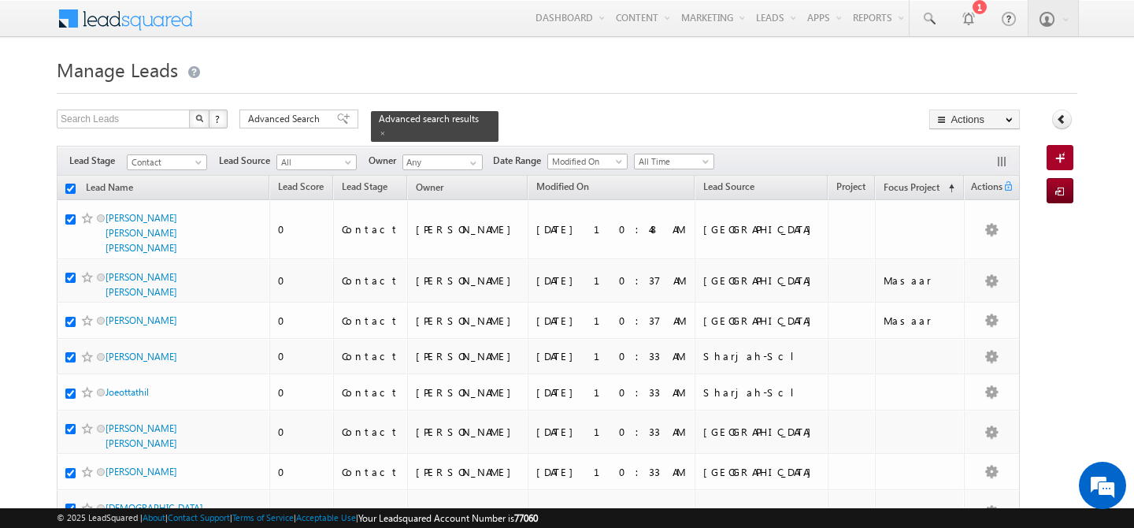
checkbox input "true"
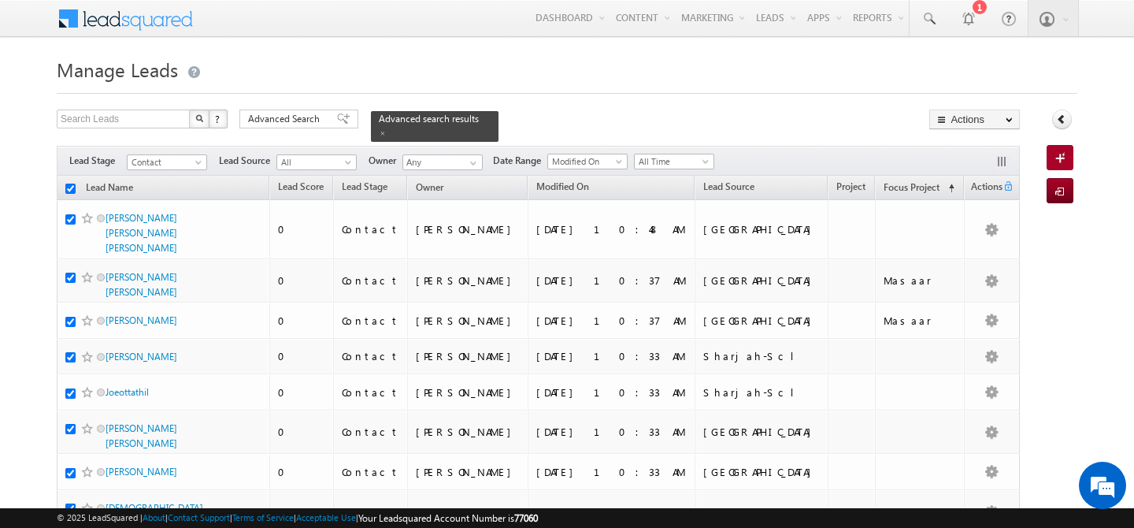
checkbox input "true"
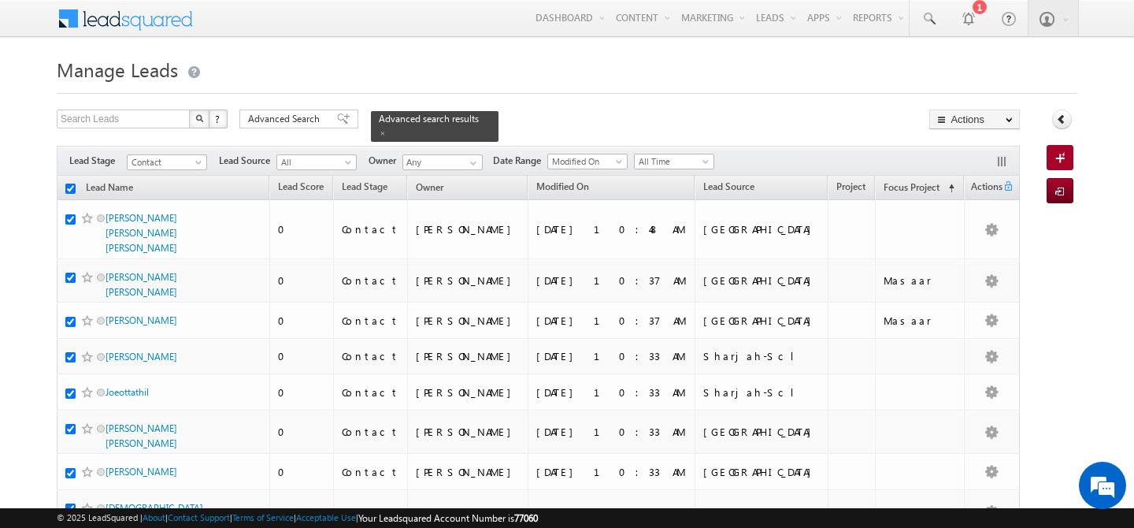
checkbox input "true"
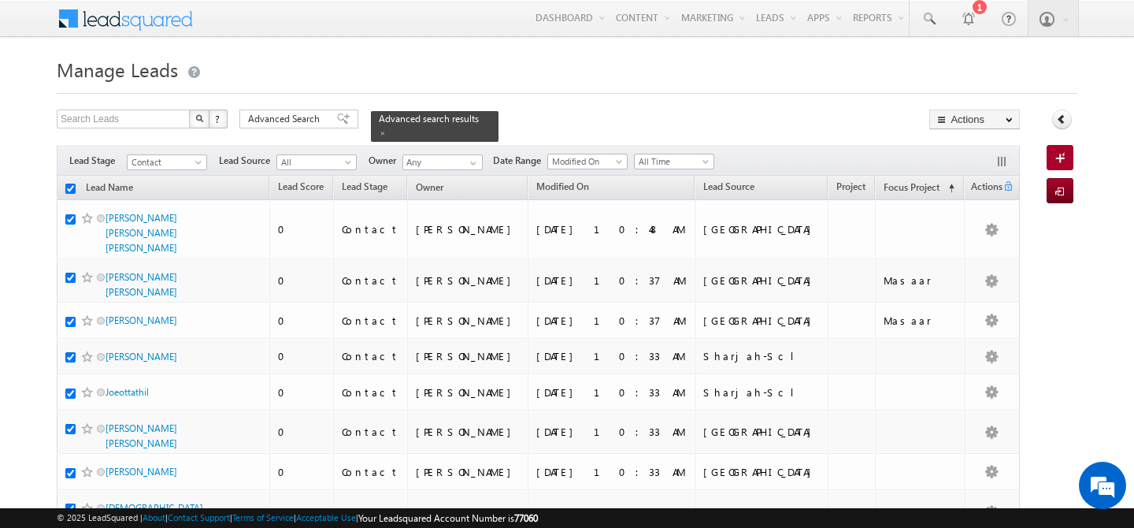
checkbox input "true"
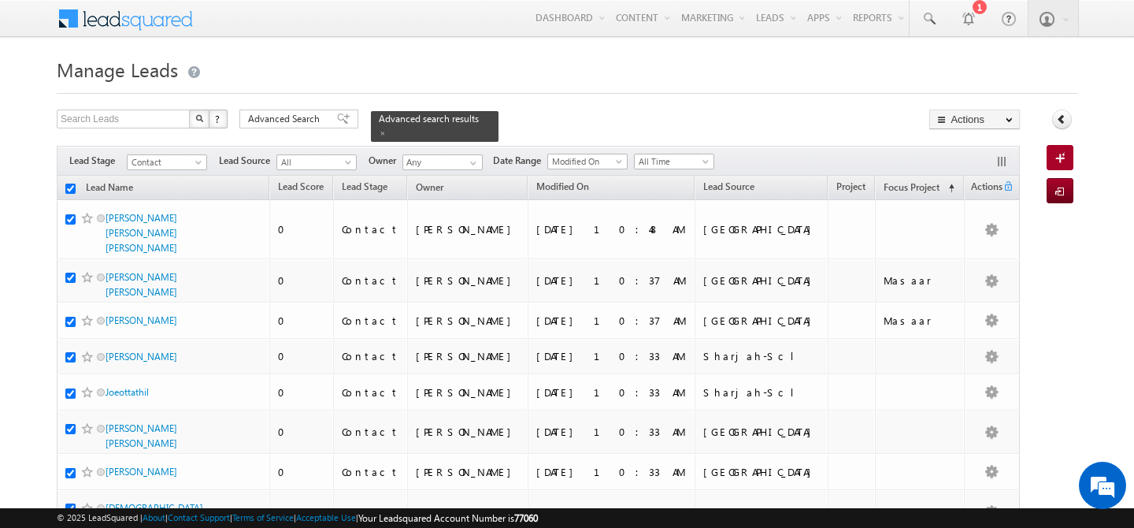
checkbox input "true"
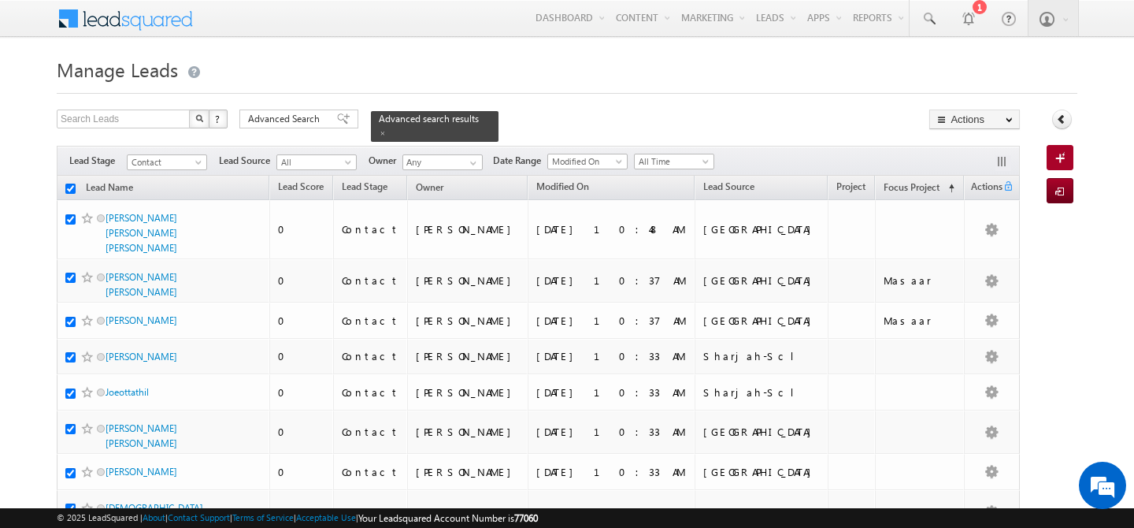
checkbox input "true"
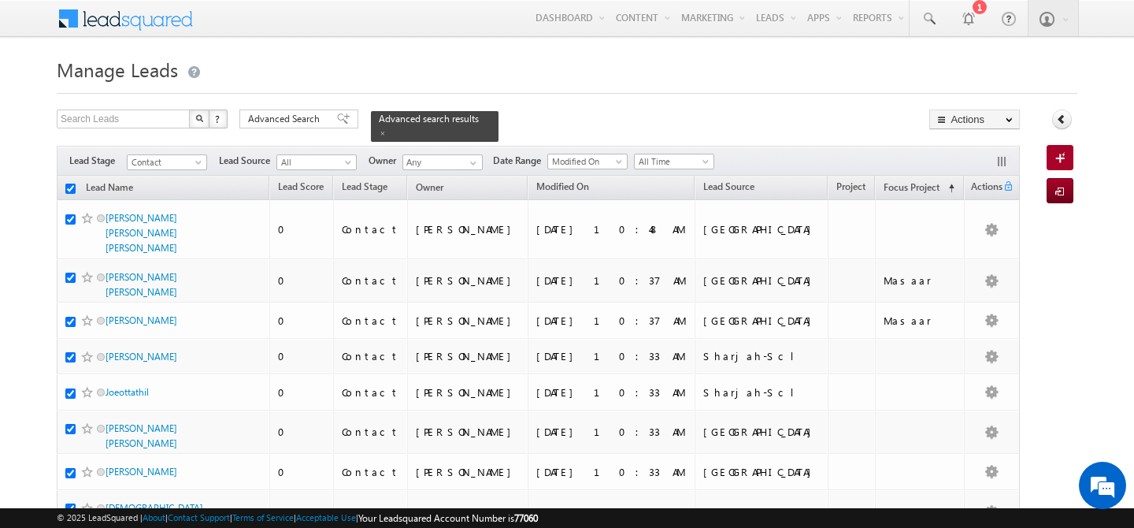
checkbox input "true"
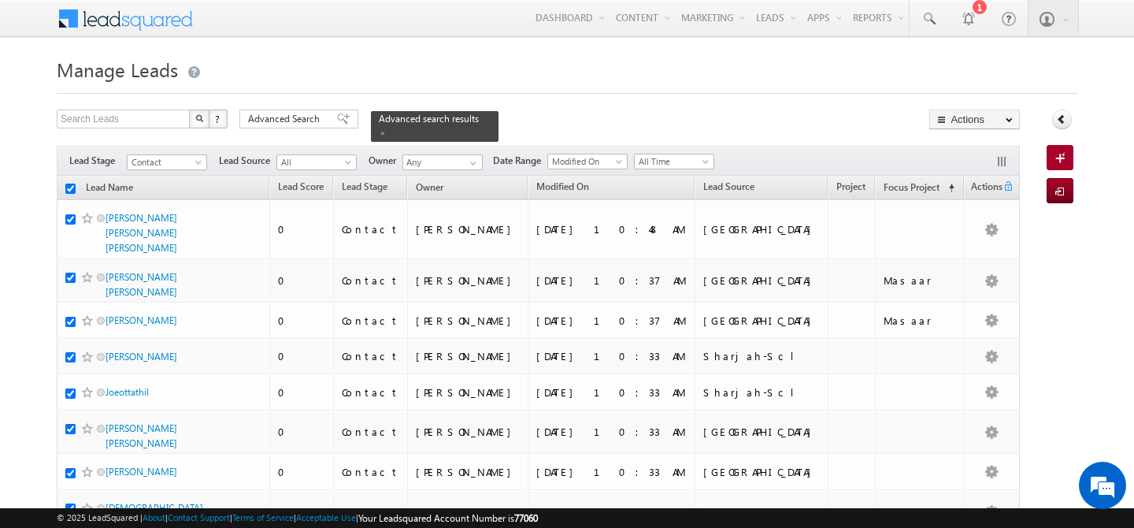
checkbox input "true"
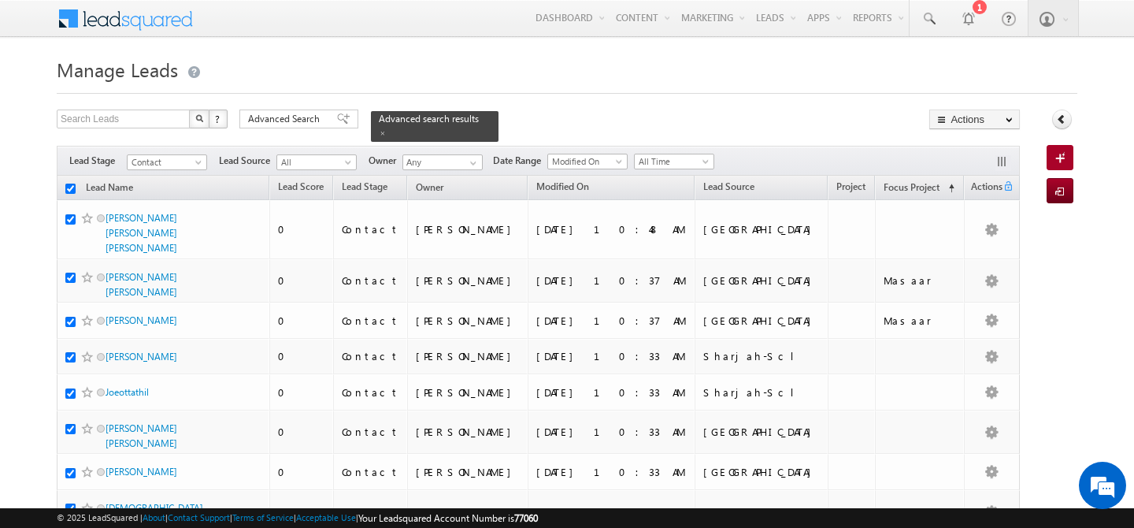
checkbox input "true"
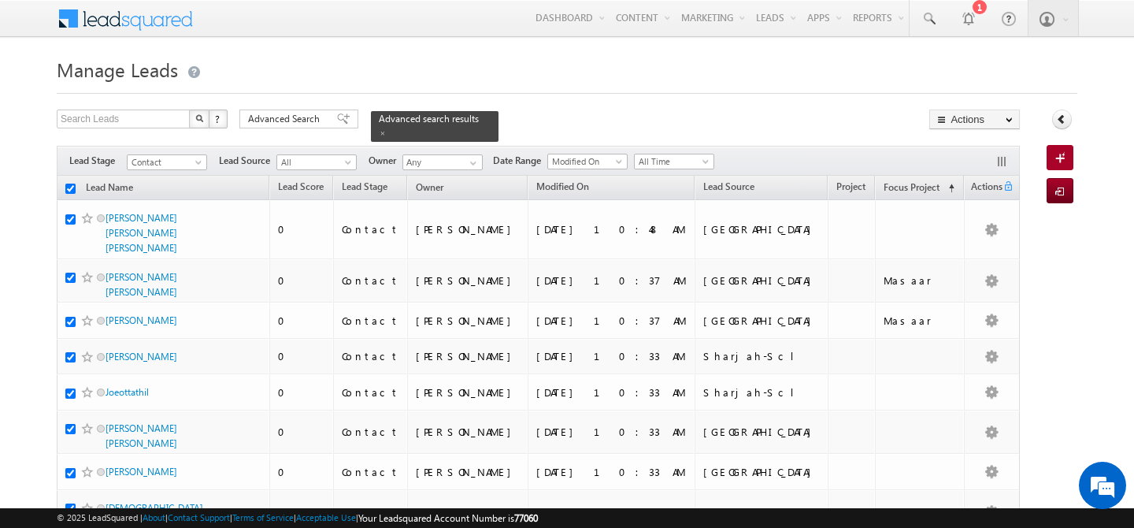
checkbox input "true"
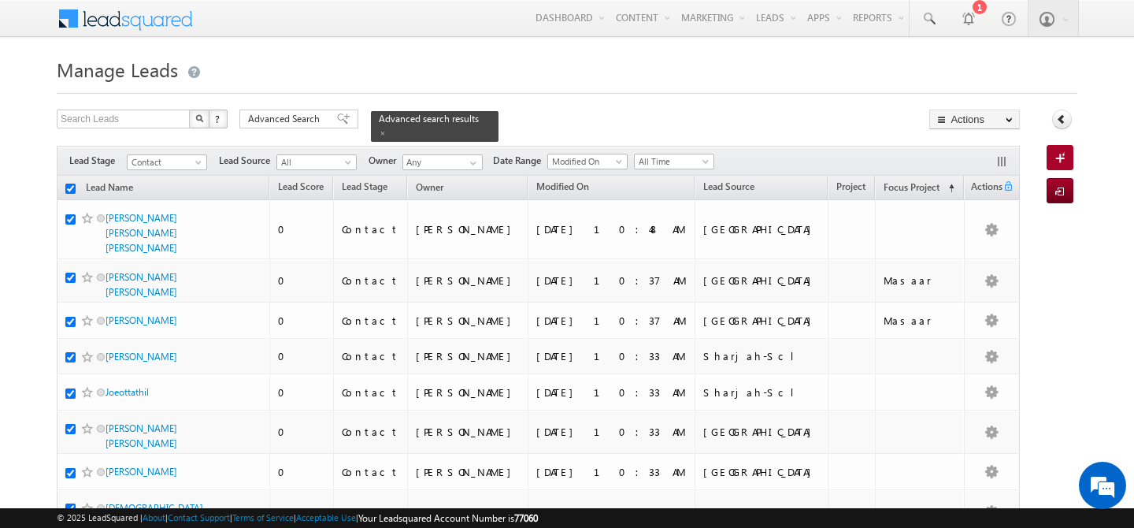
checkbox input "true"
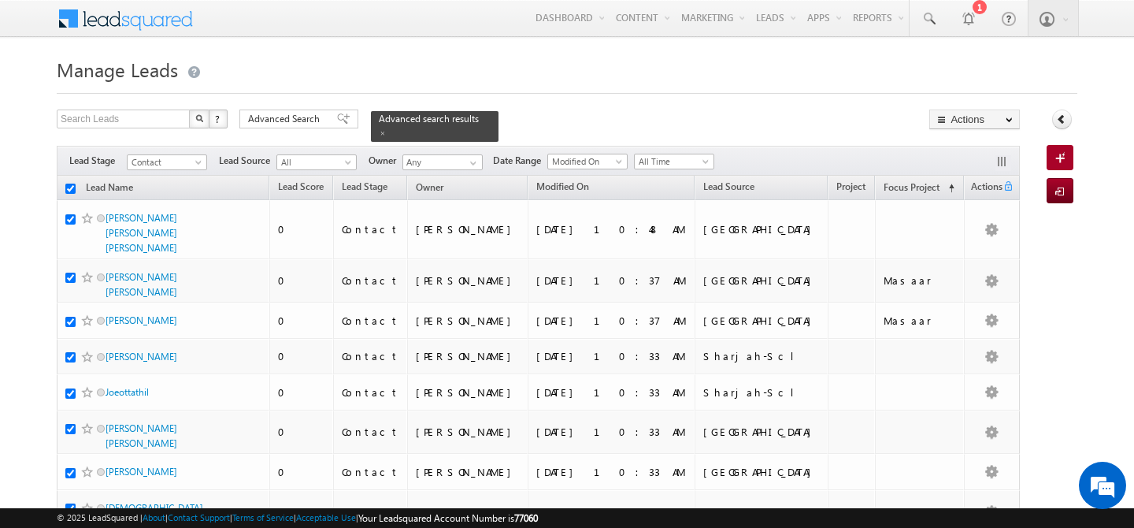
checkbox input "true"
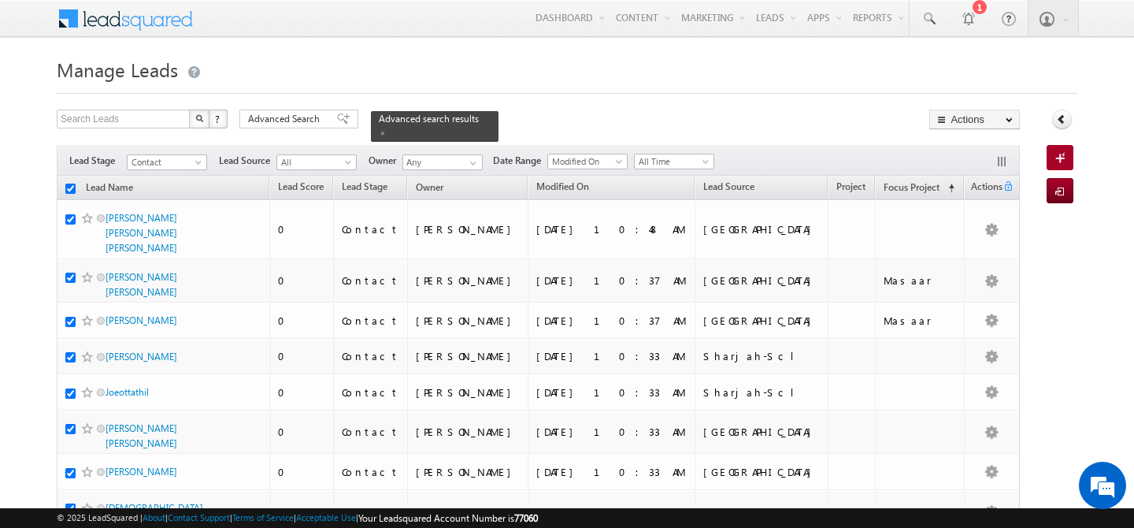
checkbox input "true"
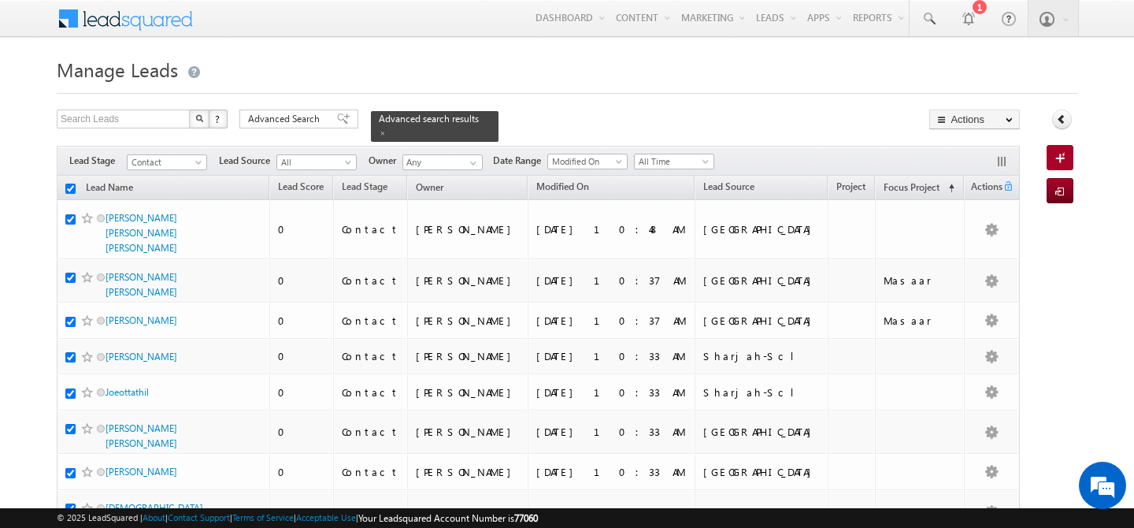
checkbox input "true"
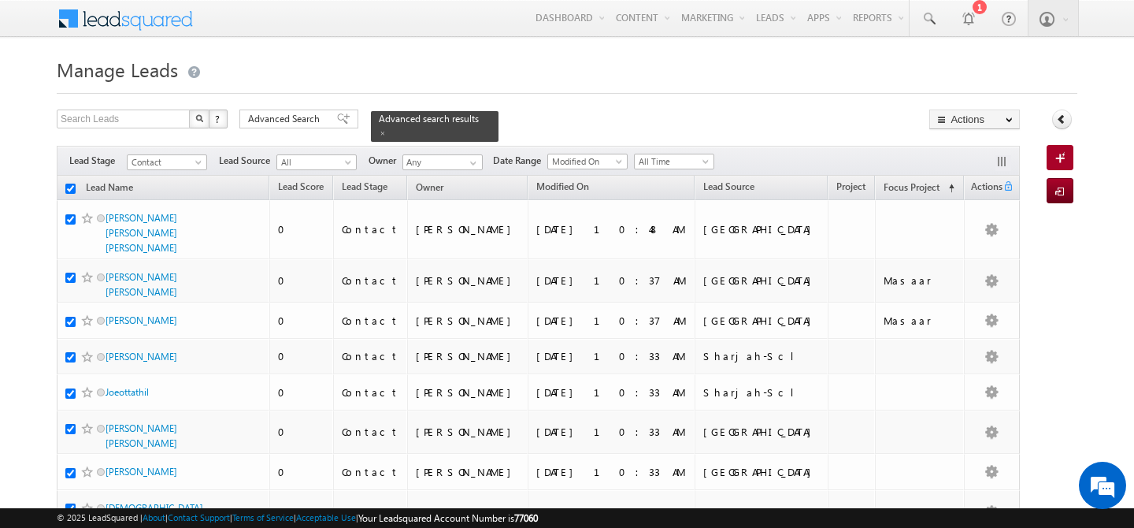
checkbox input "true"
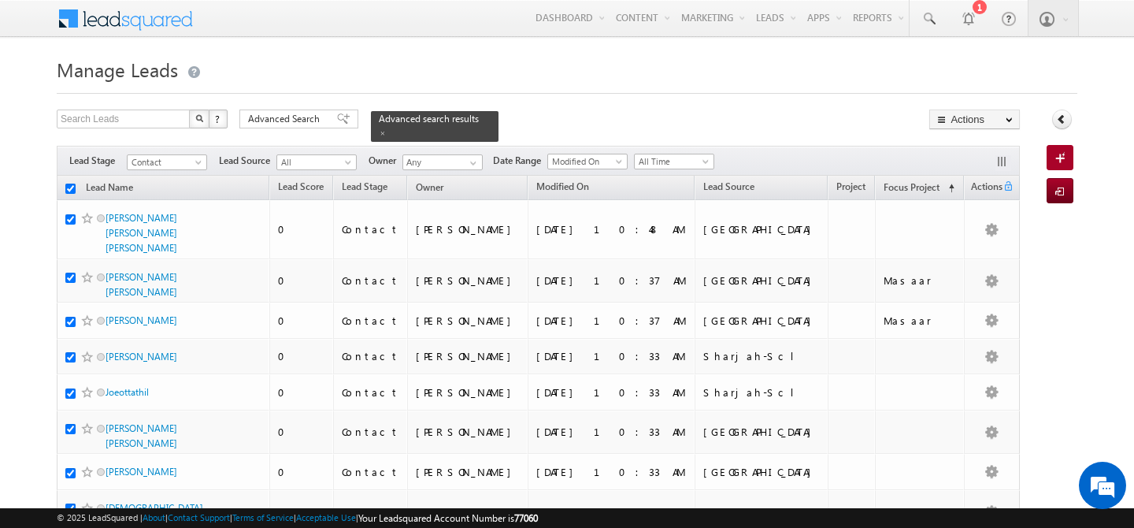
checkbox input "true"
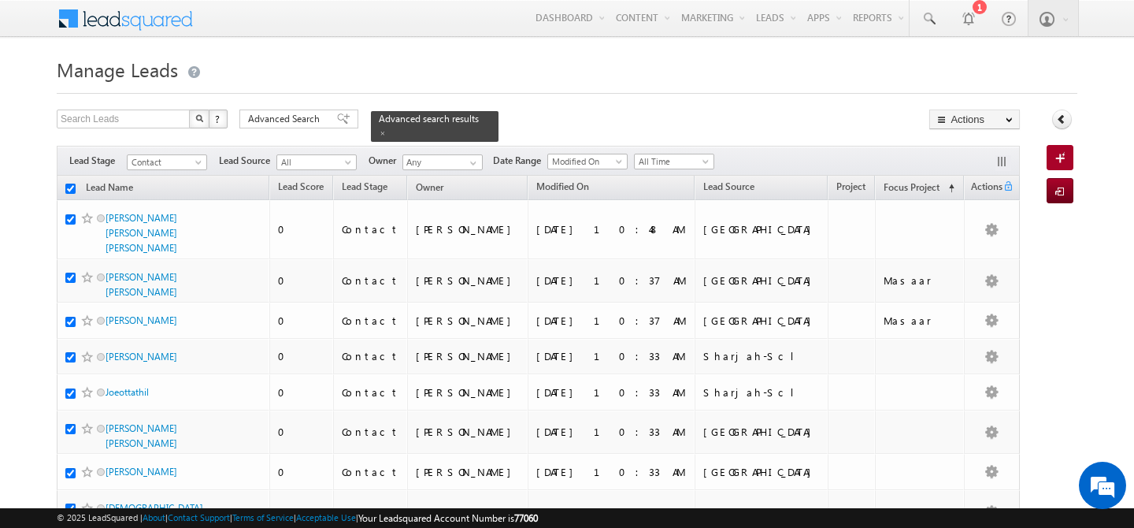
checkbox input "true"
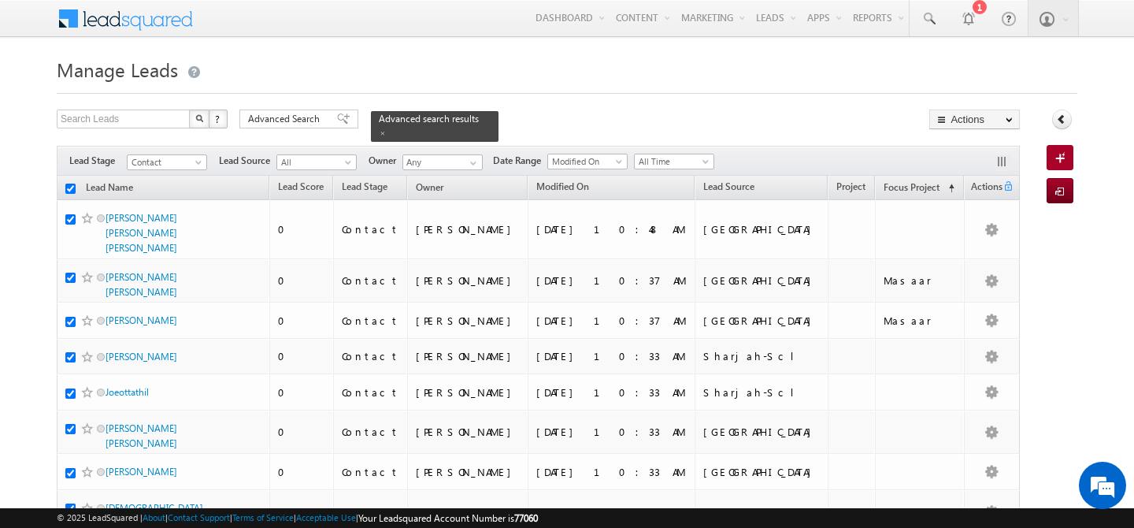
checkbox input "true"
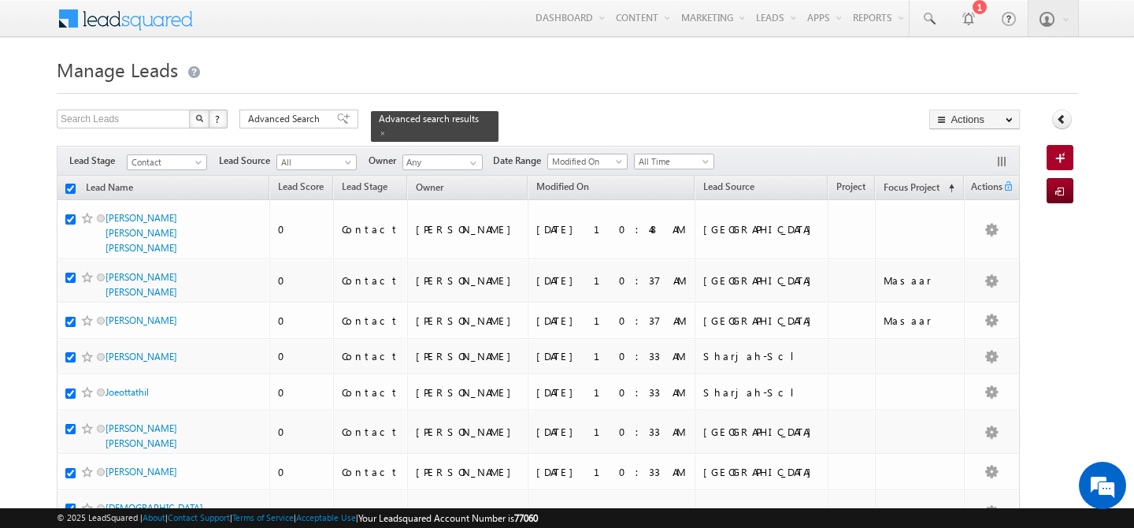
checkbox input "true"
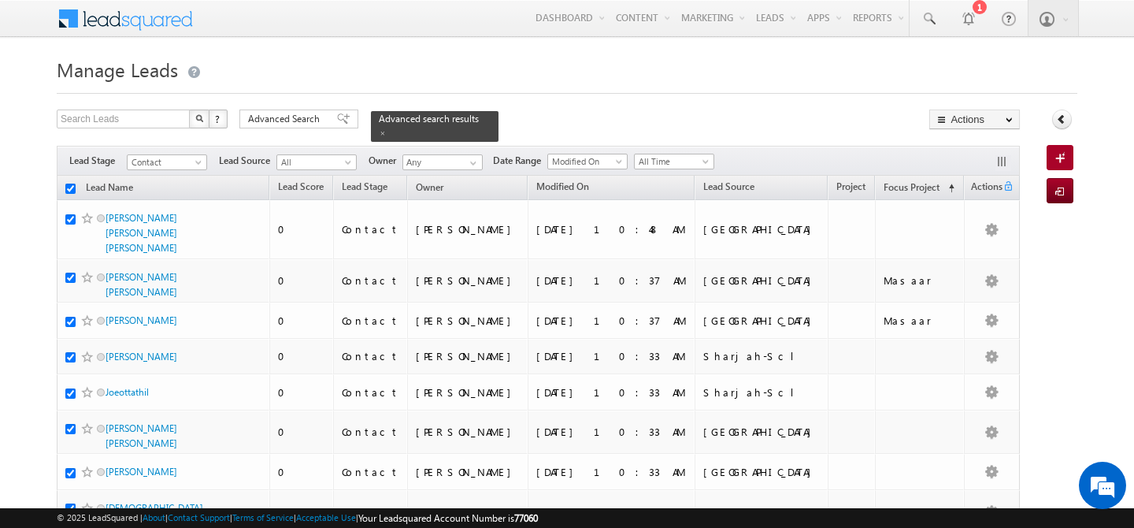
checkbox input "true"
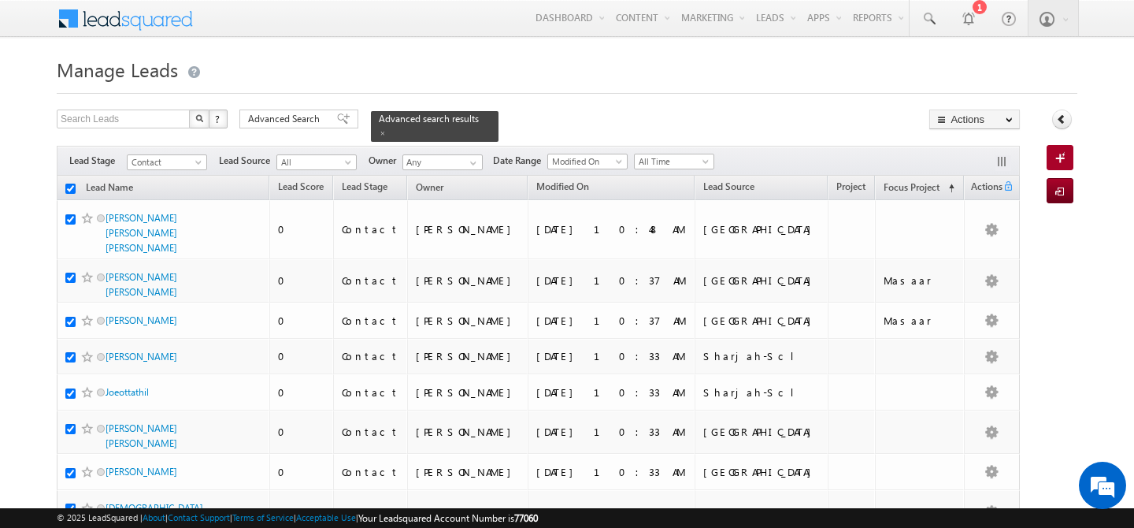
checkbox input "true"
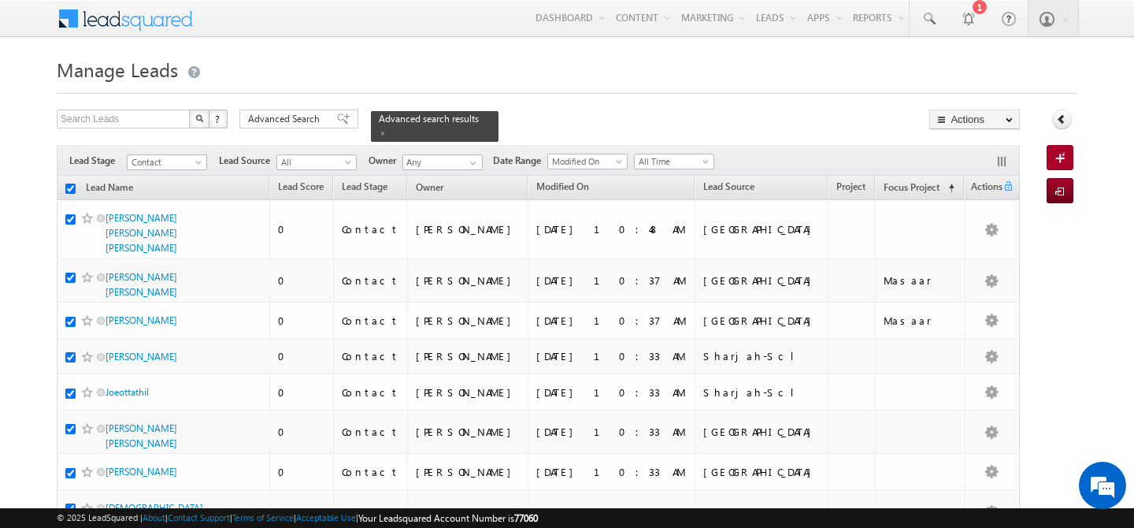
checkbox input "true"
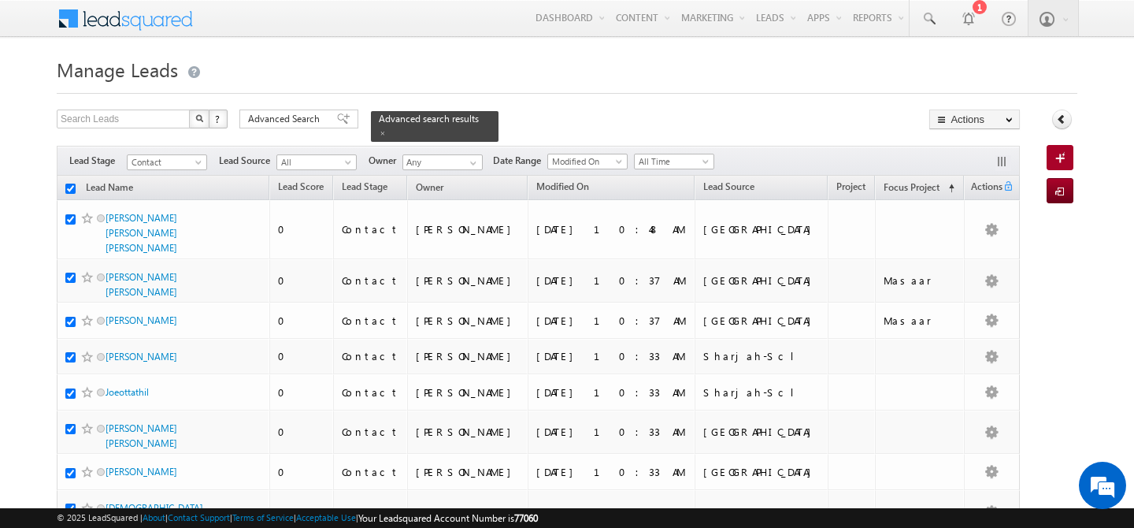
checkbox input "true"
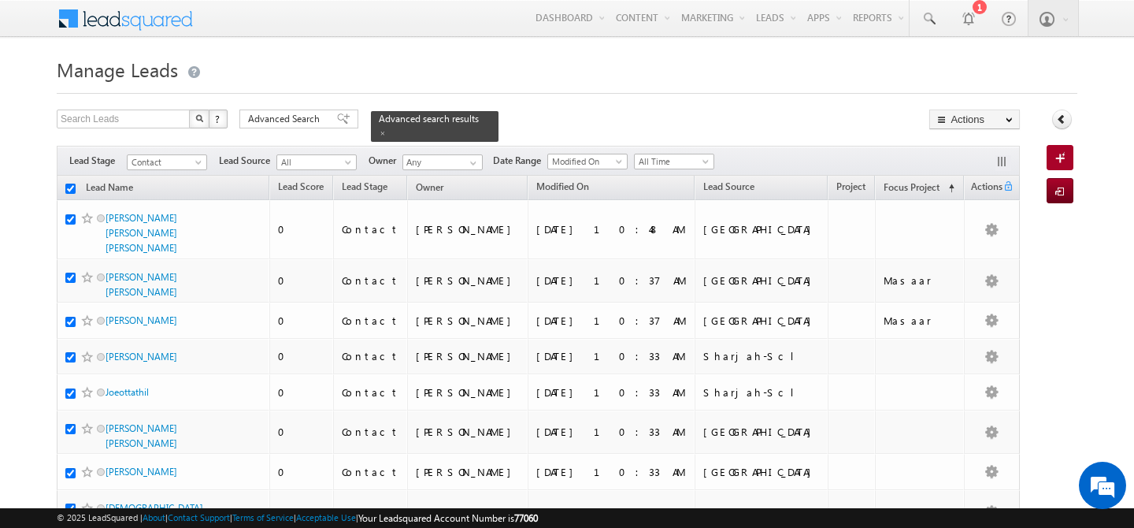
checkbox input "true"
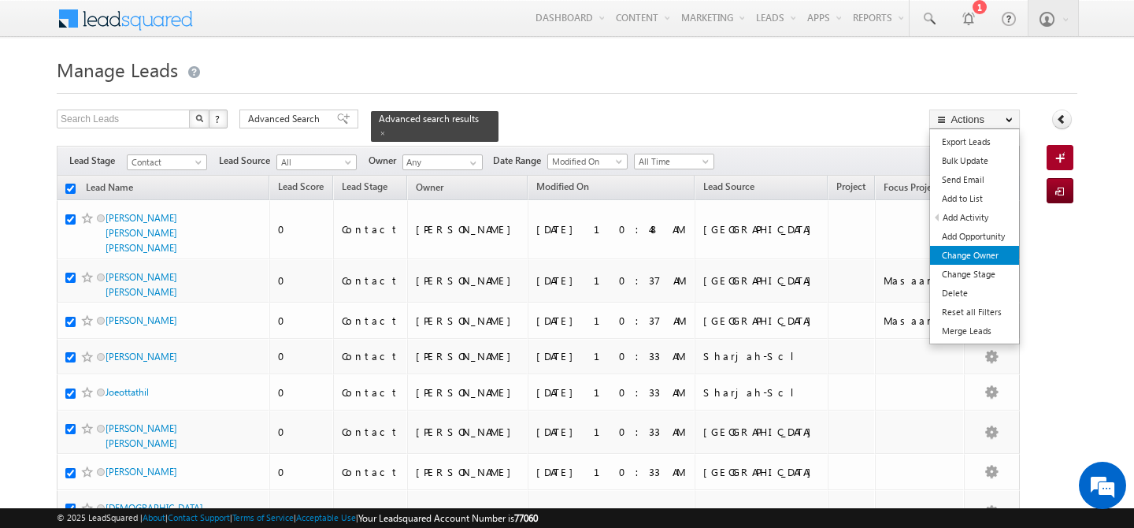
click at [972, 256] on link "Change Owner" at bounding box center [974, 255] width 89 height 19
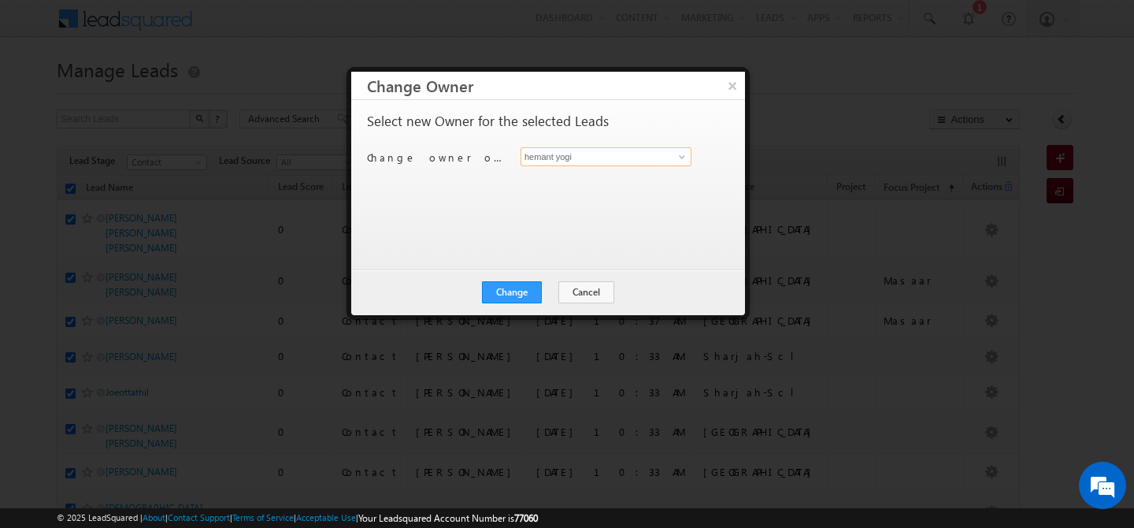
click at [620, 161] on input "hemant yogi" at bounding box center [606, 156] width 171 height 19
click at [616, 191] on span "manpreet.singh@indglobal.ae" at bounding box center [598, 188] width 142 height 12
click at [520, 296] on button "Change" at bounding box center [512, 292] width 60 height 22
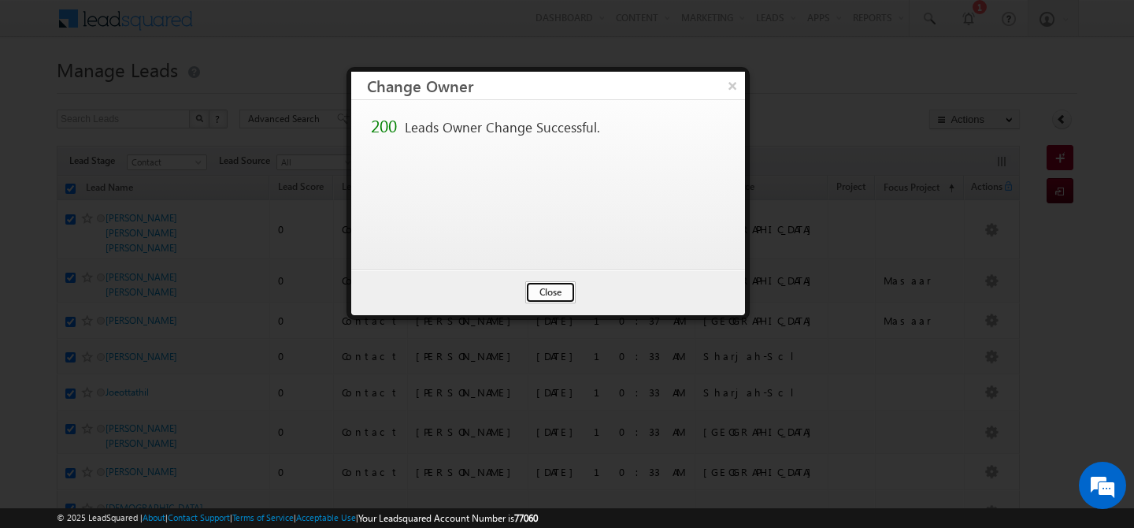
click at [536, 292] on button "Close" at bounding box center [550, 292] width 50 height 22
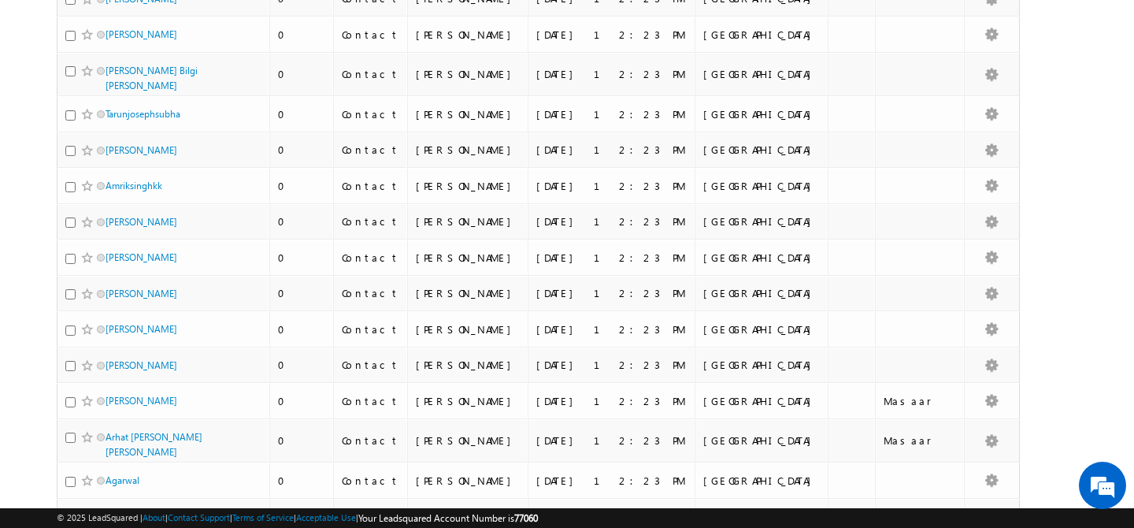
scroll to position [7052, 0]
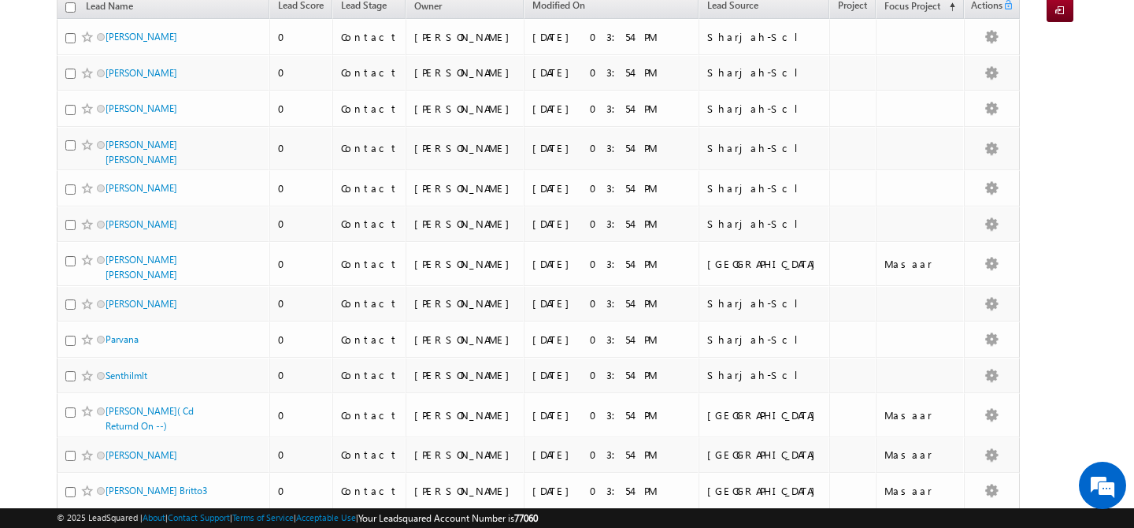
scroll to position [0, 0]
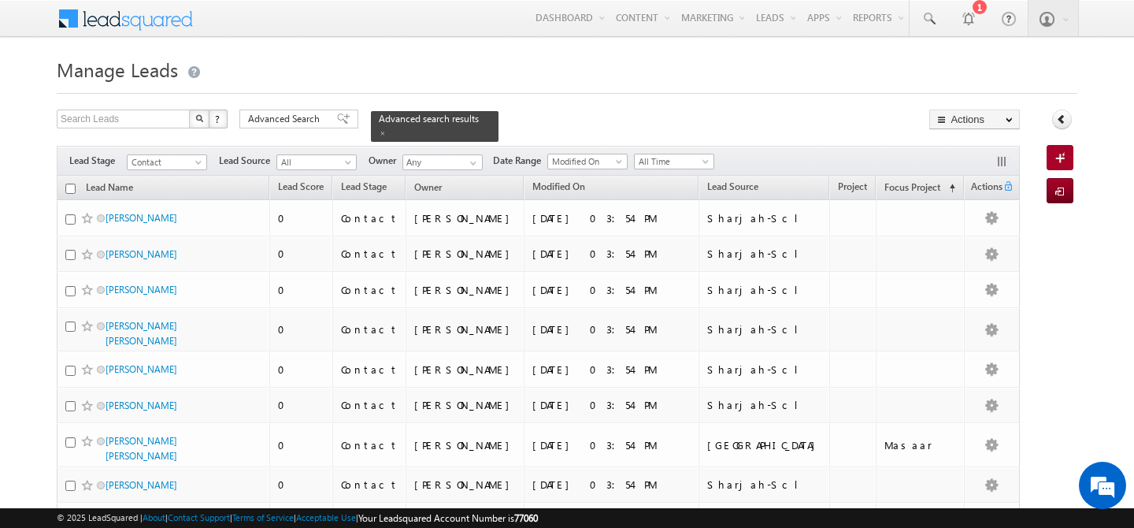
click at [73, 184] on input "checkbox" at bounding box center [70, 189] width 10 height 10
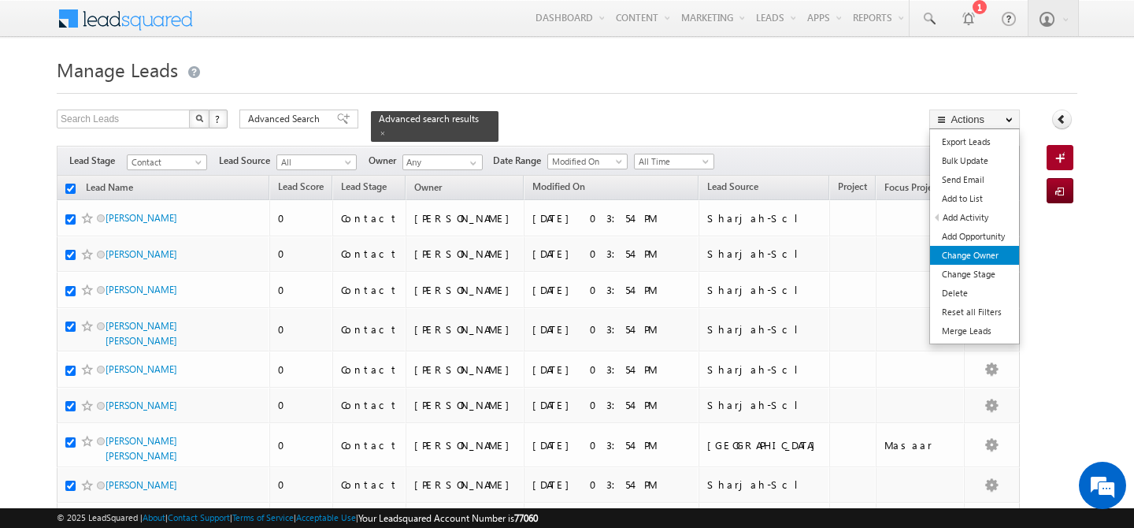
click at [976, 249] on link "Change Owner" at bounding box center [974, 255] width 89 height 19
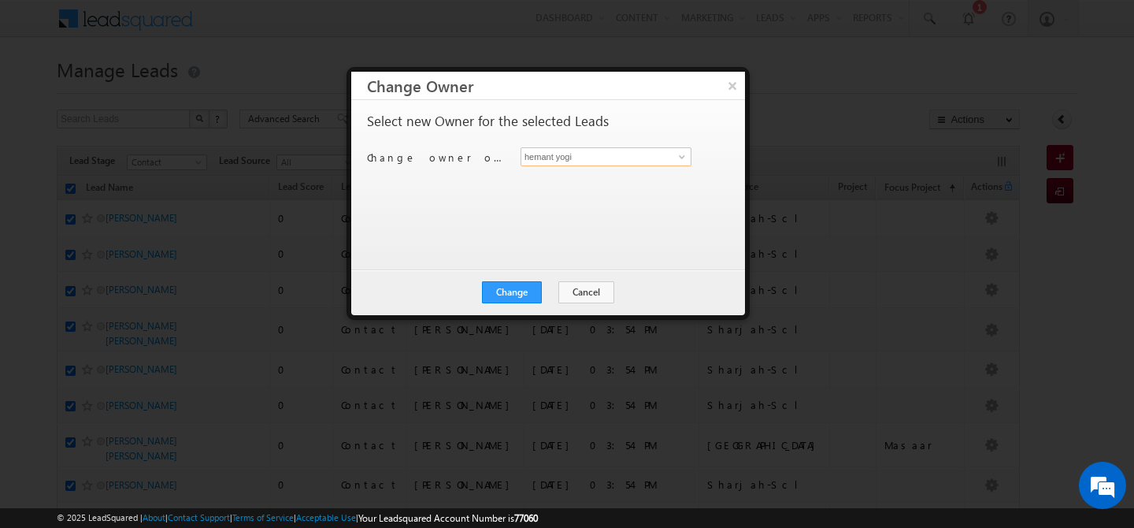
click at [557, 161] on input "hemant yogi" at bounding box center [606, 156] width 171 height 19
click at [570, 185] on span "manpreet.singh@indglobal.ae" at bounding box center [598, 188] width 142 height 12
click at [500, 302] on button "Change" at bounding box center [512, 292] width 60 height 22
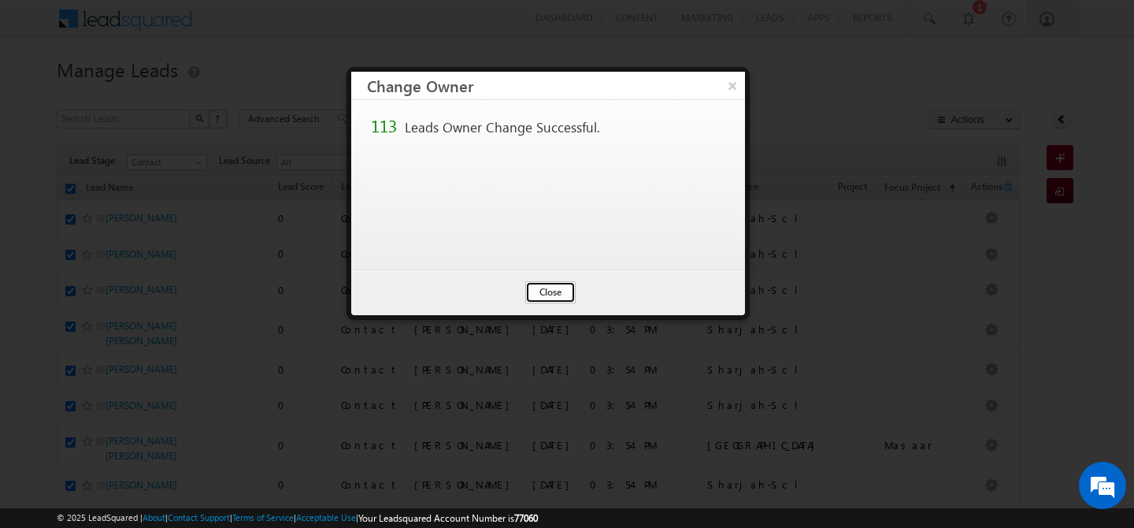
click at [534, 292] on button "Close" at bounding box center [550, 292] width 50 height 22
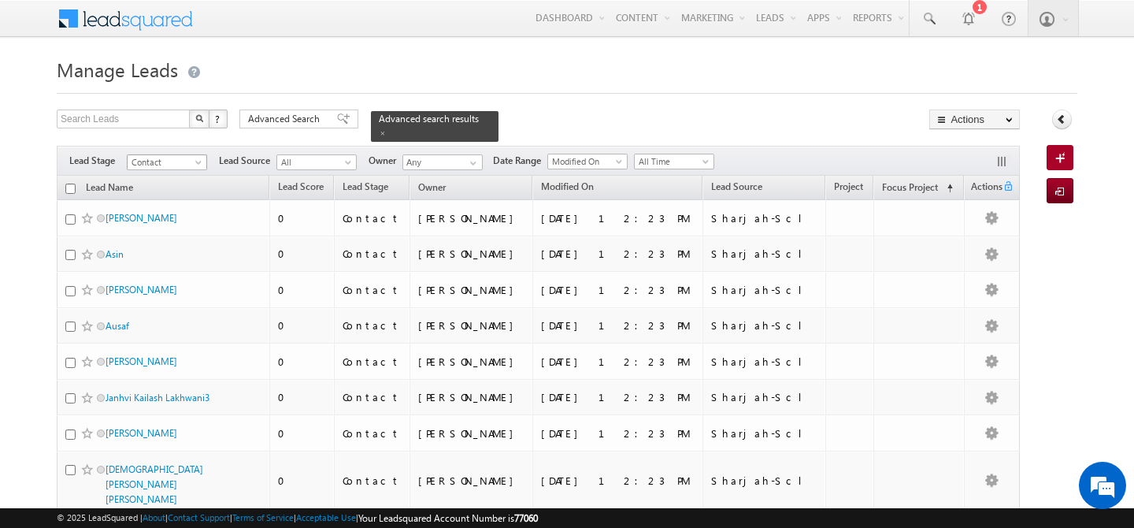
click at [194, 155] on span "Contact" at bounding box center [165, 162] width 75 height 14
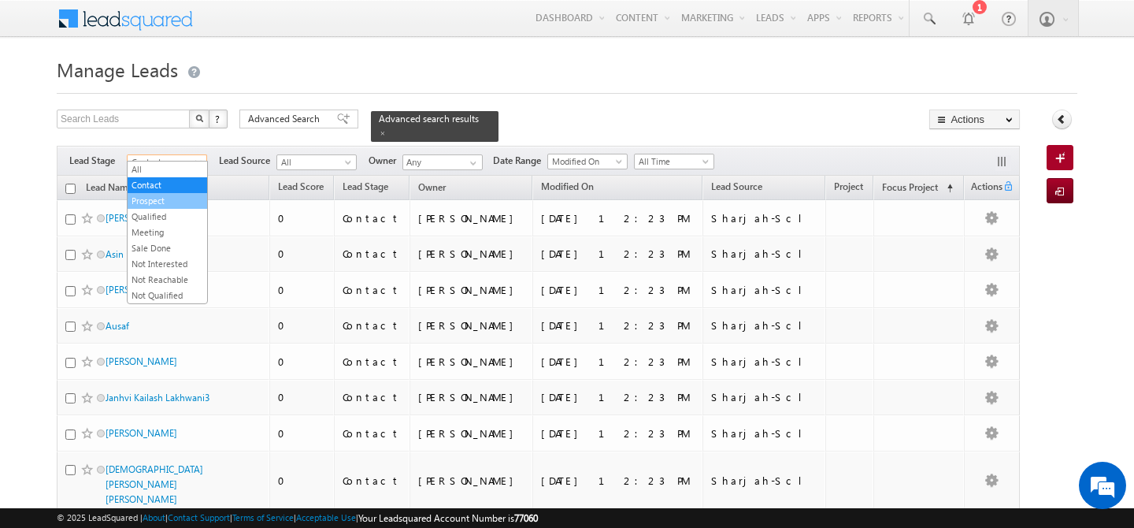
click at [176, 202] on link "Prospect" at bounding box center [168, 201] width 80 height 14
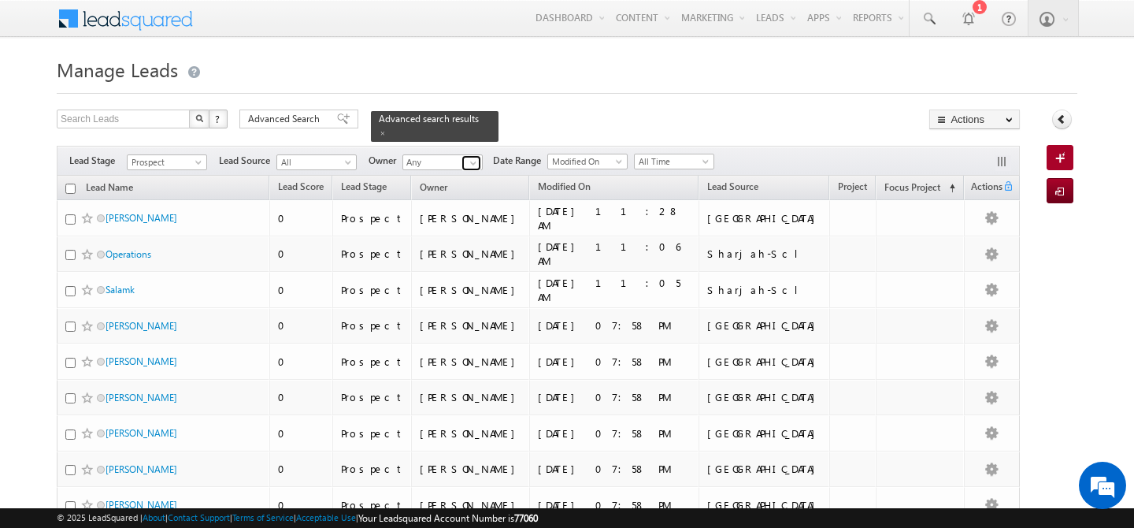
click at [473, 157] on span at bounding box center [473, 163] width 13 height 13
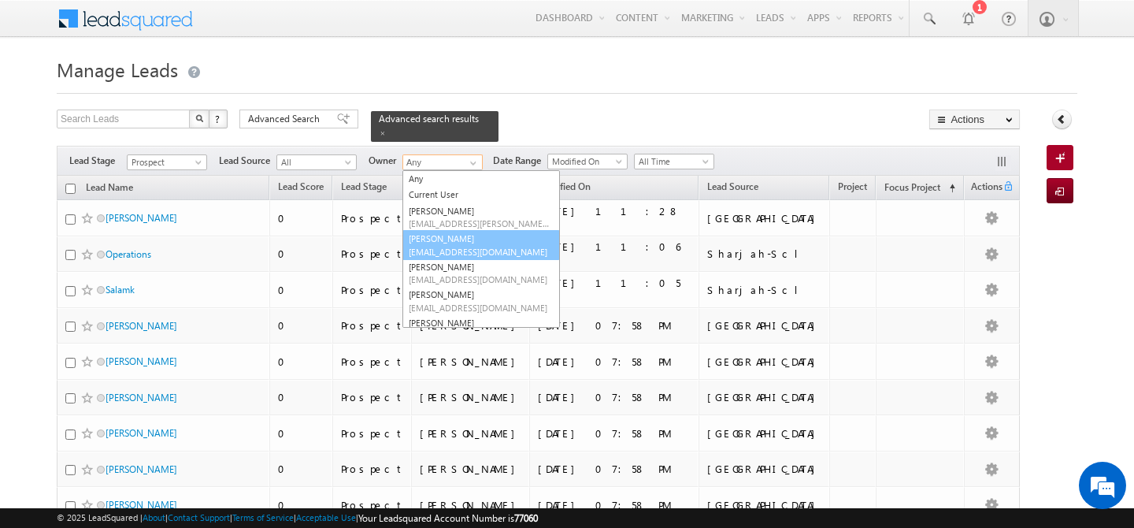
click at [457, 232] on link "Abhishekkumar Singh abhishek.singh@indglobal.ae" at bounding box center [481, 245] width 158 height 30
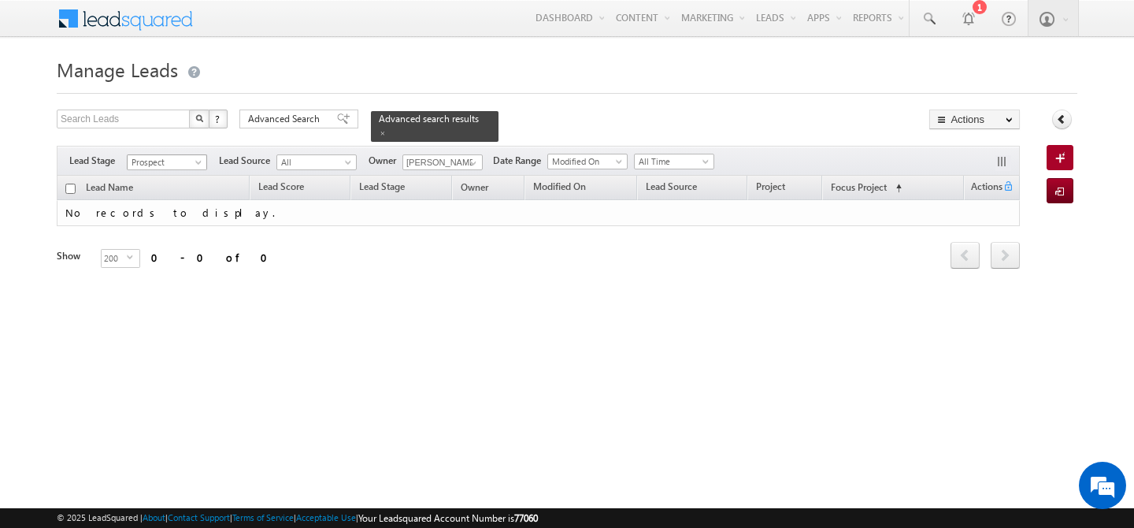
click at [202, 155] on span "Prospect" at bounding box center [165, 162] width 75 height 14
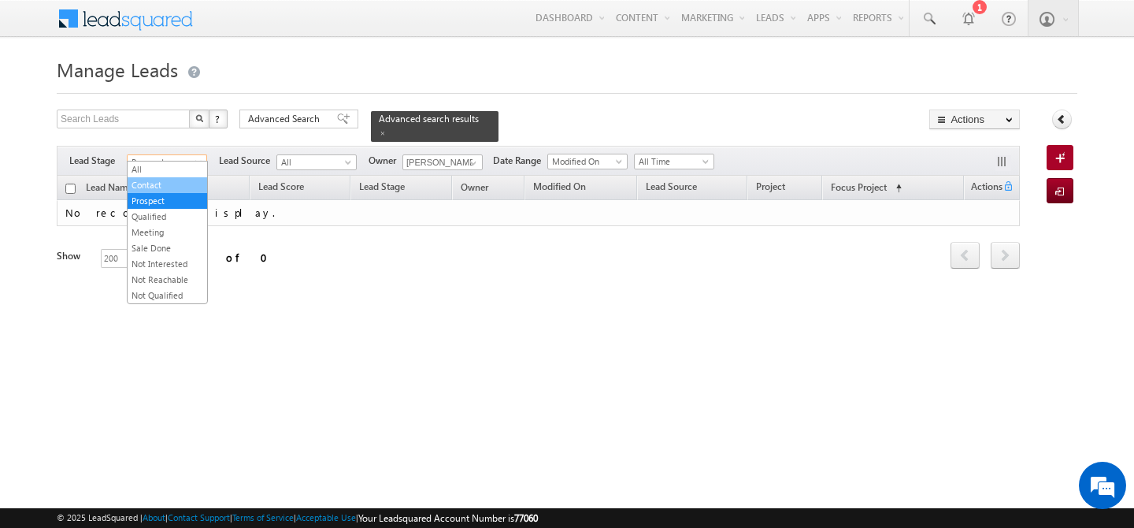
click at [174, 180] on link "Contact" at bounding box center [168, 185] width 80 height 14
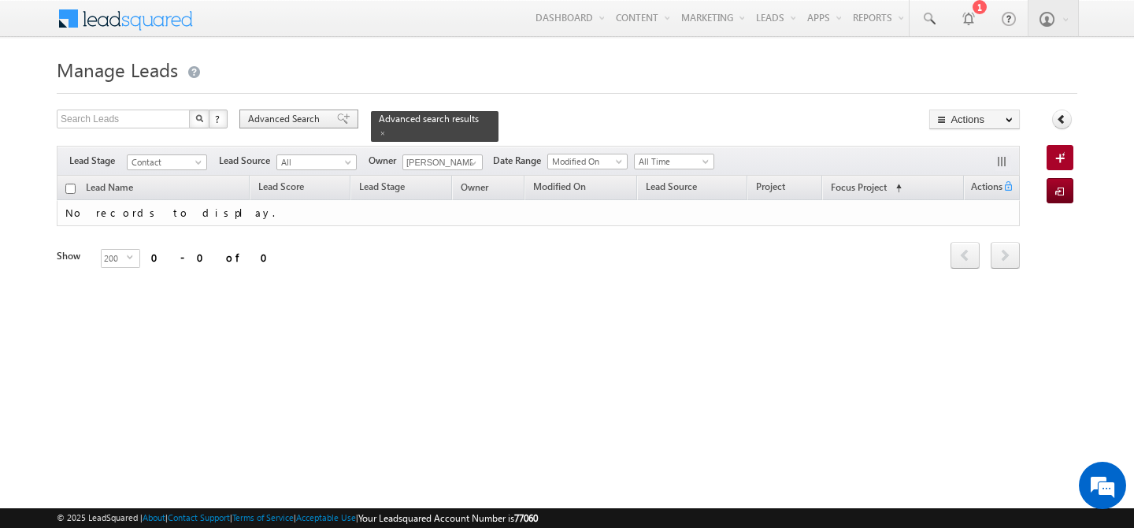
click at [291, 118] on span "Advanced Search" at bounding box center [286, 119] width 76 height 14
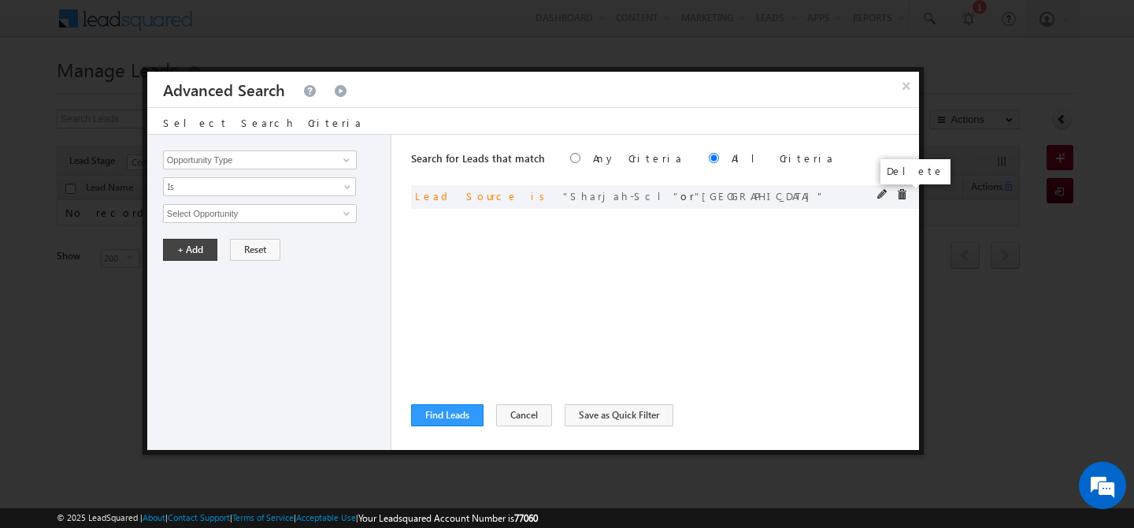
click at [898, 196] on span at bounding box center [901, 194] width 11 height 11
click at [239, 166] on input "Opportunity Type" at bounding box center [260, 159] width 194 height 19
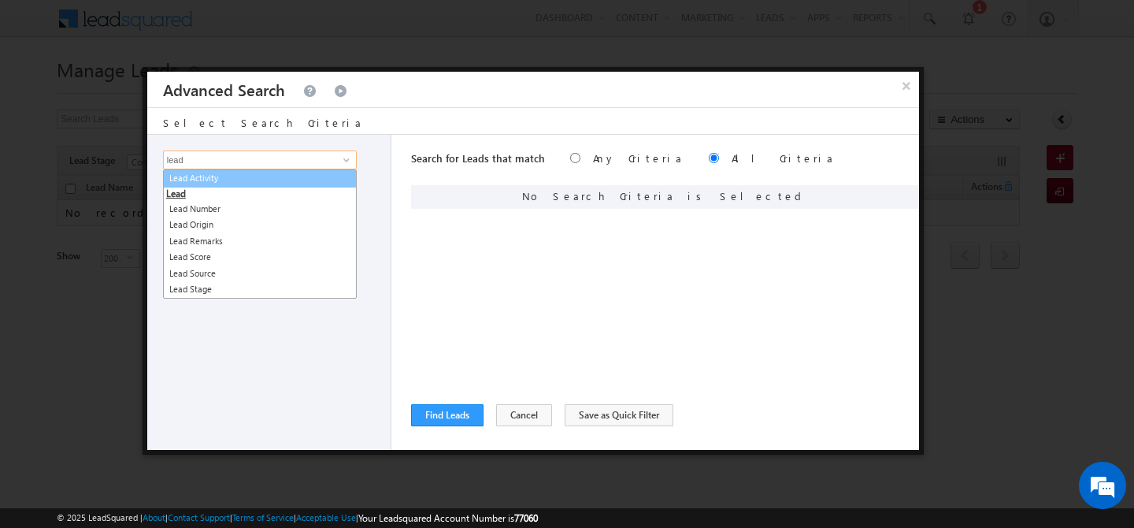
click at [240, 176] on link "Lead Activity" at bounding box center [260, 178] width 194 height 18
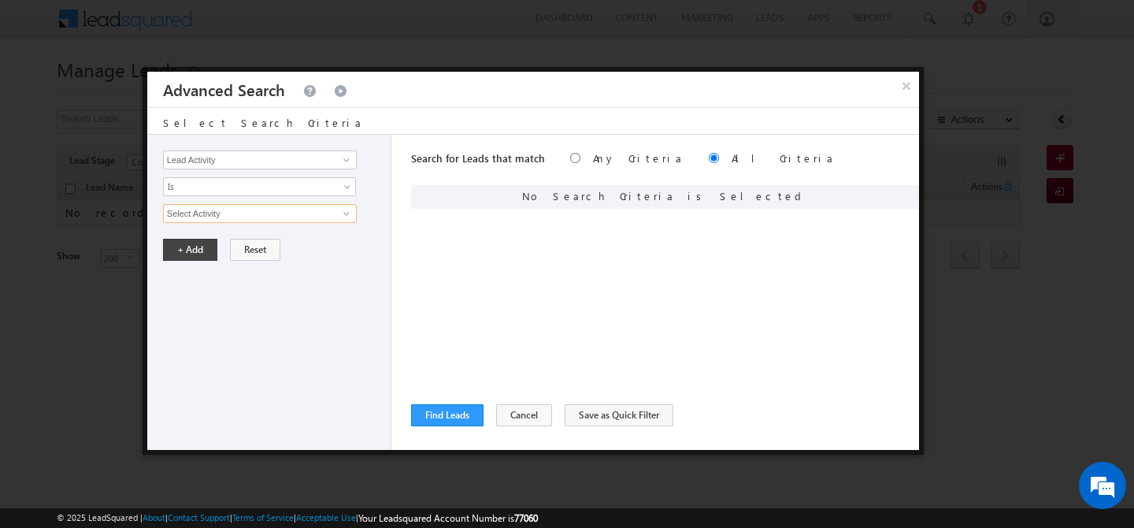
click at [226, 206] on input "Select Activity" at bounding box center [260, 213] width 194 height 19
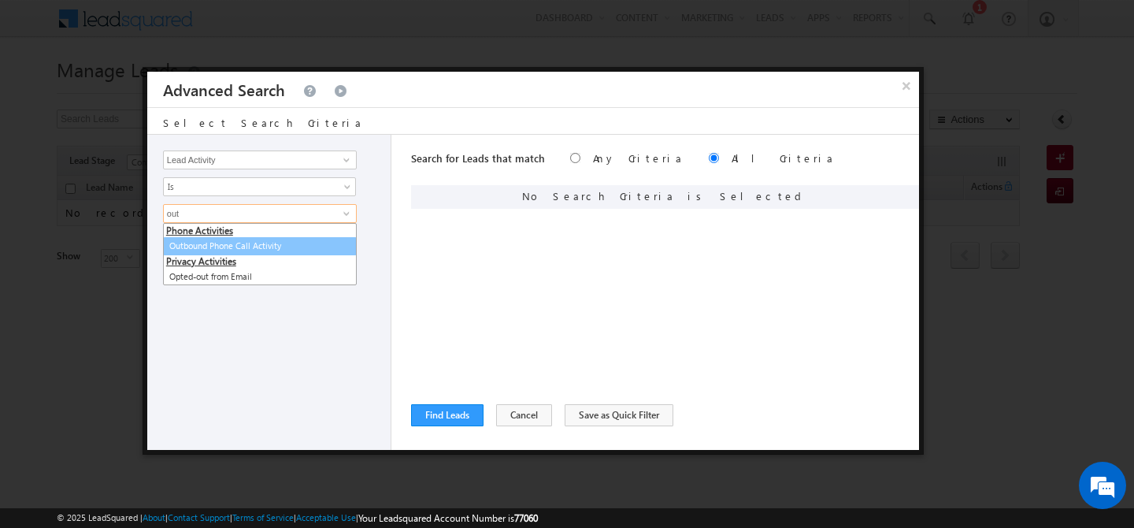
click at [241, 242] on link "Outbound Phone Call Activity" at bounding box center [260, 246] width 194 height 18
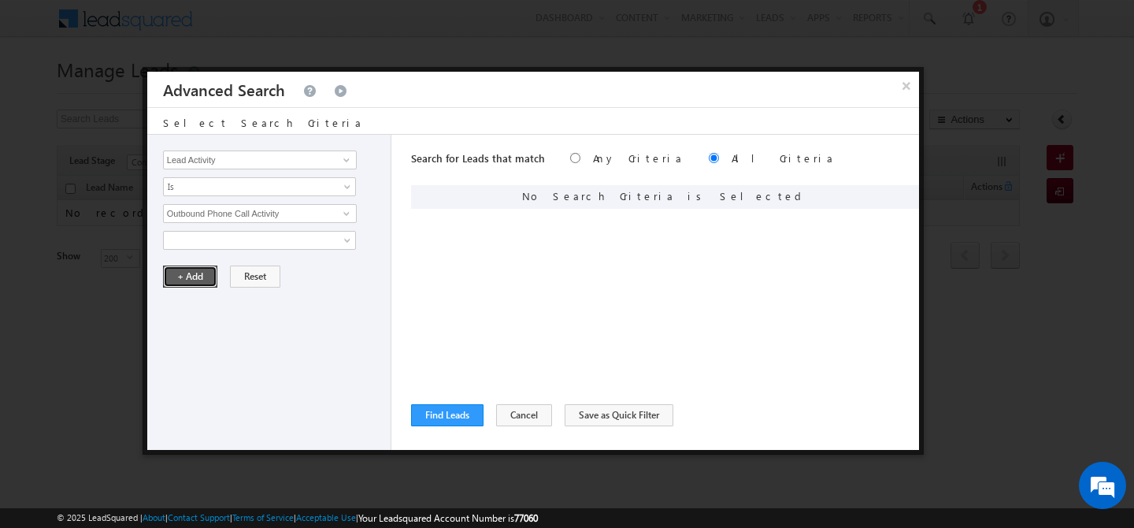
click at [187, 276] on button "+ Add" at bounding box center [190, 276] width 54 height 22
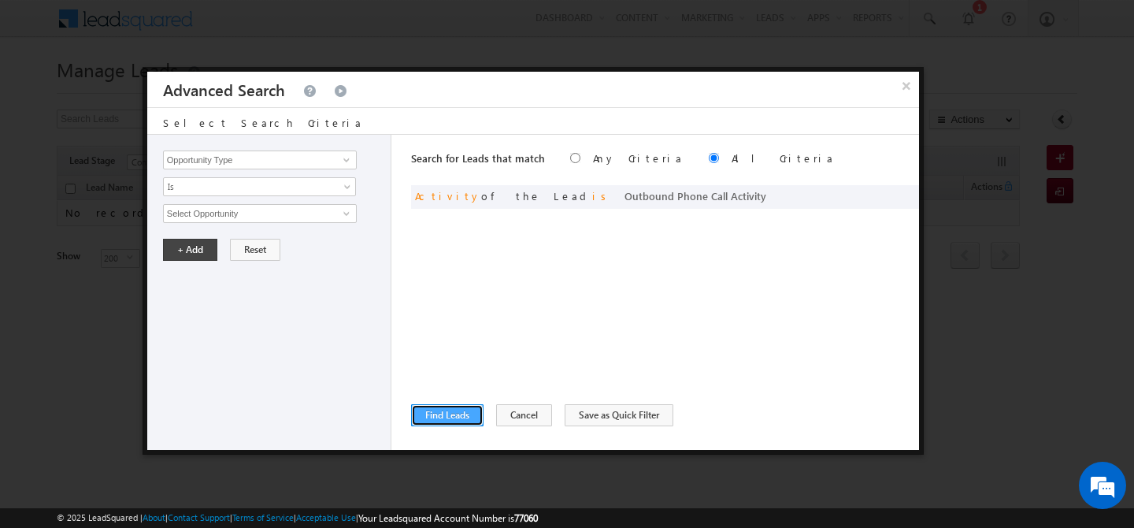
click at [466, 417] on button "Find Leads" at bounding box center [447, 415] width 72 height 22
